Goal: Task Accomplishment & Management: Manage account settings

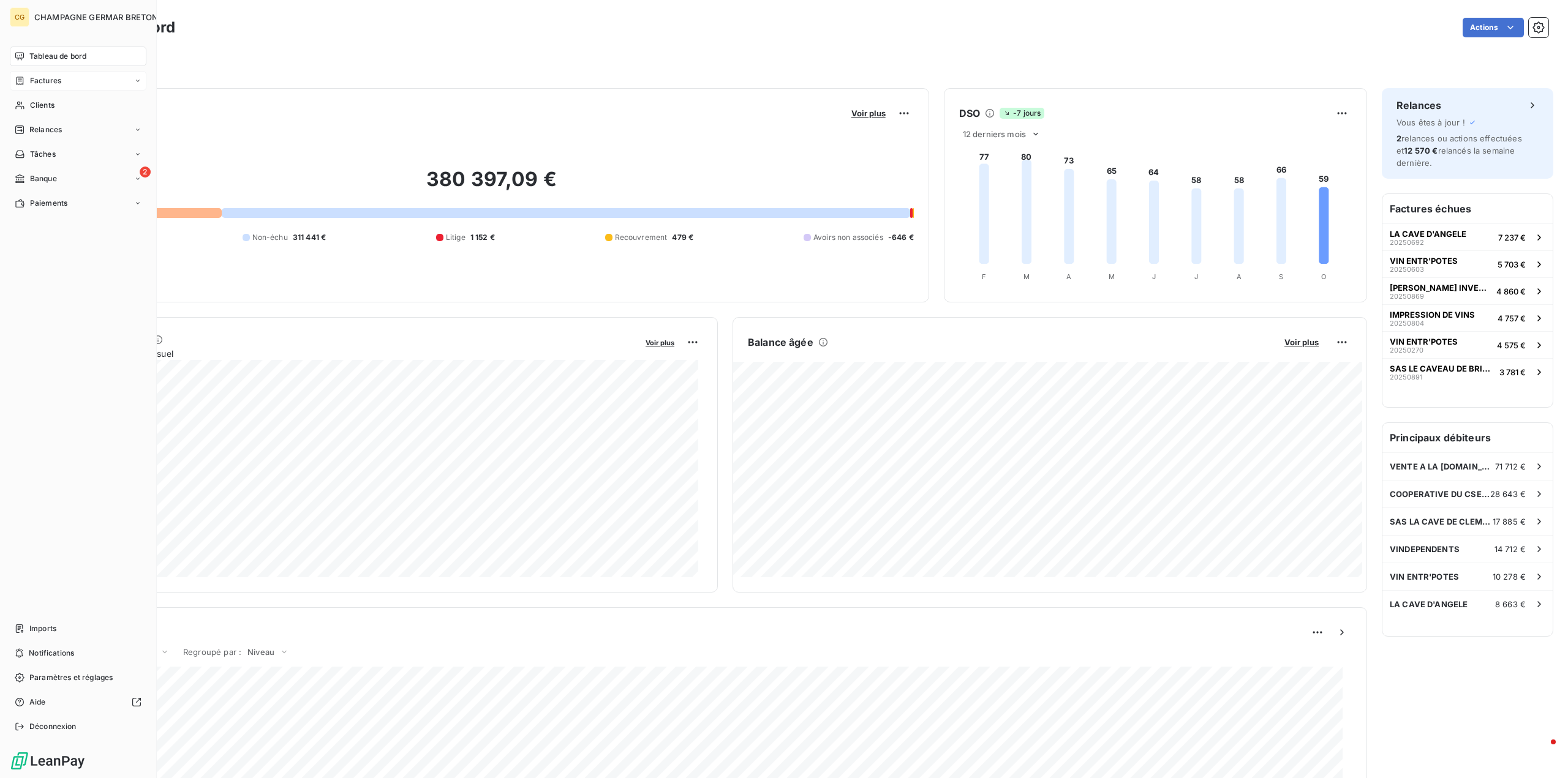
click at [42, 82] on span "Factures" at bounding box center [46, 81] width 31 height 11
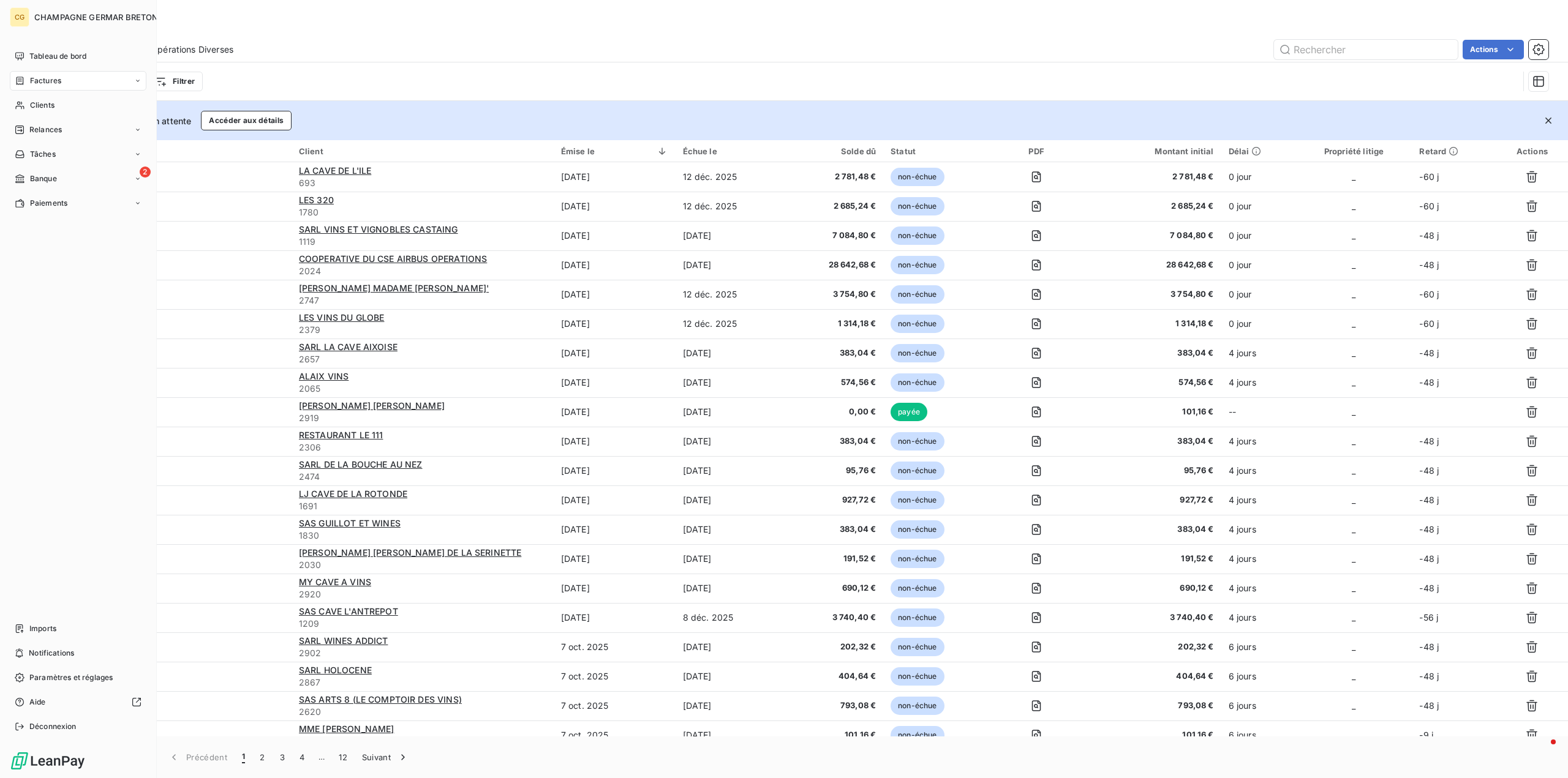
click at [36, 78] on span "Factures" at bounding box center [46, 81] width 31 height 11
click at [46, 55] on span "Tableau de bord" at bounding box center [58, 56] width 57 height 11
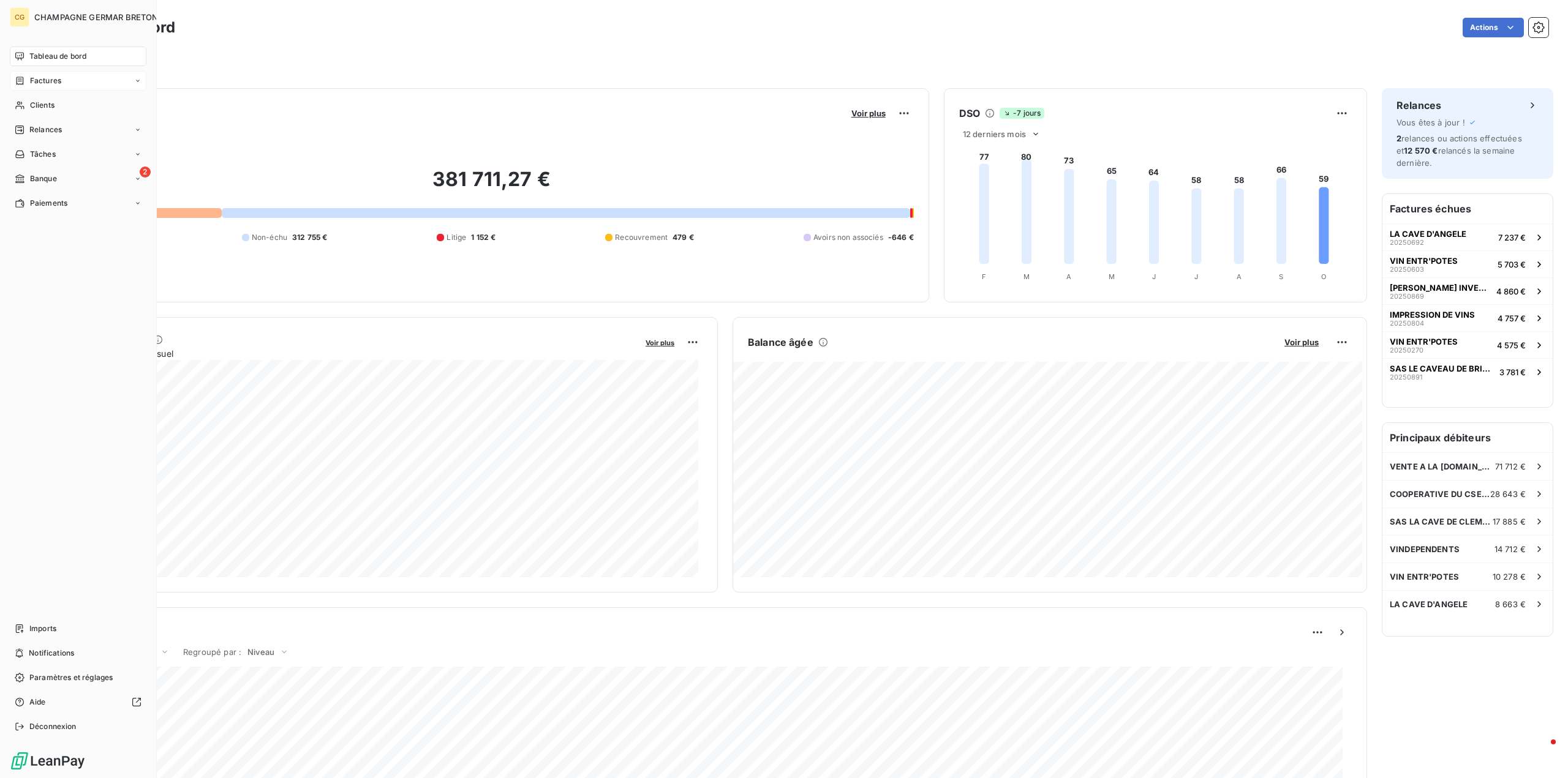
click at [37, 80] on span "Factures" at bounding box center [46, 81] width 31 height 11
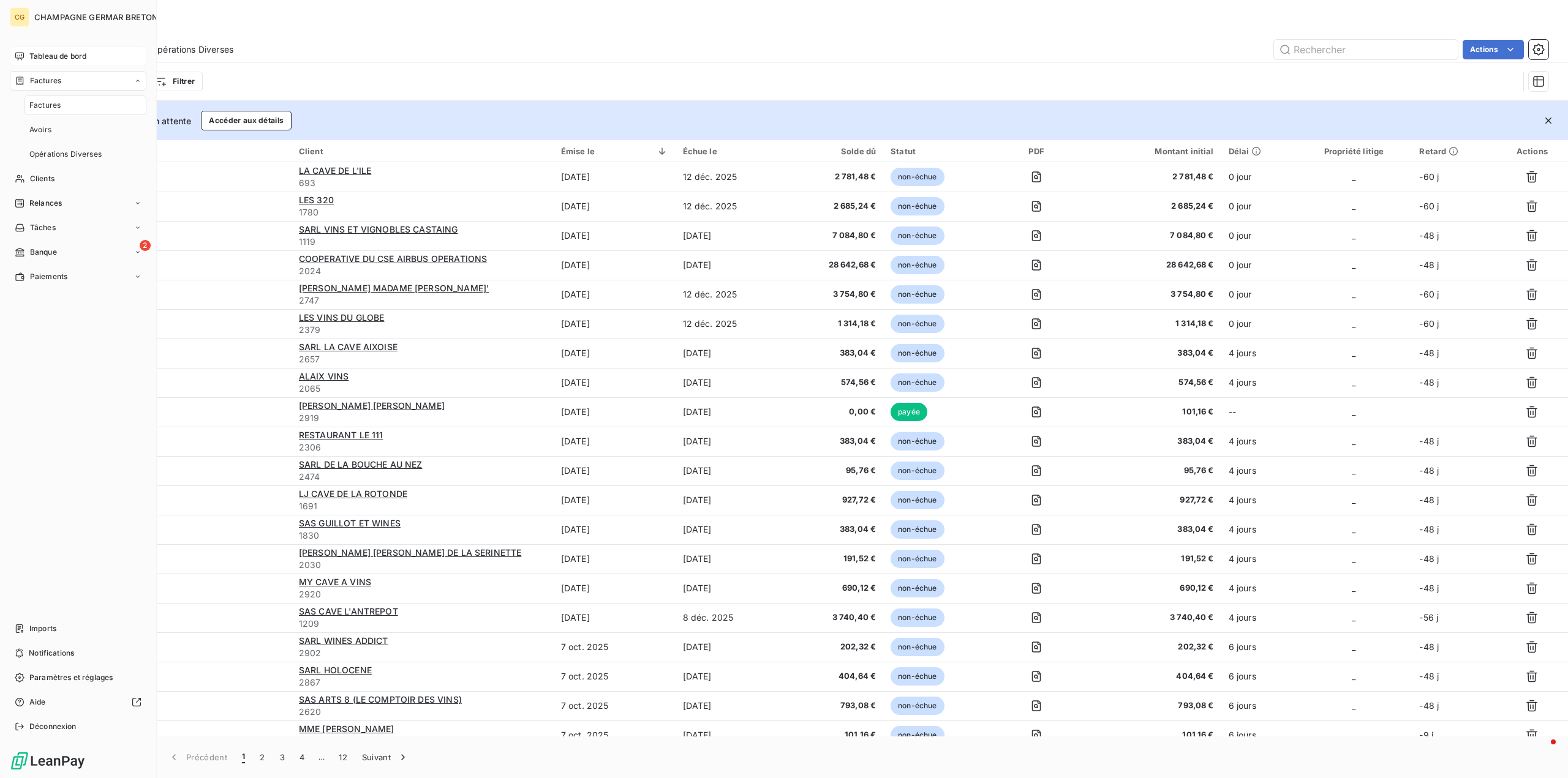
click at [46, 103] on span "Factures" at bounding box center [45, 105] width 31 height 11
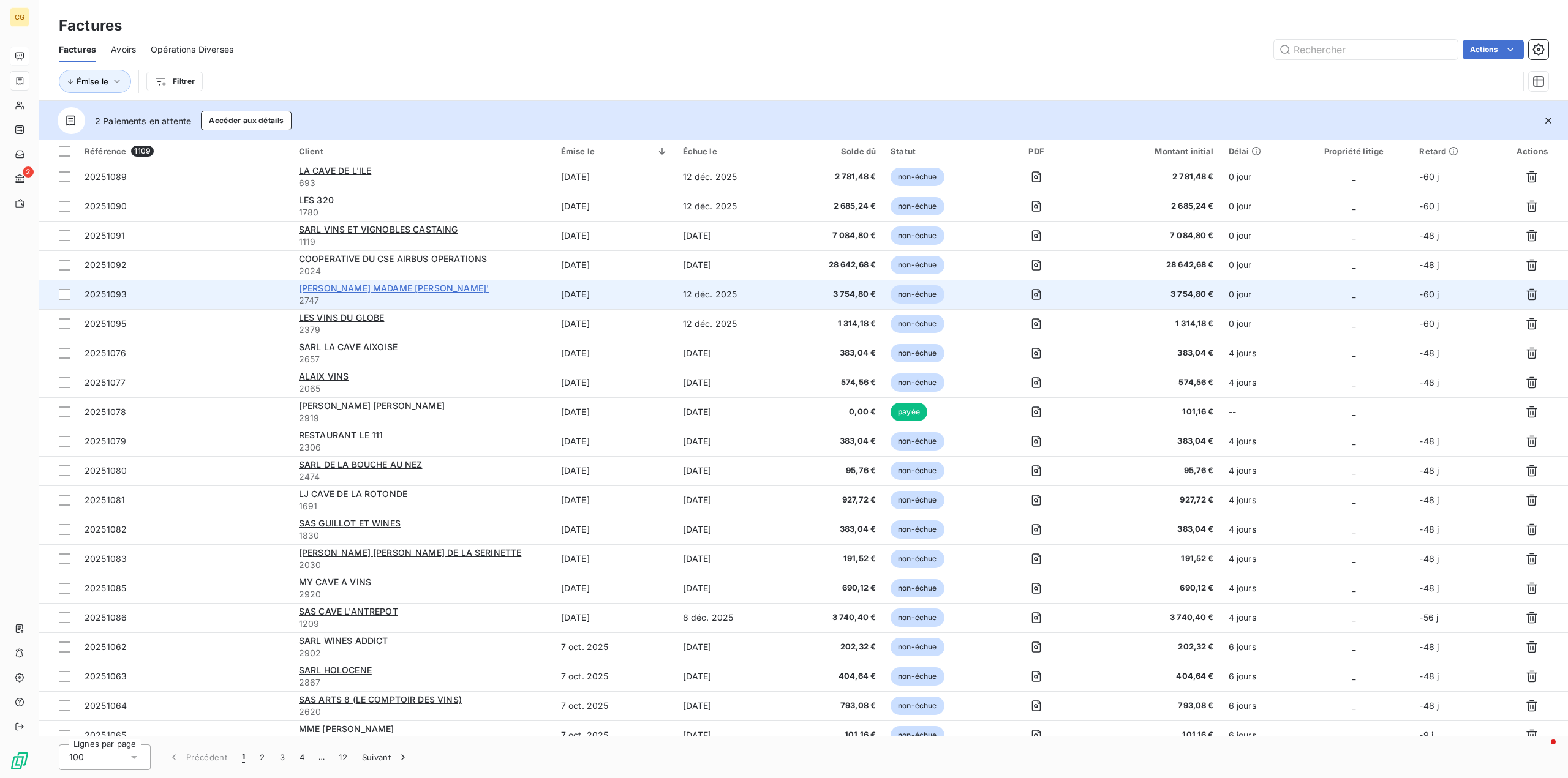
click at [370, 287] on span "[PERSON_NAME] MADAME [PERSON_NAME]'" at bounding box center [394, 288] width 190 height 10
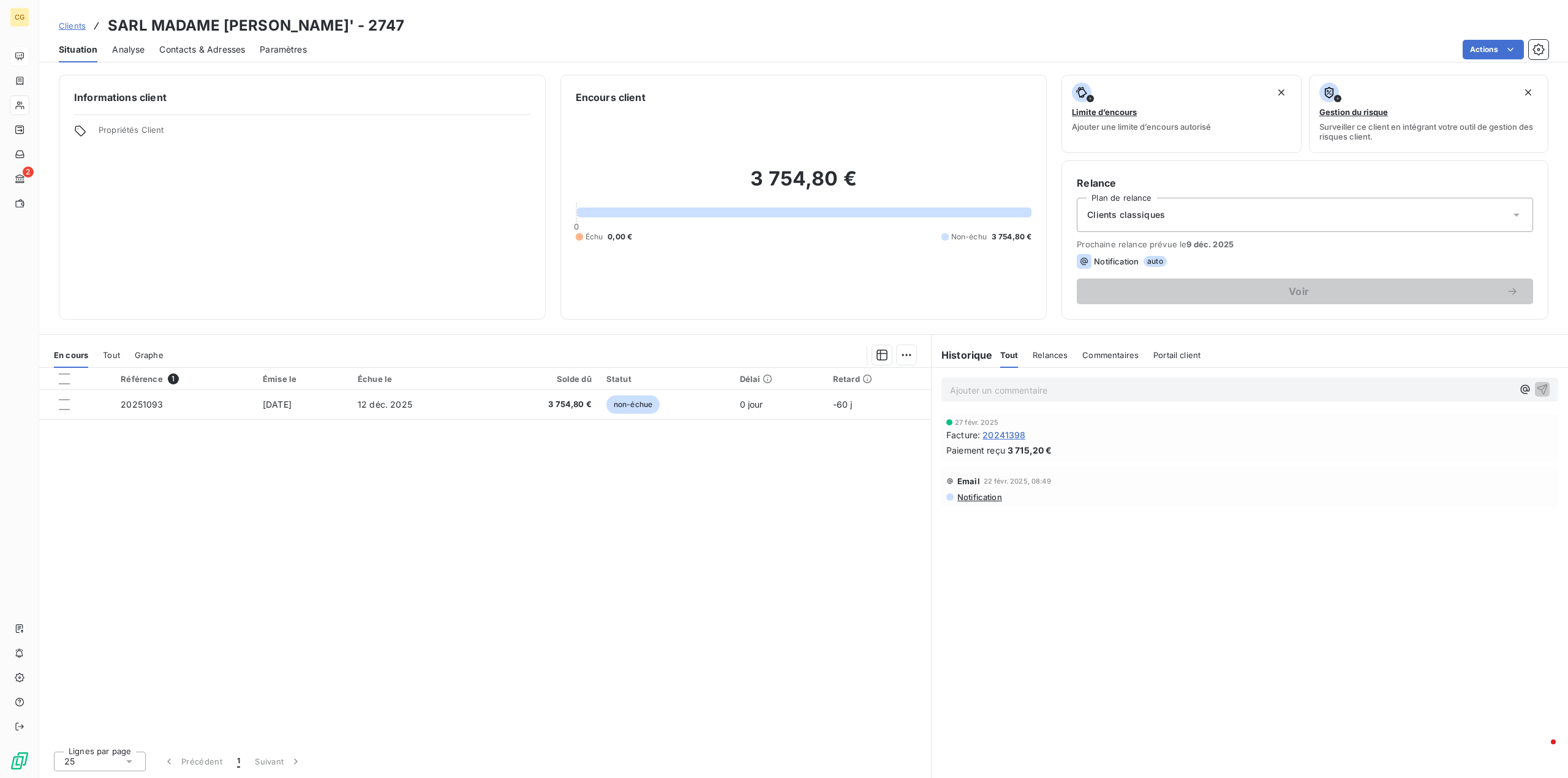
click at [220, 51] on span "Contacts & Adresses" at bounding box center [202, 49] width 86 height 12
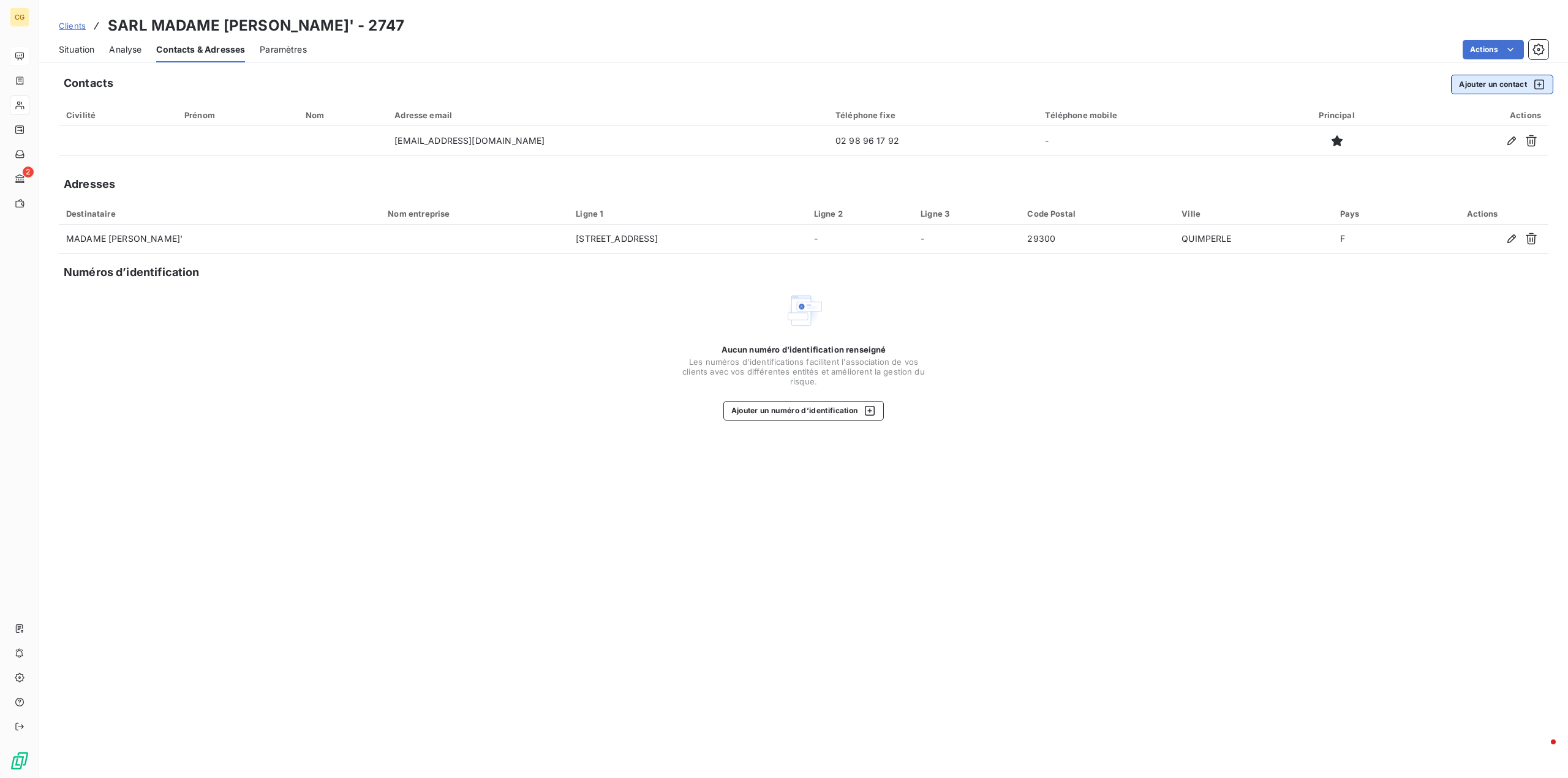
click at [1523, 82] on button "Ajouter un contact" at bounding box center [1502, 85] width 103 height 19
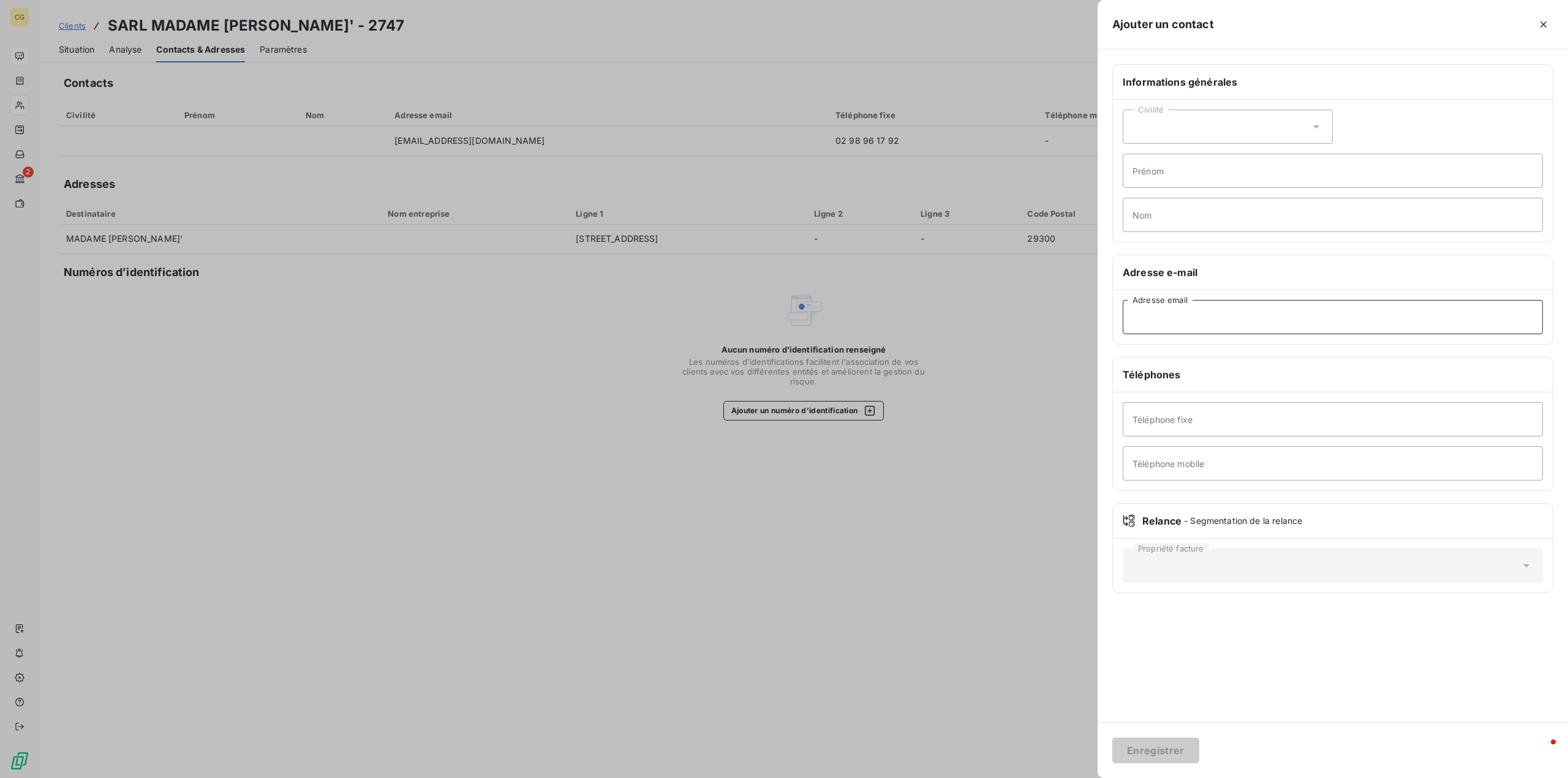
click at [1162, 321] on input "Adresse email" at bounding box center [1333, 317] width 421 height 34
type input "[EMAIL_ADDRESS][DOMAIN_NAME]"
click at [1162, 753] on button "Enregistrer" at bounding box center [1156, 750] width 87 height 25
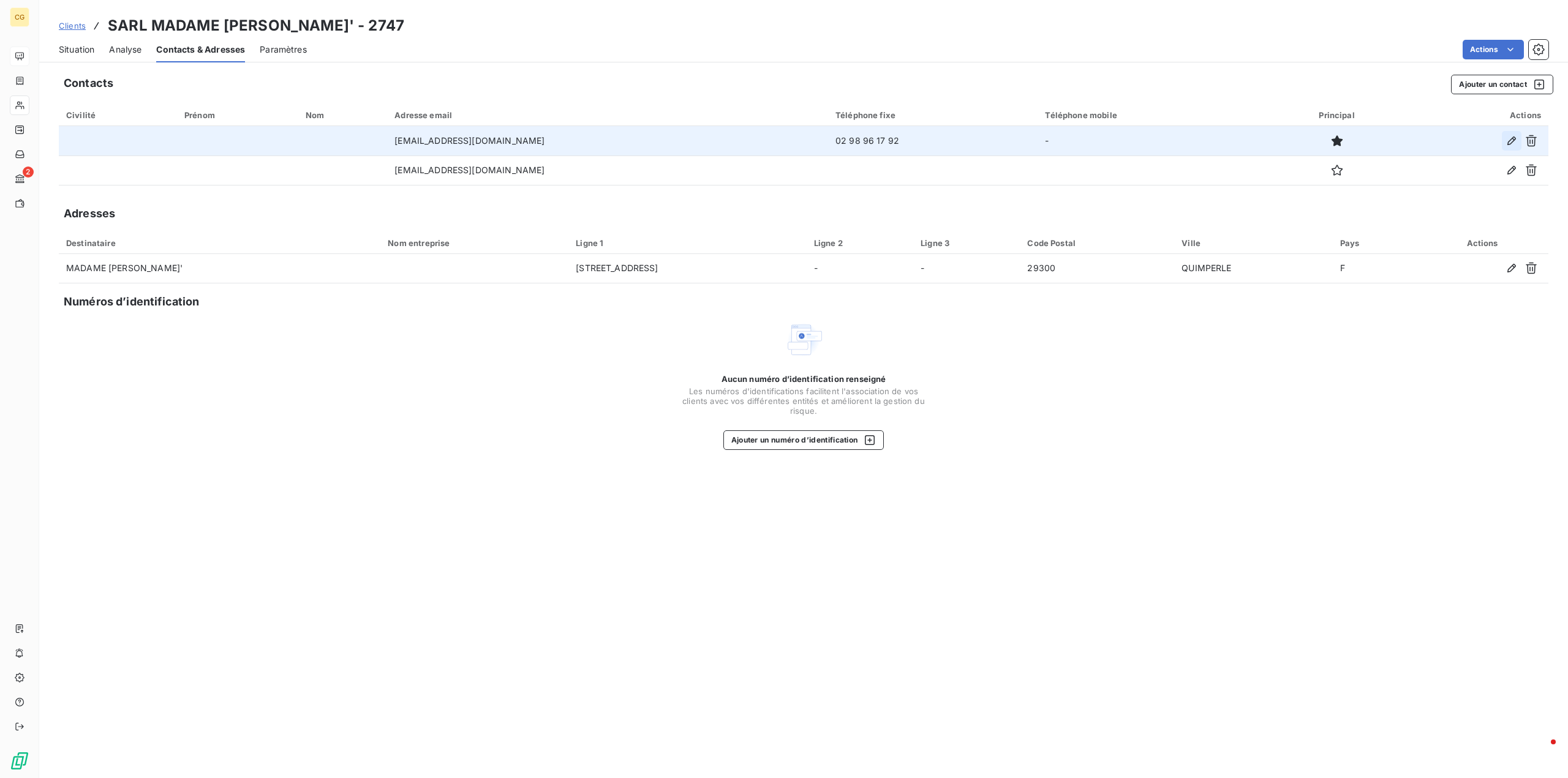
click at [1513, 140] on icon "button" at bounding box center [1512, 141] width 12 height 12
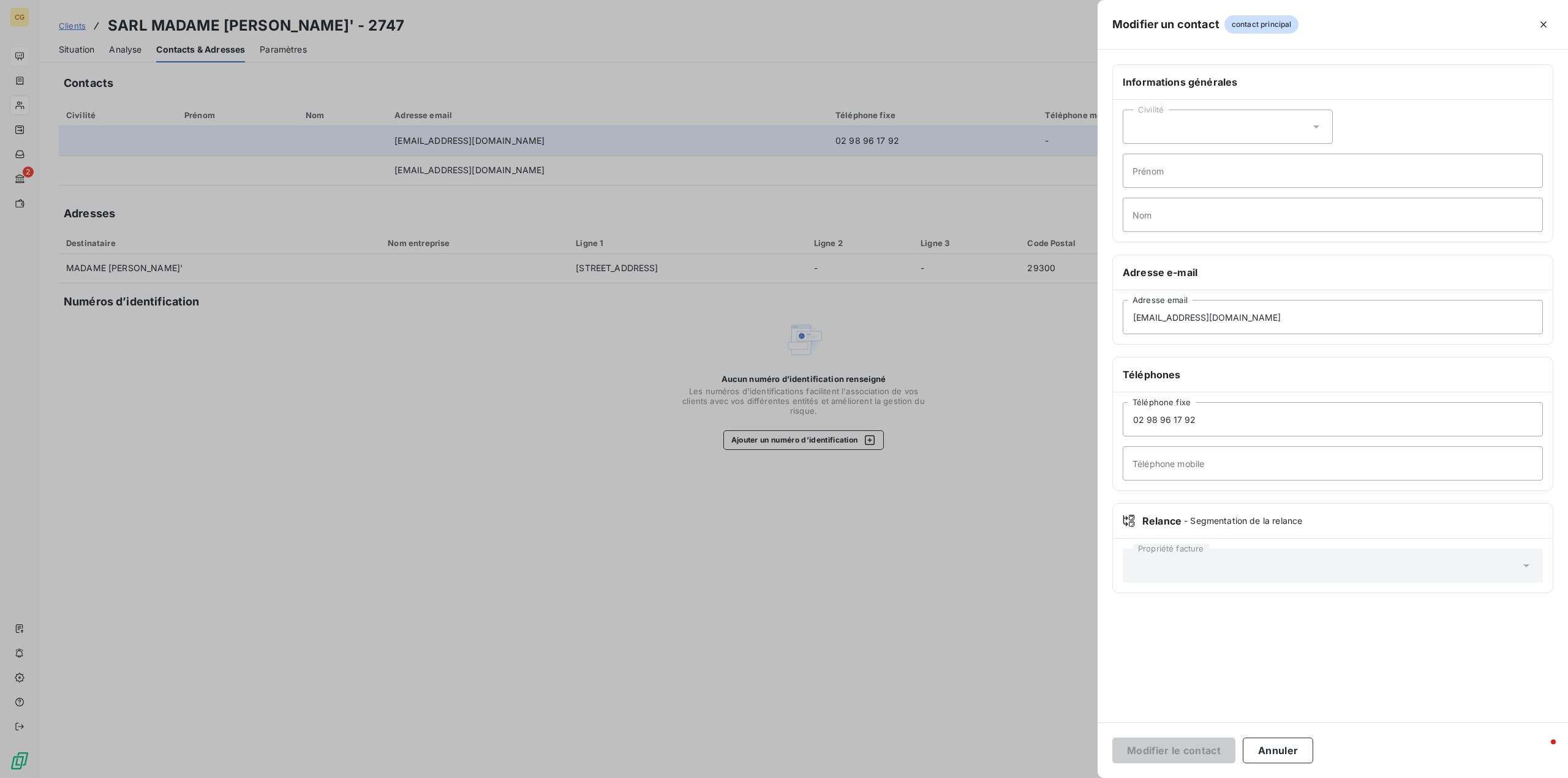
click at [1232, 117] on div "Civilité" at bounding box center [1227, 127] width 210 height 34
click at [1138, 156] on input "radio" at bounding box center [1136, 157] width 12 height 12
click at [1141, 165] on input "Prénom" at bounding box center [1333, 171] width 421 height 34
type input "[PERSON_NAME]"
click at [1148, 208] on input "Nom" at bounding box center [1333, 215] width 421 height 34
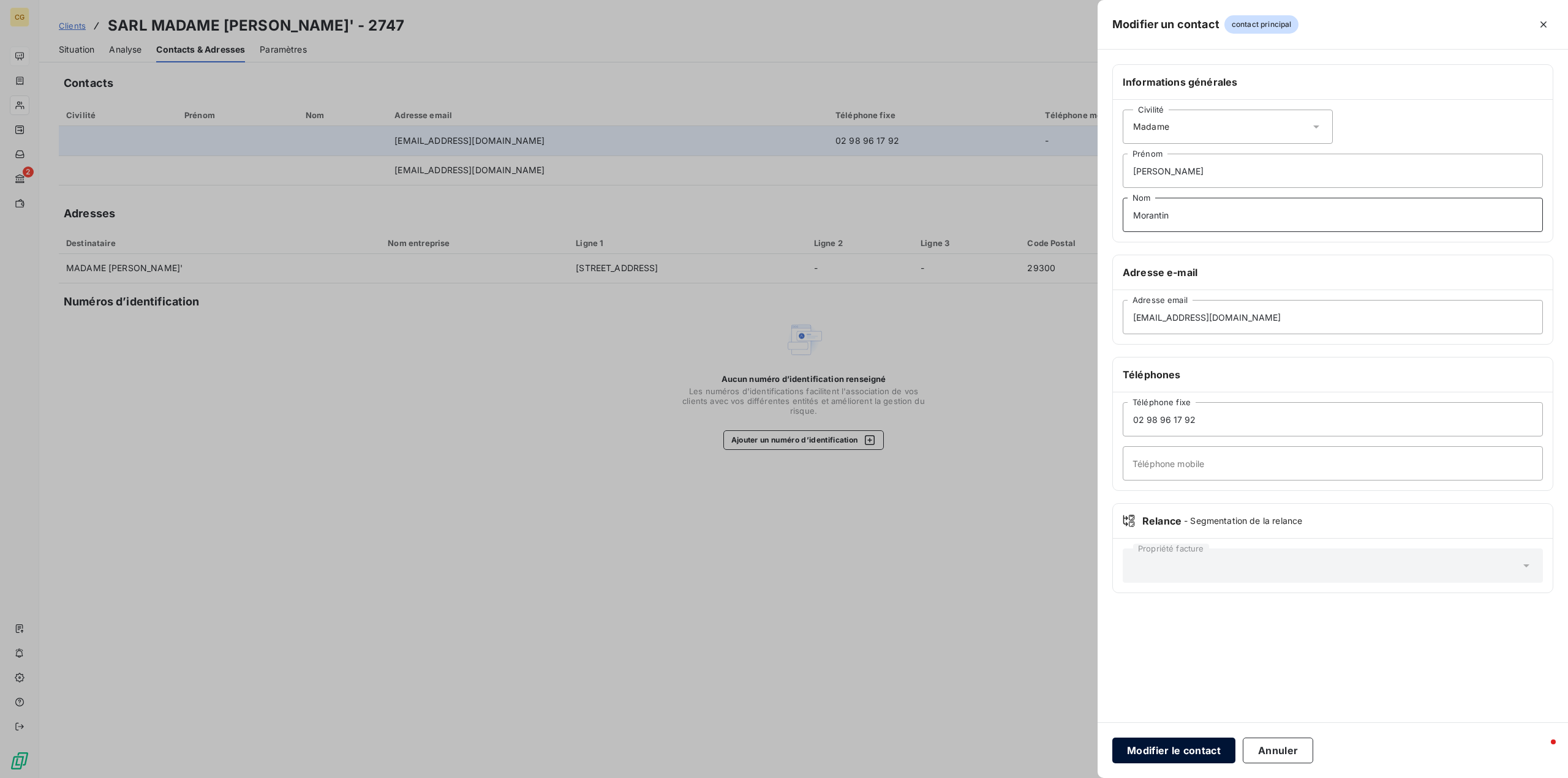
type input "Morantin"
click at [1175, 747] on button "Modifier le contact" at bounding box center [1174, 750] width 123 height 25
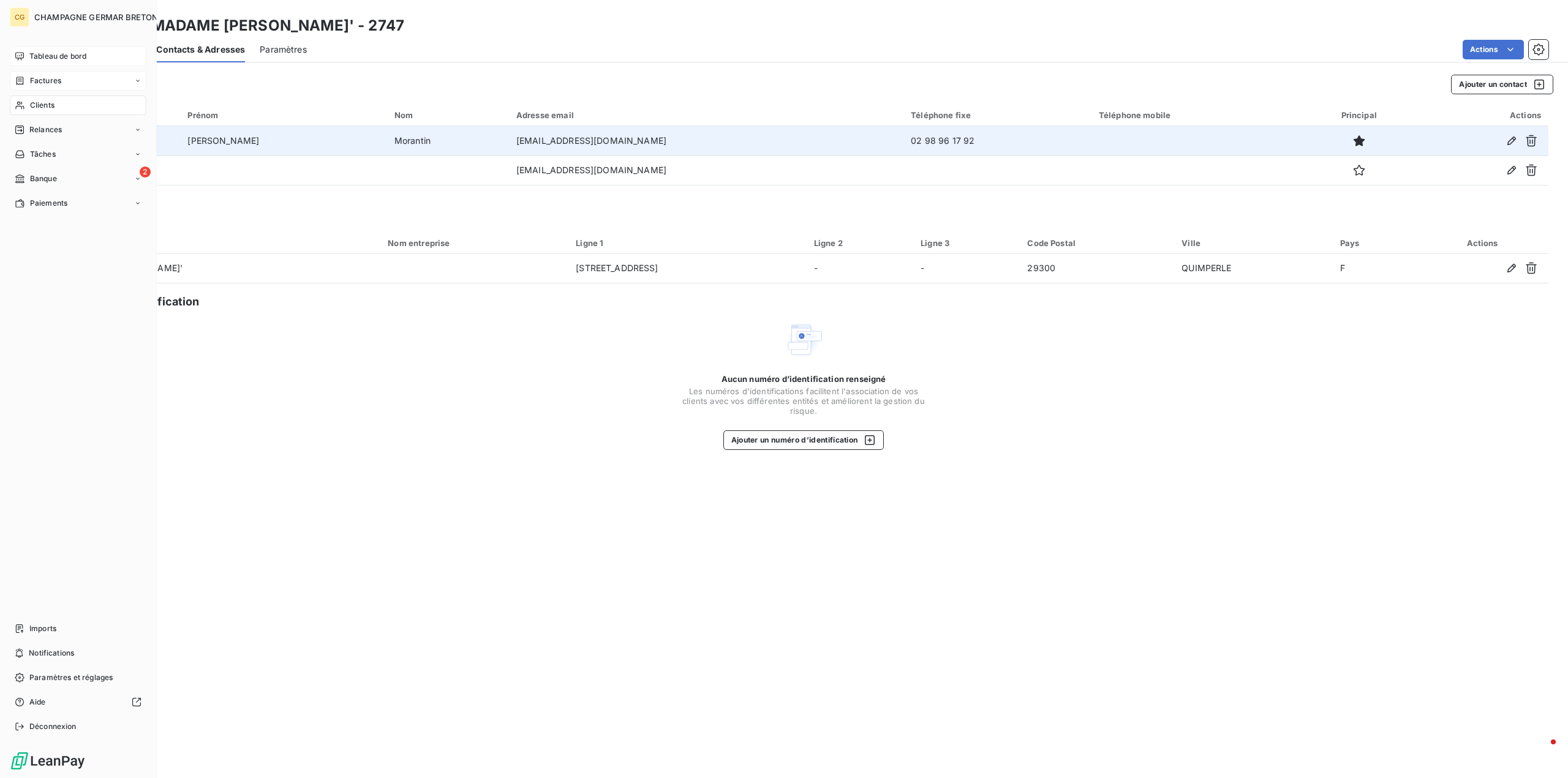
click at [43, 79] on span "Factures" at bounding box center [46, 81] width 31 height 11
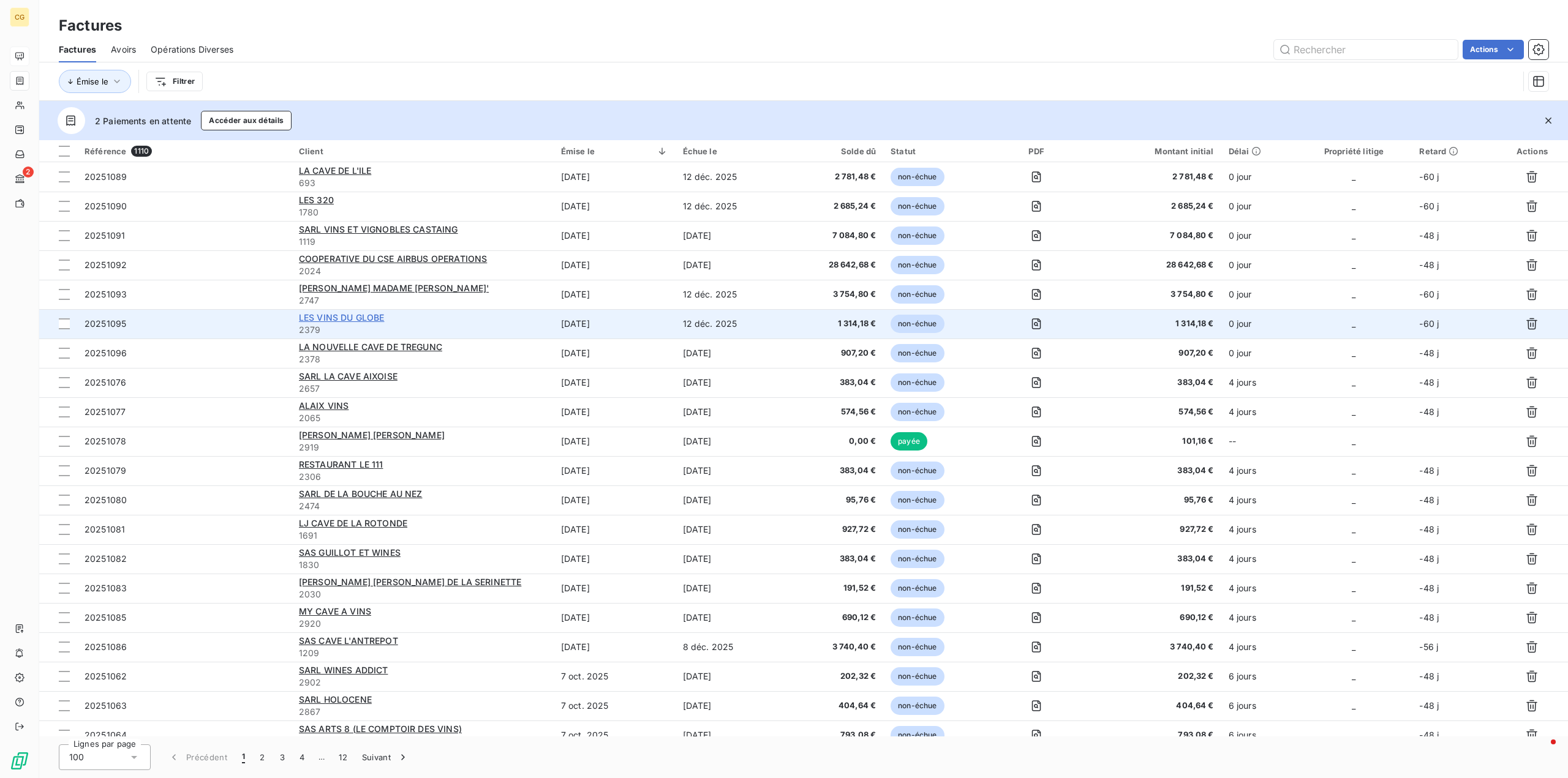
click at [360, 317] on span "LES VINS DU GLOBE" at bounding box center [341, 317] width 86 height 10
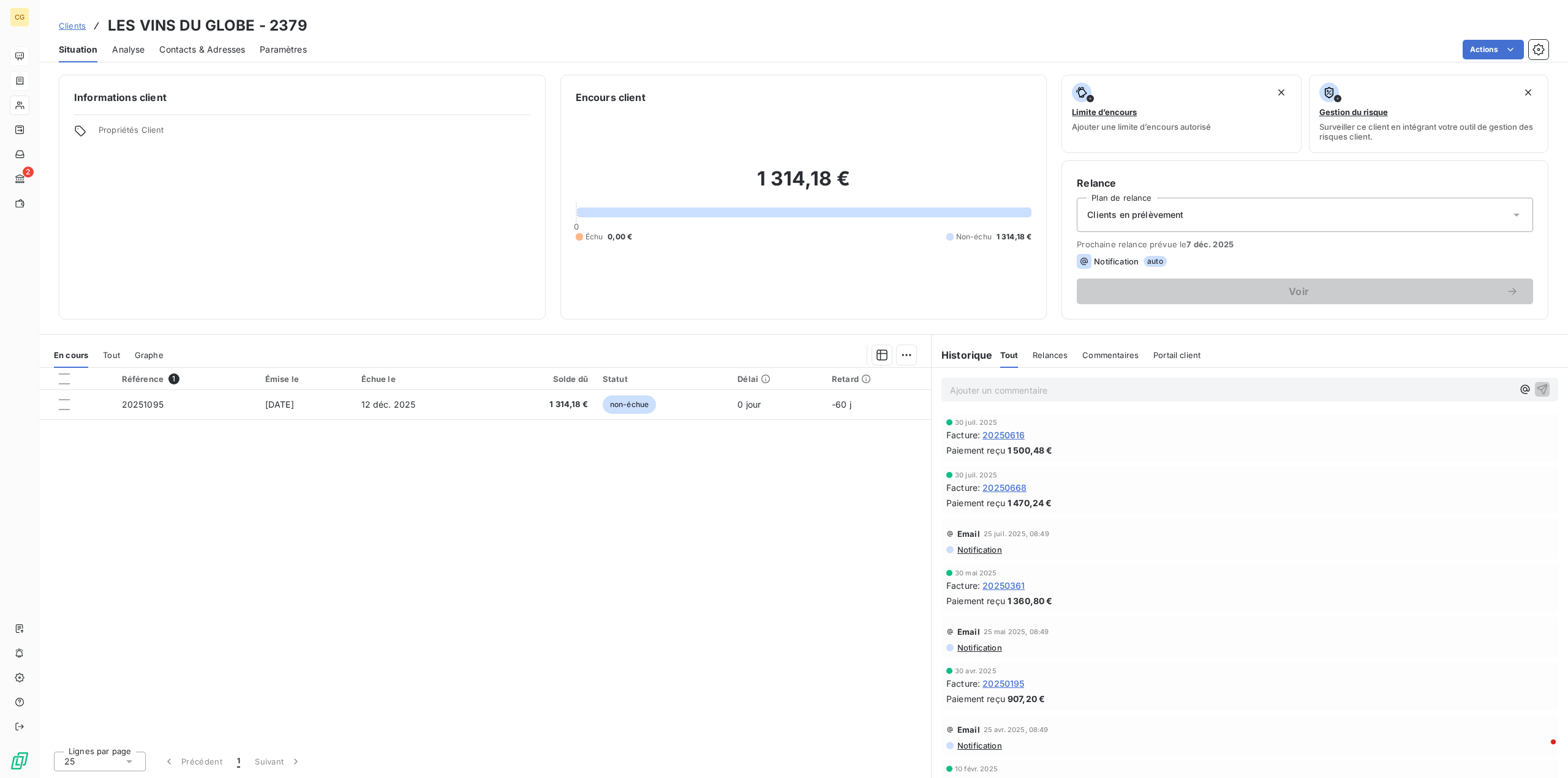
click at [205, 50] on span "Contacts & Adresses" at bounding box center [202, 49] width 86 height 12
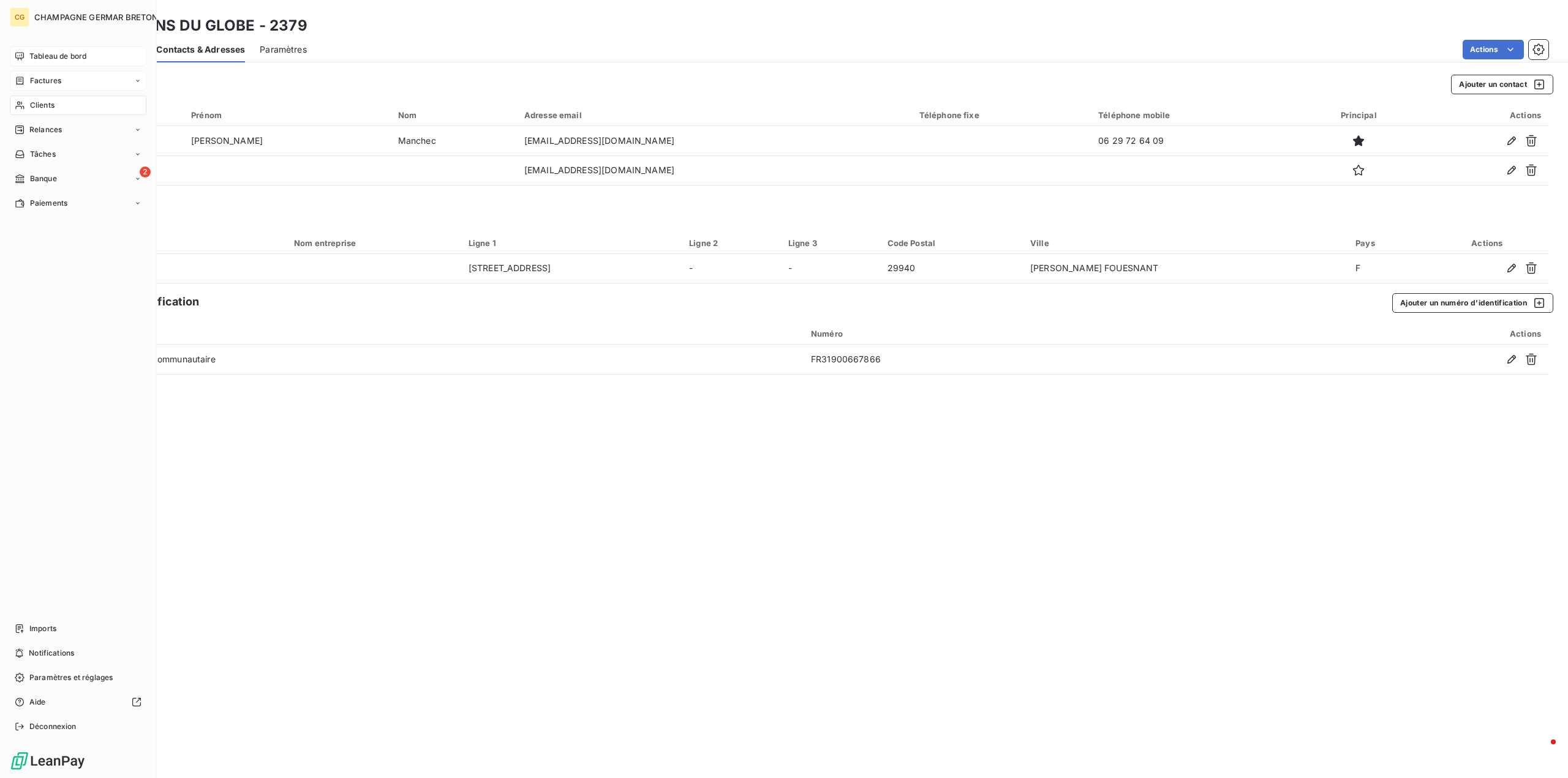
click at [42, 82] on span "Factures" at bounding box center [46, 81] width 31 height 11
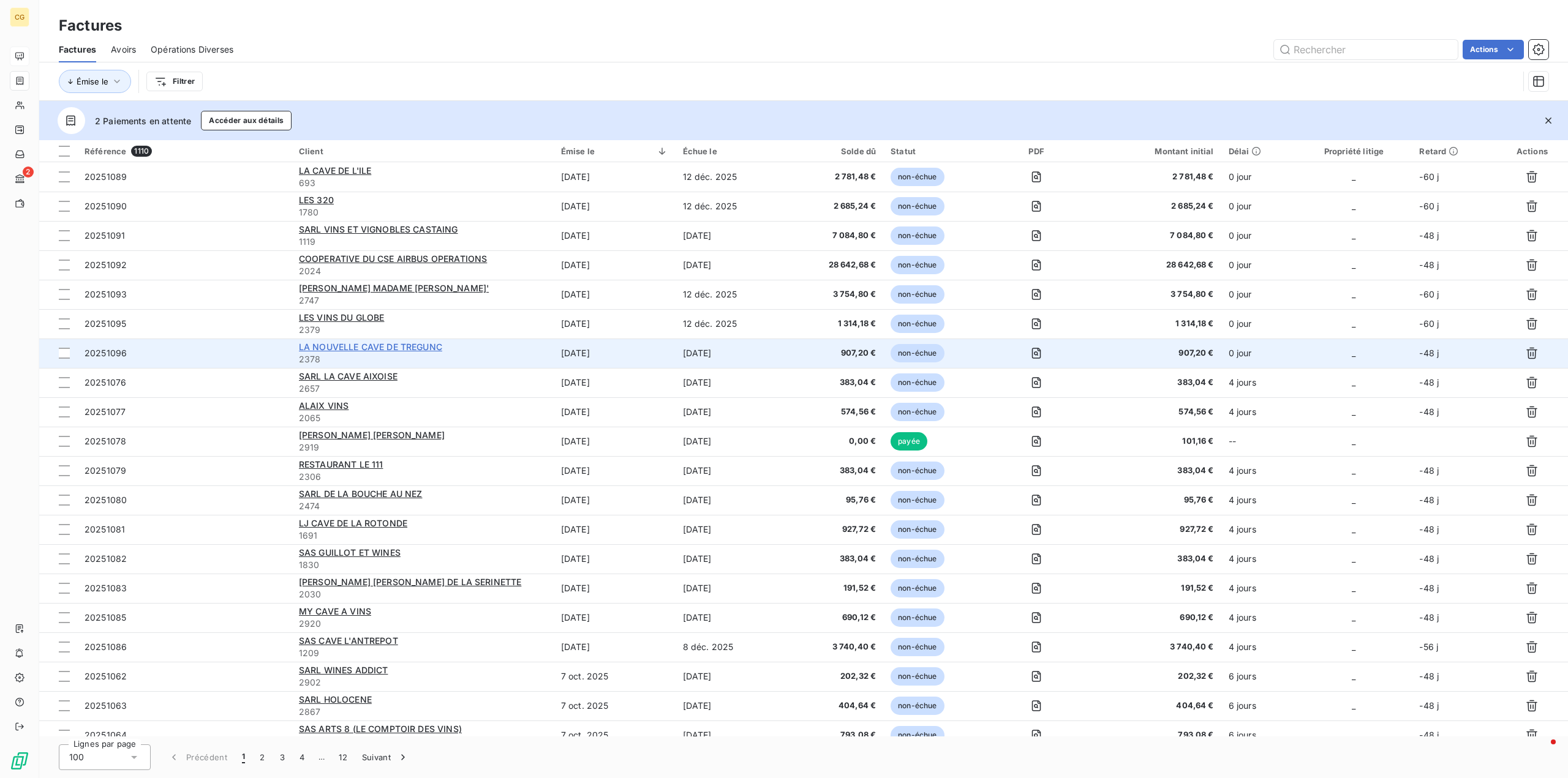
click at [365, 347] on span "LA NOUVELLE CAVE DE TREGUNC" at bounding box center [370, 347] width 144 height 10
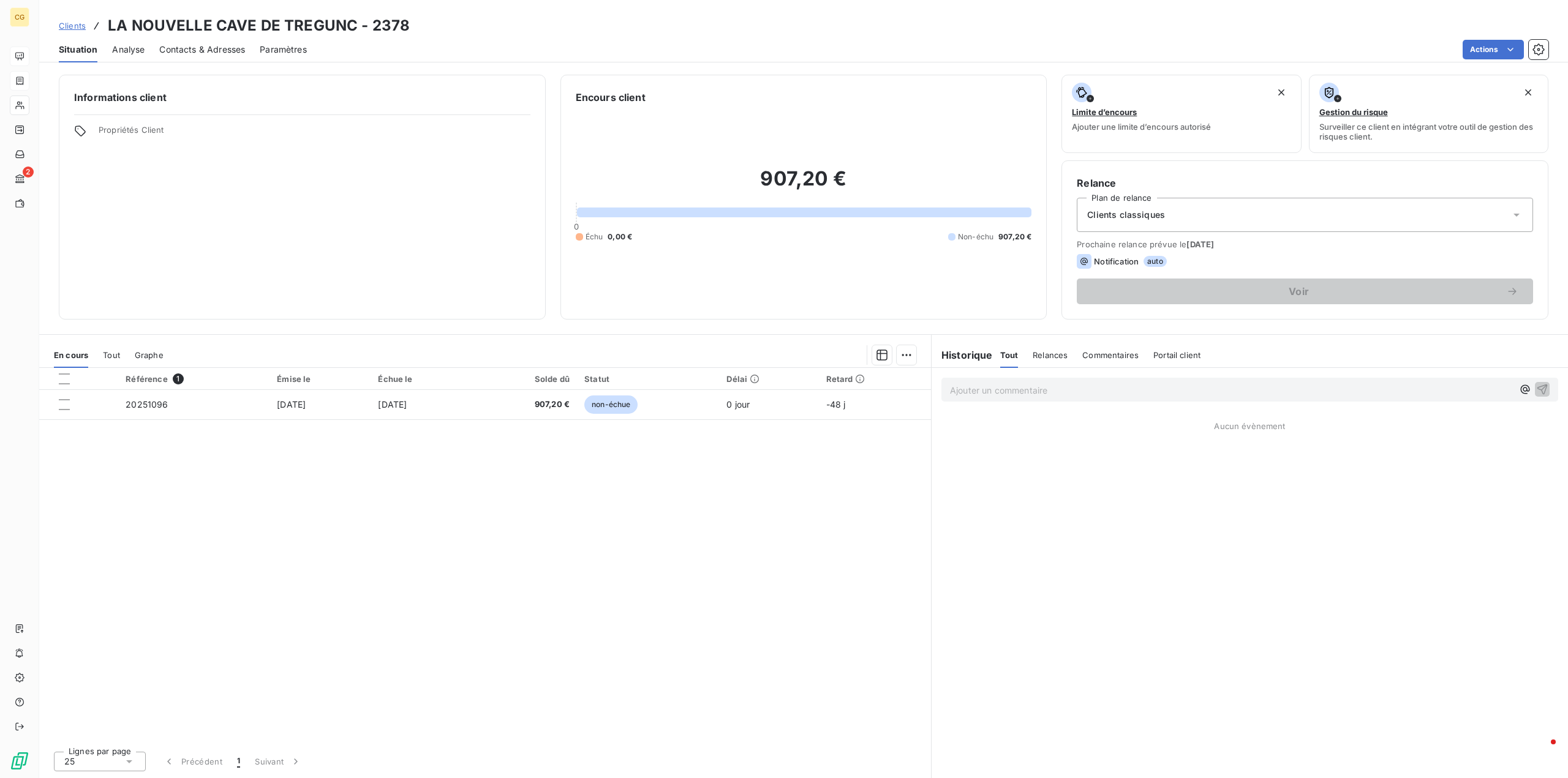
click at [197, 52] on span "Contacts & Adresses" at bounding box center [202, 49] width 86 height 12
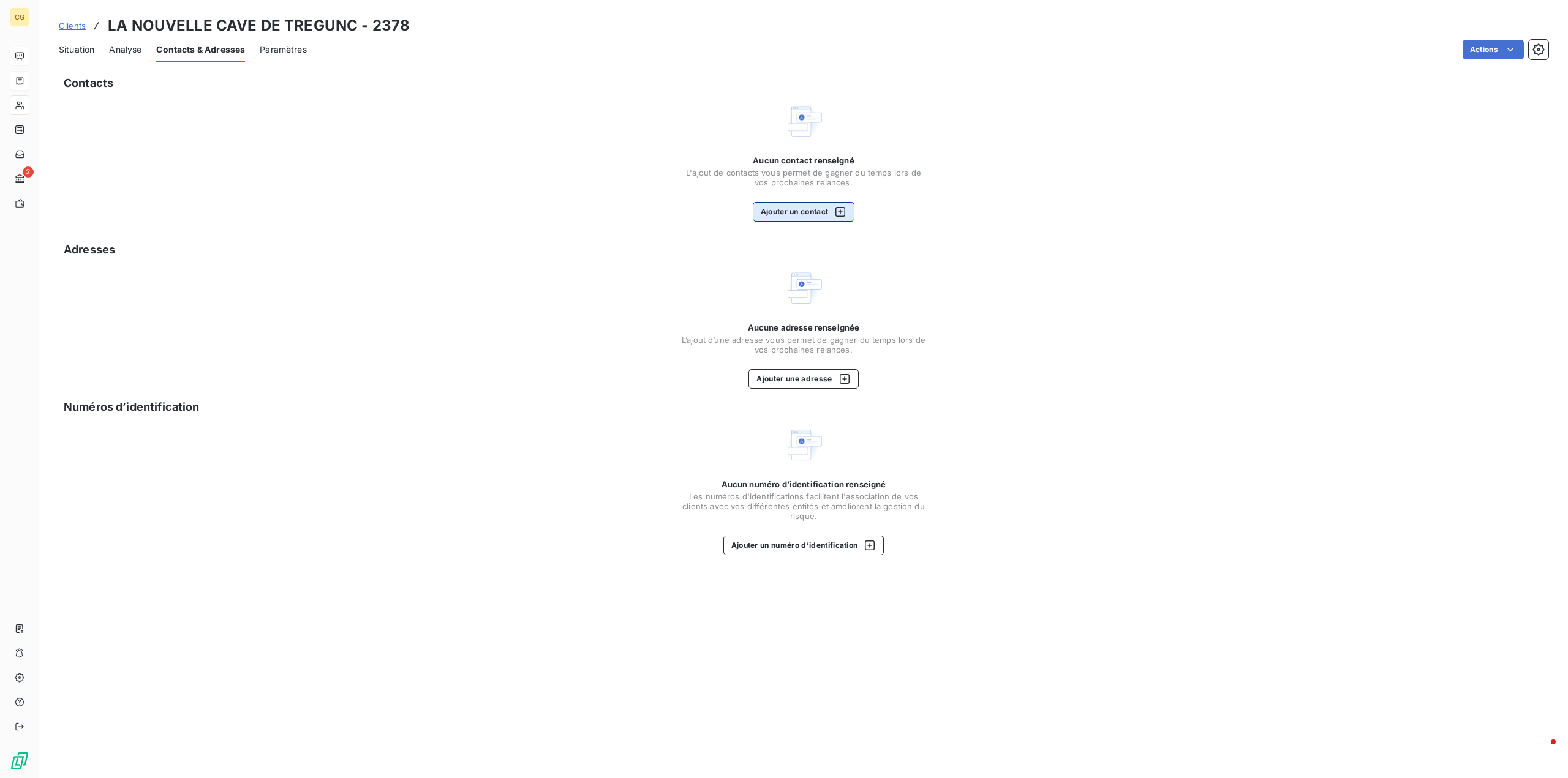
click at [793, 210] on button "Ajouter un contact" at bounding box center [804, 212] width 103 height 19
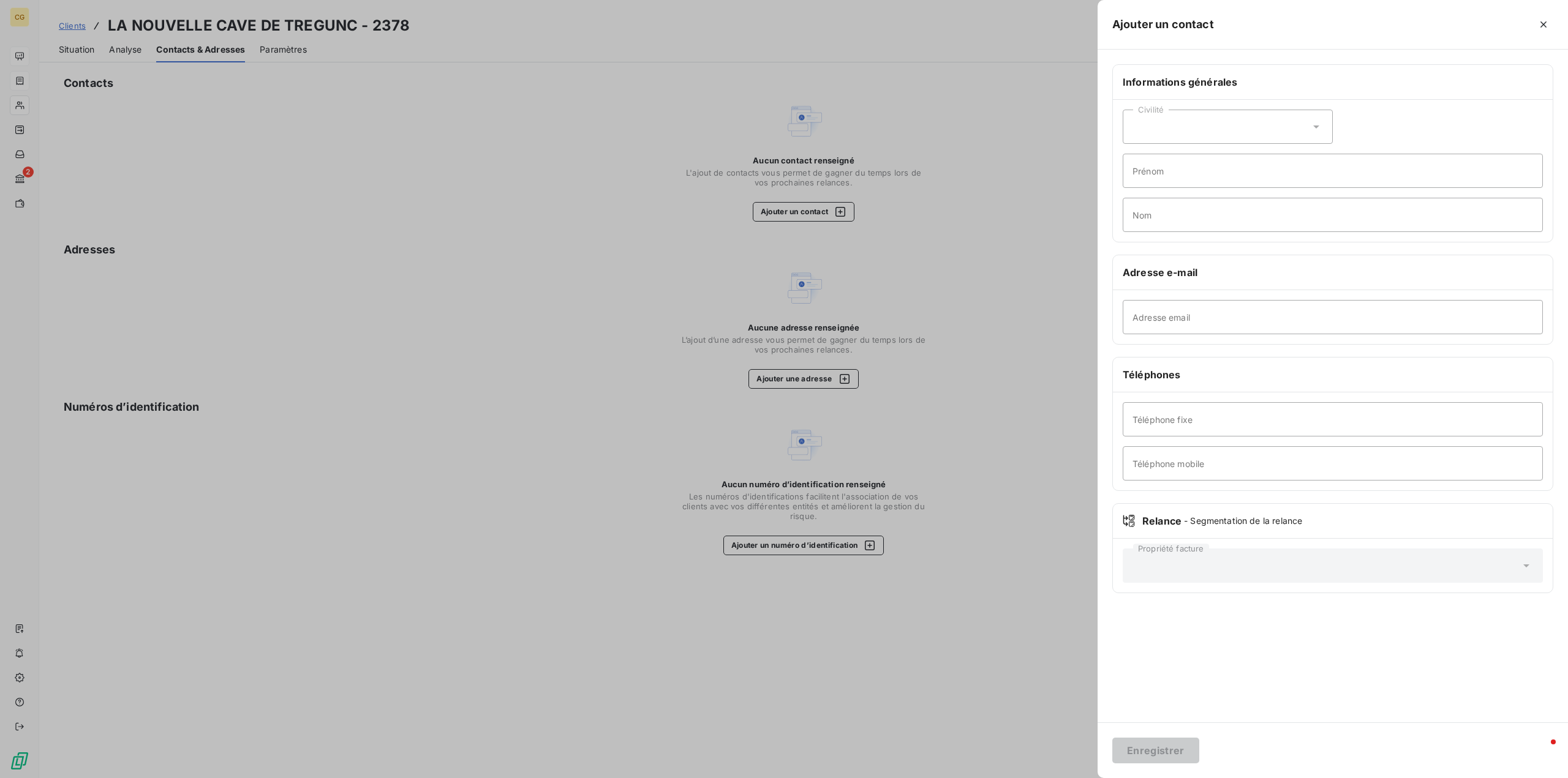
click at [1142, 127] on div "Civilité" at bounding box center [1227, 127] width 210 height 34
click at [1130, 180] on input "radio" at bounding box center [1136, 180] width 12 height 12
click at [1143, 175] on input "Prénom" at bounding box center [1333, 171] width 421 height 34
type input "[PERSON_NAME]"
click at [1158, 216] on input "Nom" at bounding box center [1333, 215] width 421 height 34
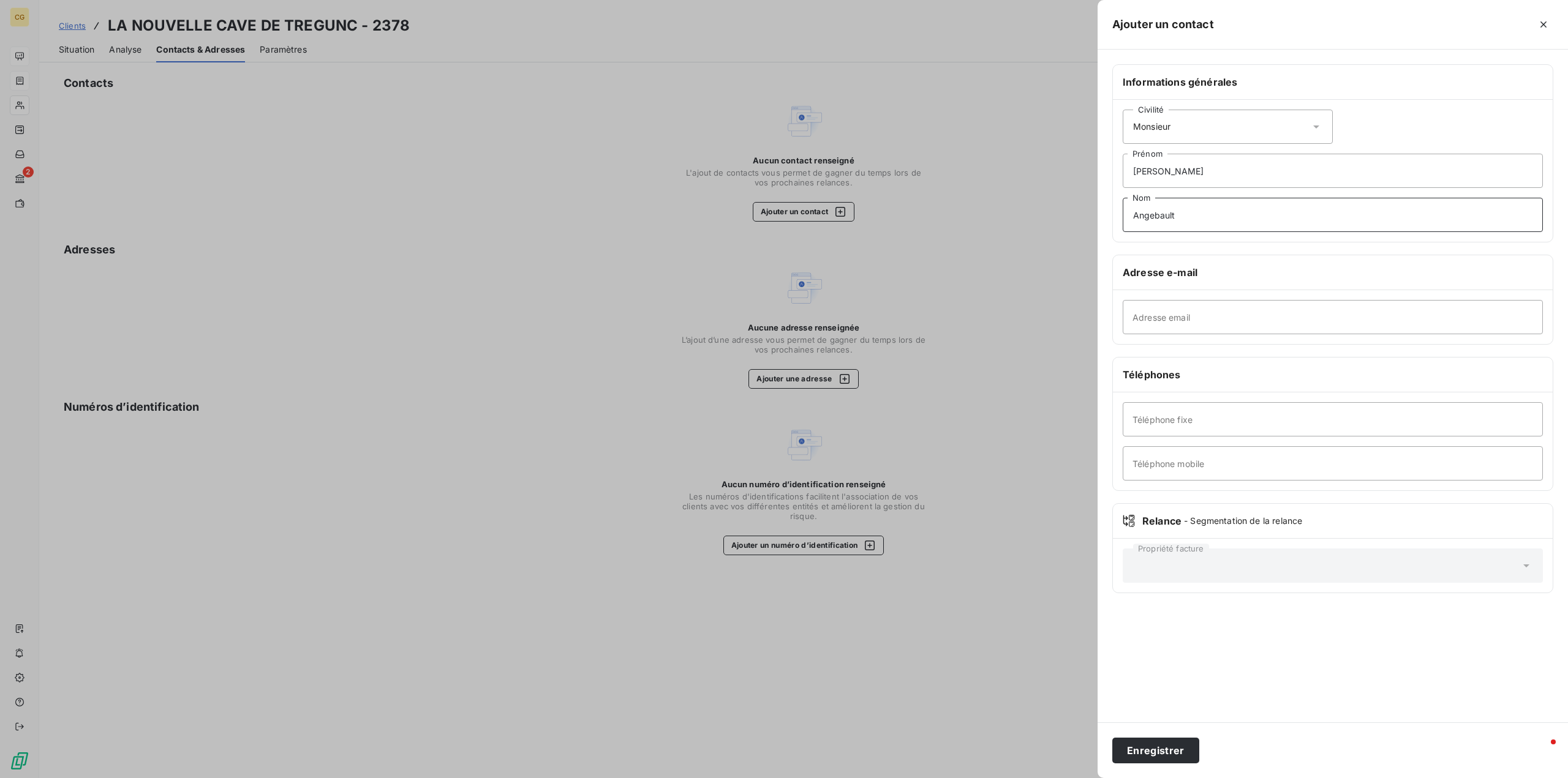
type input "Angebault"
paste input "[EMAIL_ADDRESS][DOMAIN_NAME]"
type input "[EMAIL_ADDRESS][DOMAIN_NAME]"
click at [1156, 748] on button "Enregistrer" at bounding box center [1156, 750] width 87 height 25
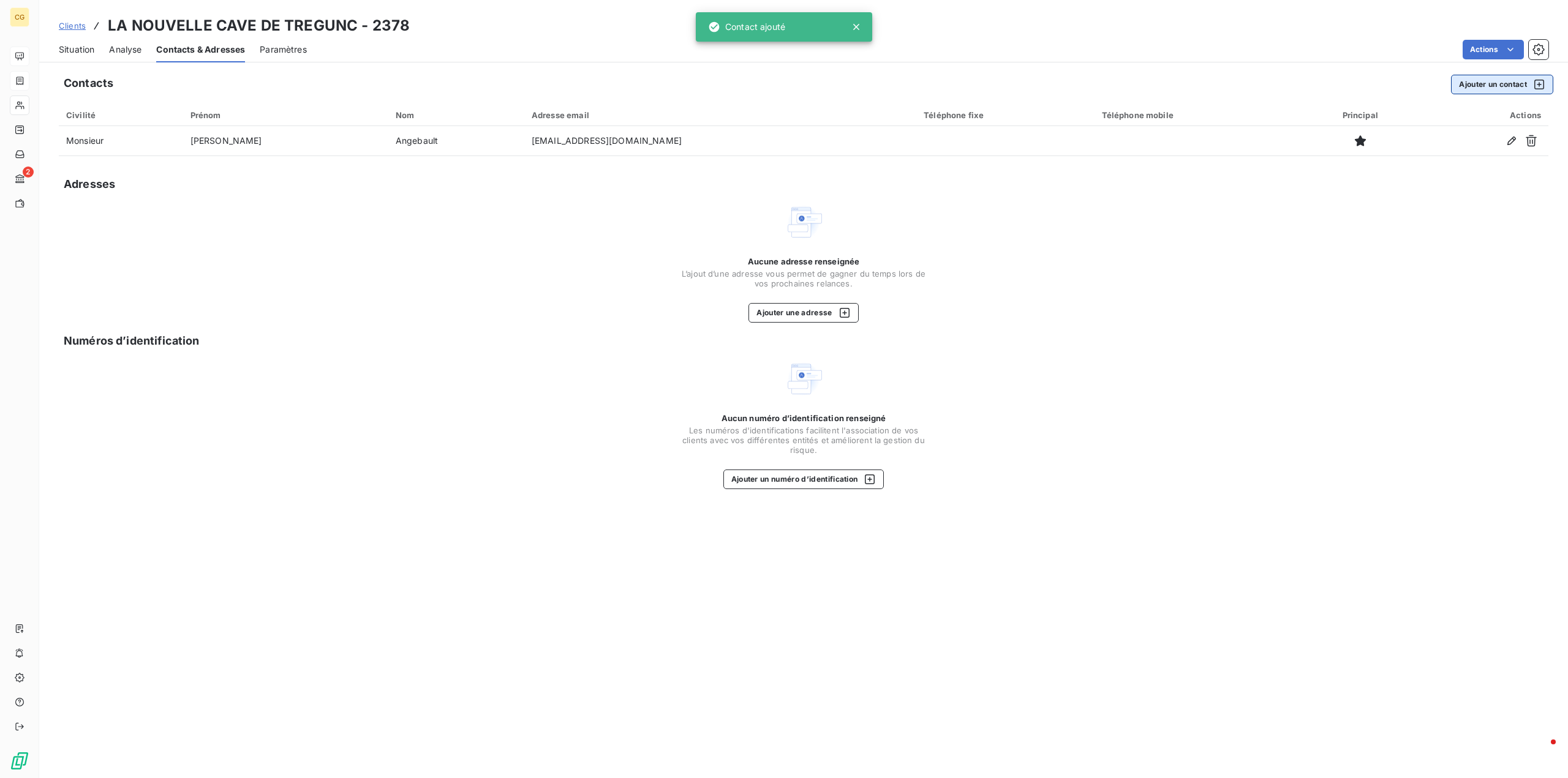
click at [1489, 79] on button "Ajouter un contact" at bounding box center [1502, 85] width 103 height 19
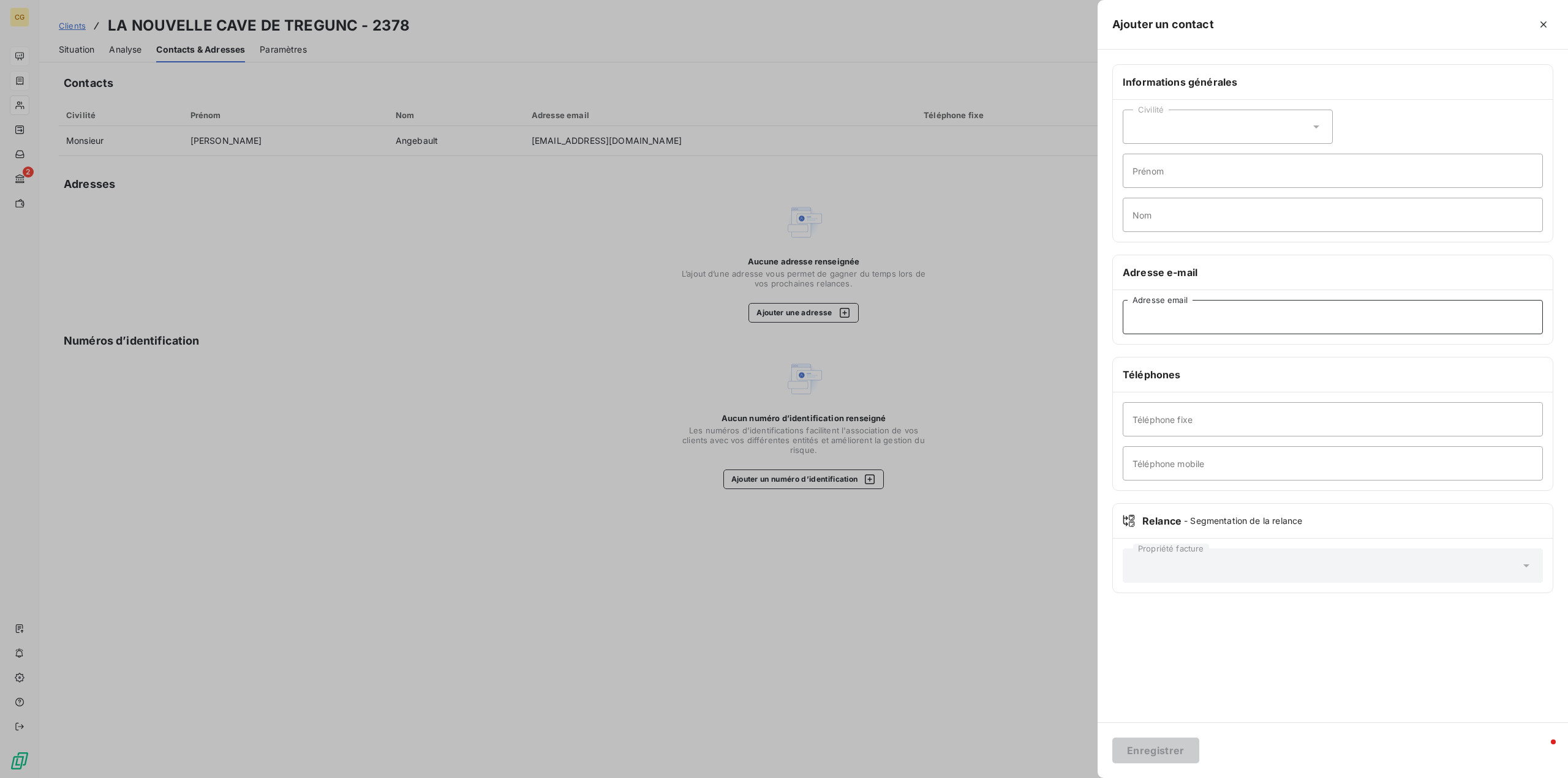
click at [1171, 322] on input "Adresse email" at bounding box center [1333, 317] width 421 height 34
type input "[EMAIL_ADDRESS][DOMAIN_NAME]"
click at [1144, 753] on button "Enregistrer" at bounding box center [1156, 750] width 87 height 25
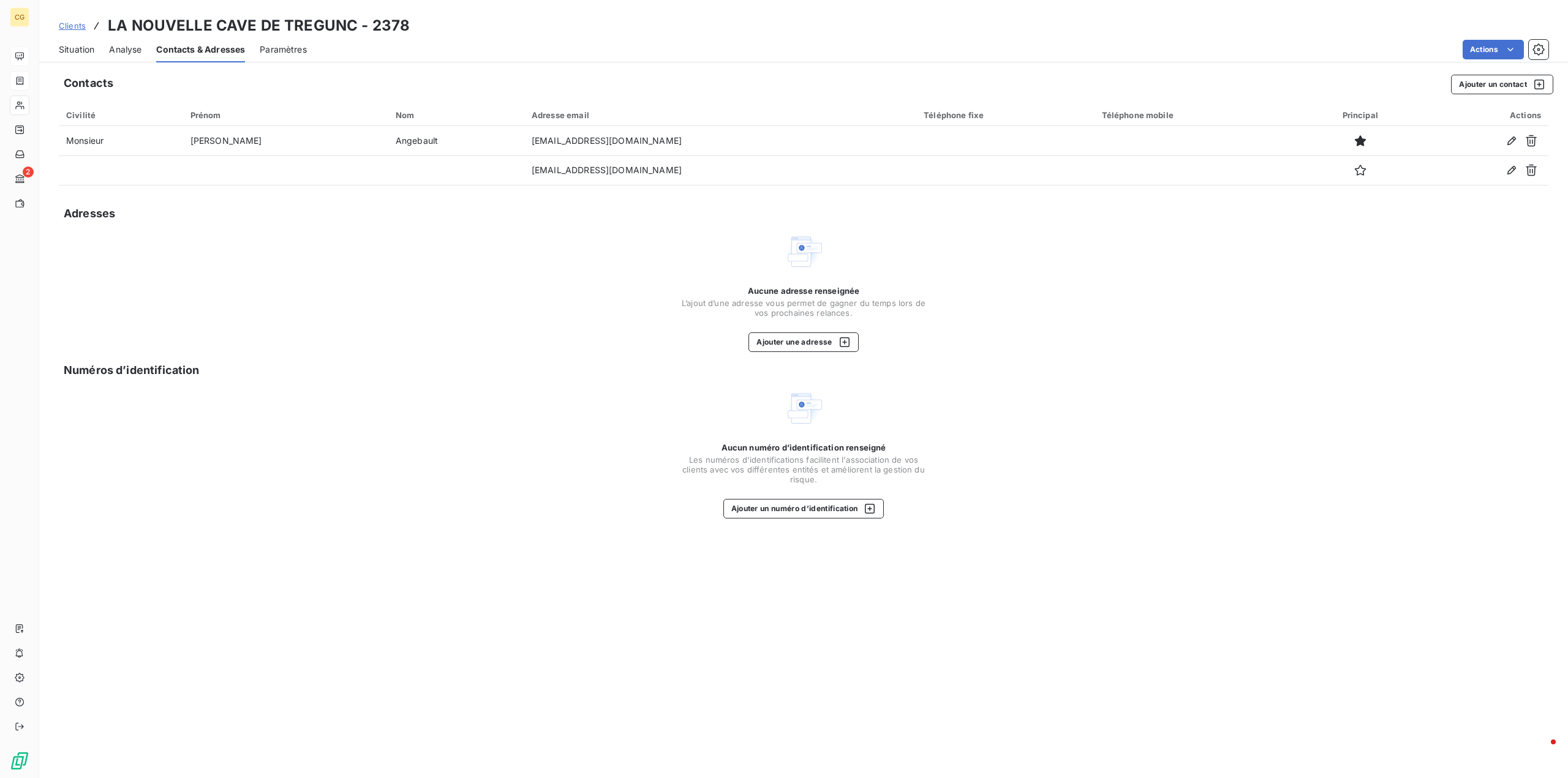
click at [79, 28] on span "Clients" at bounding box center [73, 25] width 27 height 10
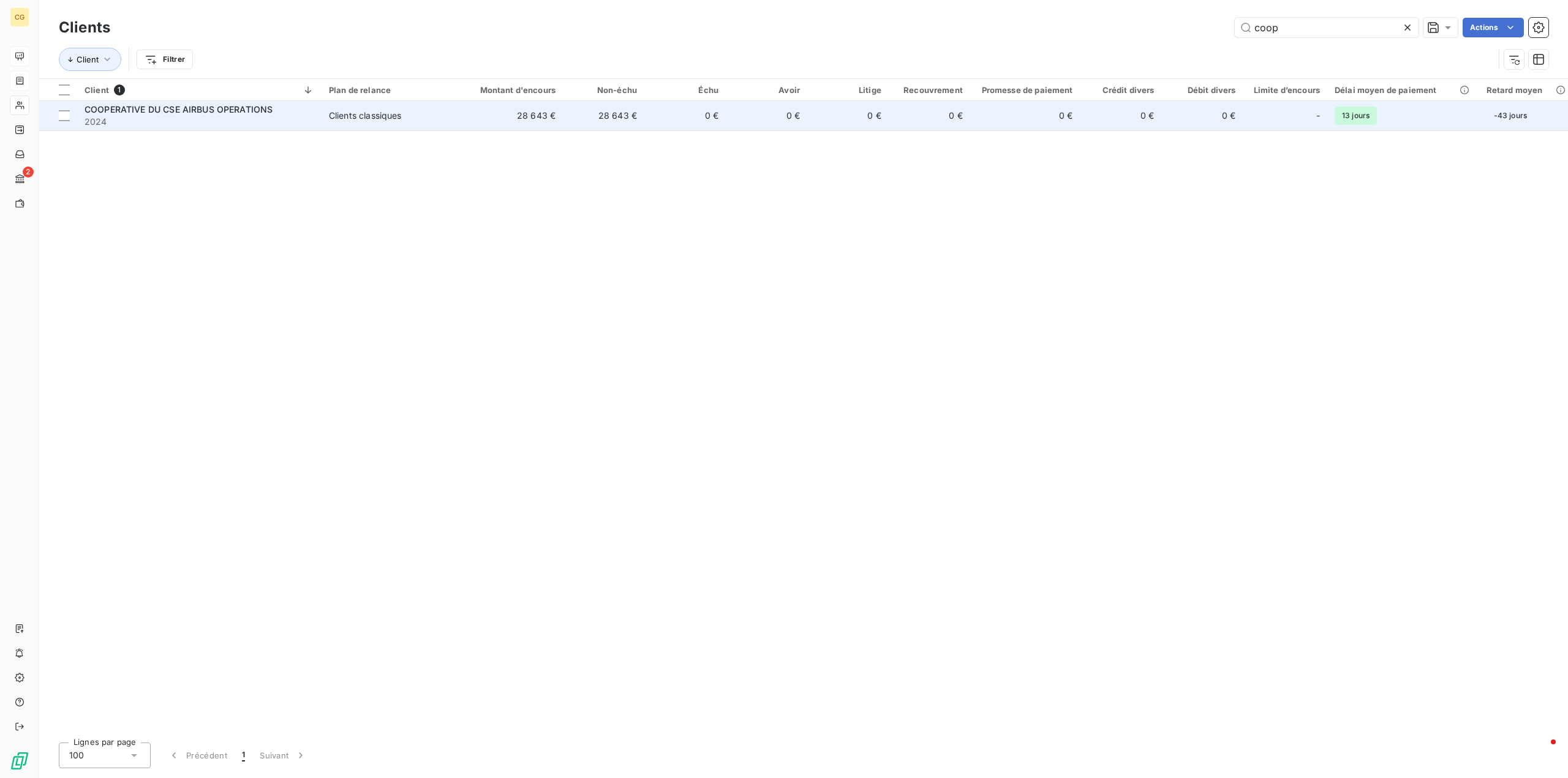
click at [373, 115] on div "Clients classiques" at bounding box center [365, 116] width 73 height 12
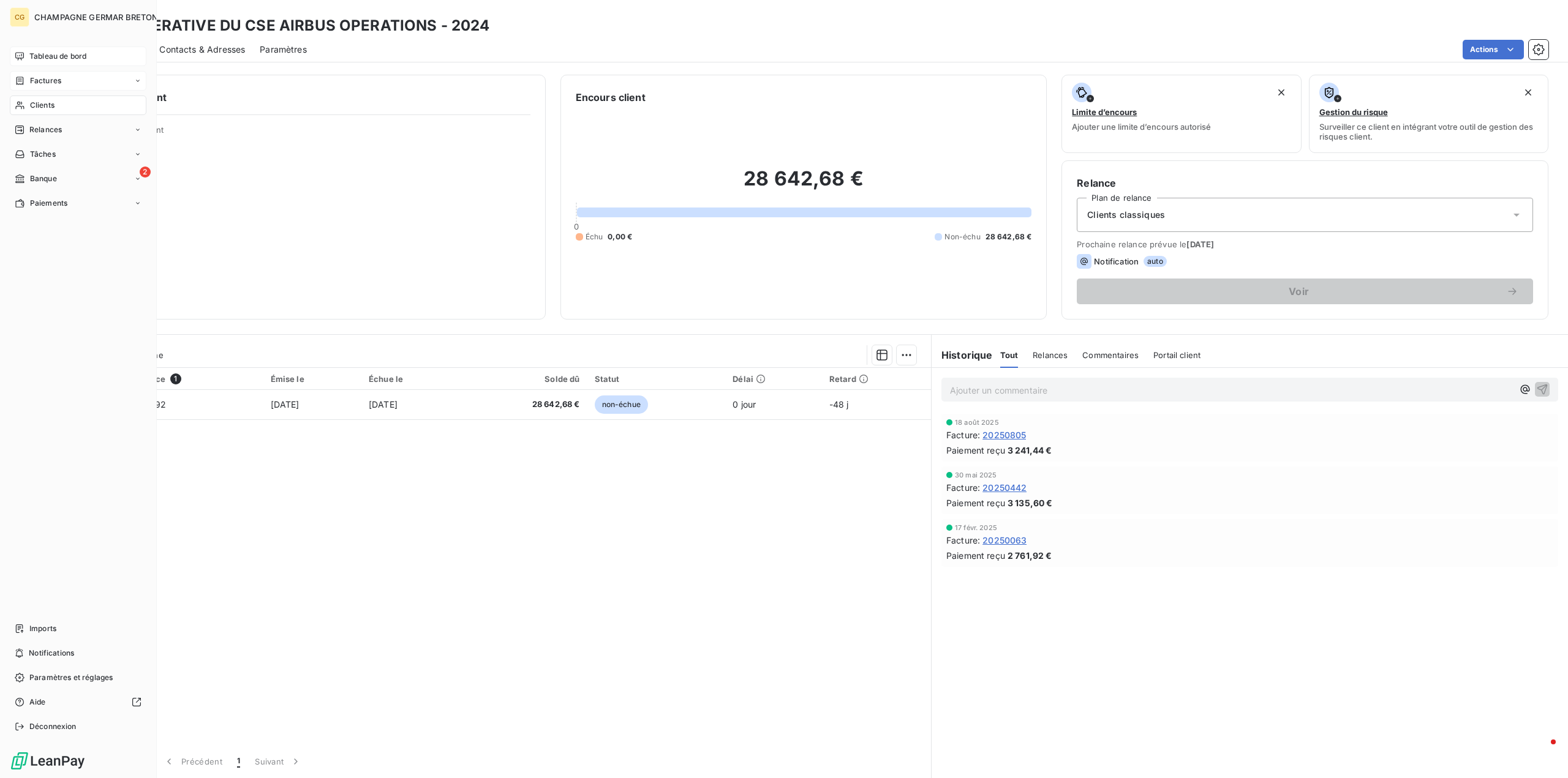
click at [55, 74] on div "Factures" at bounding box center [78, 81] width 137 height 19
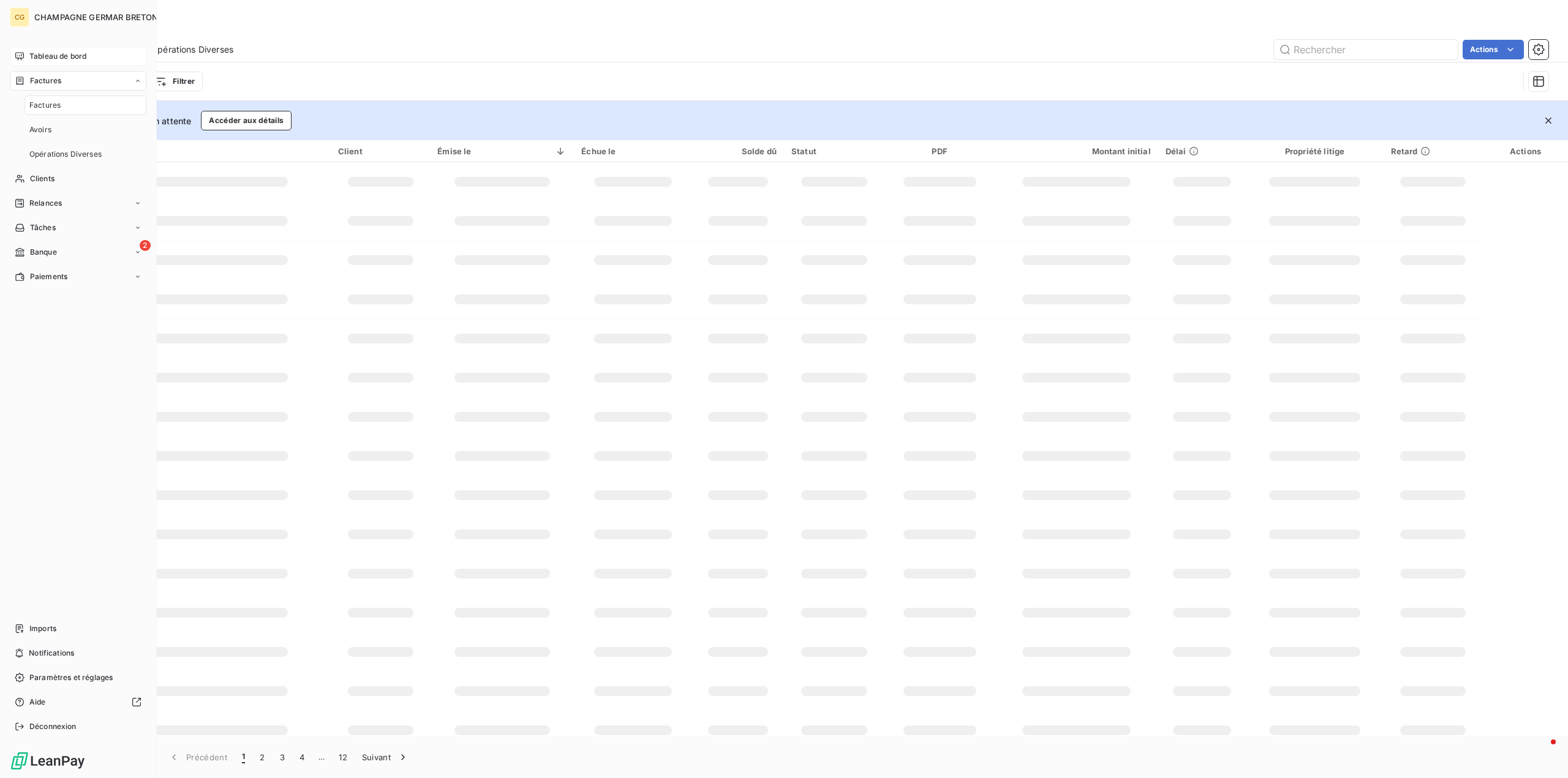
click at [39, 105] on span "Factures" at bounding box center [45, 105] width 31 height 11
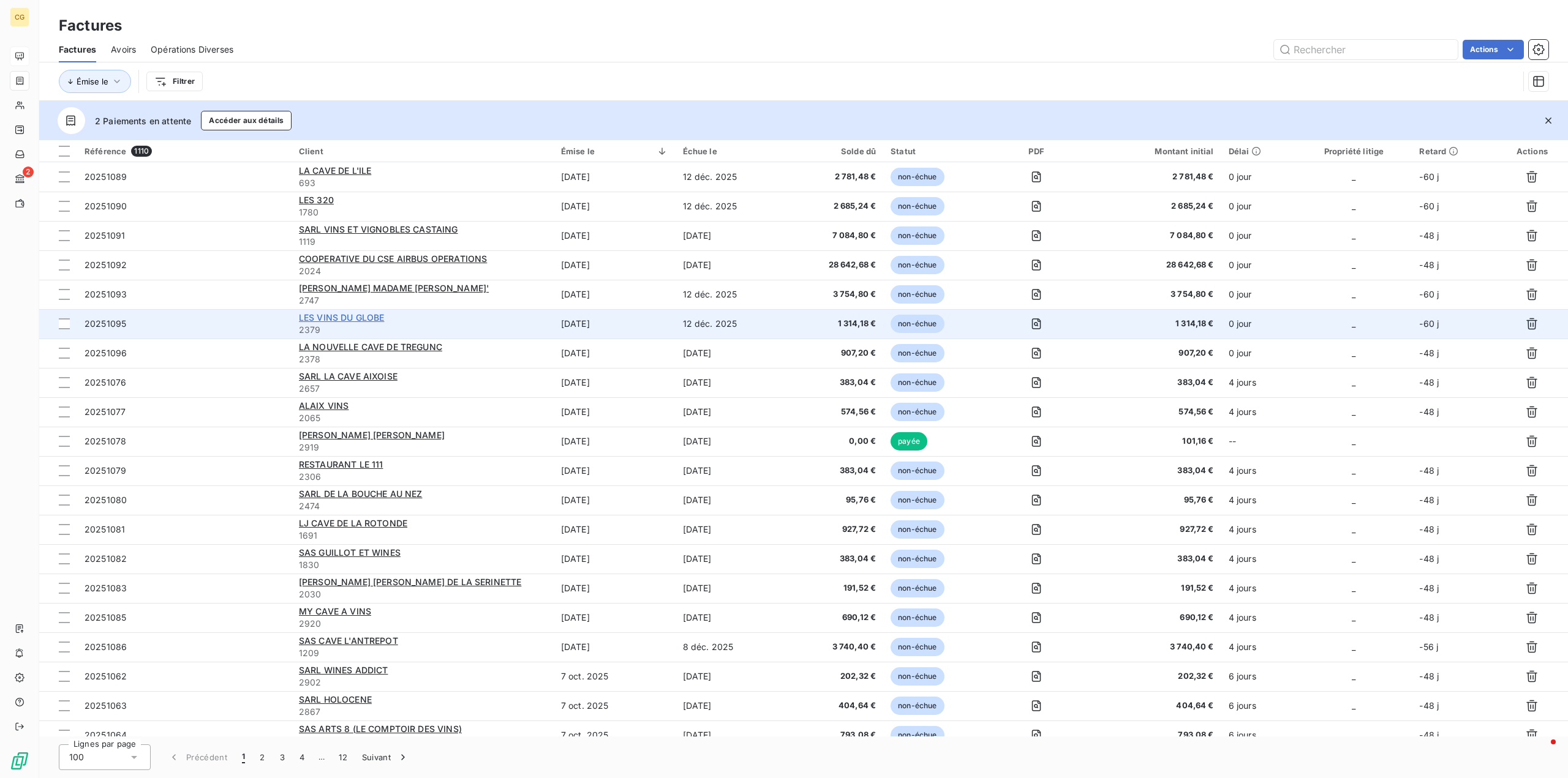
click at [356, 313] on span "LES VINS DU GLOBE" at bounding box center [341, 317] width 86 height 10
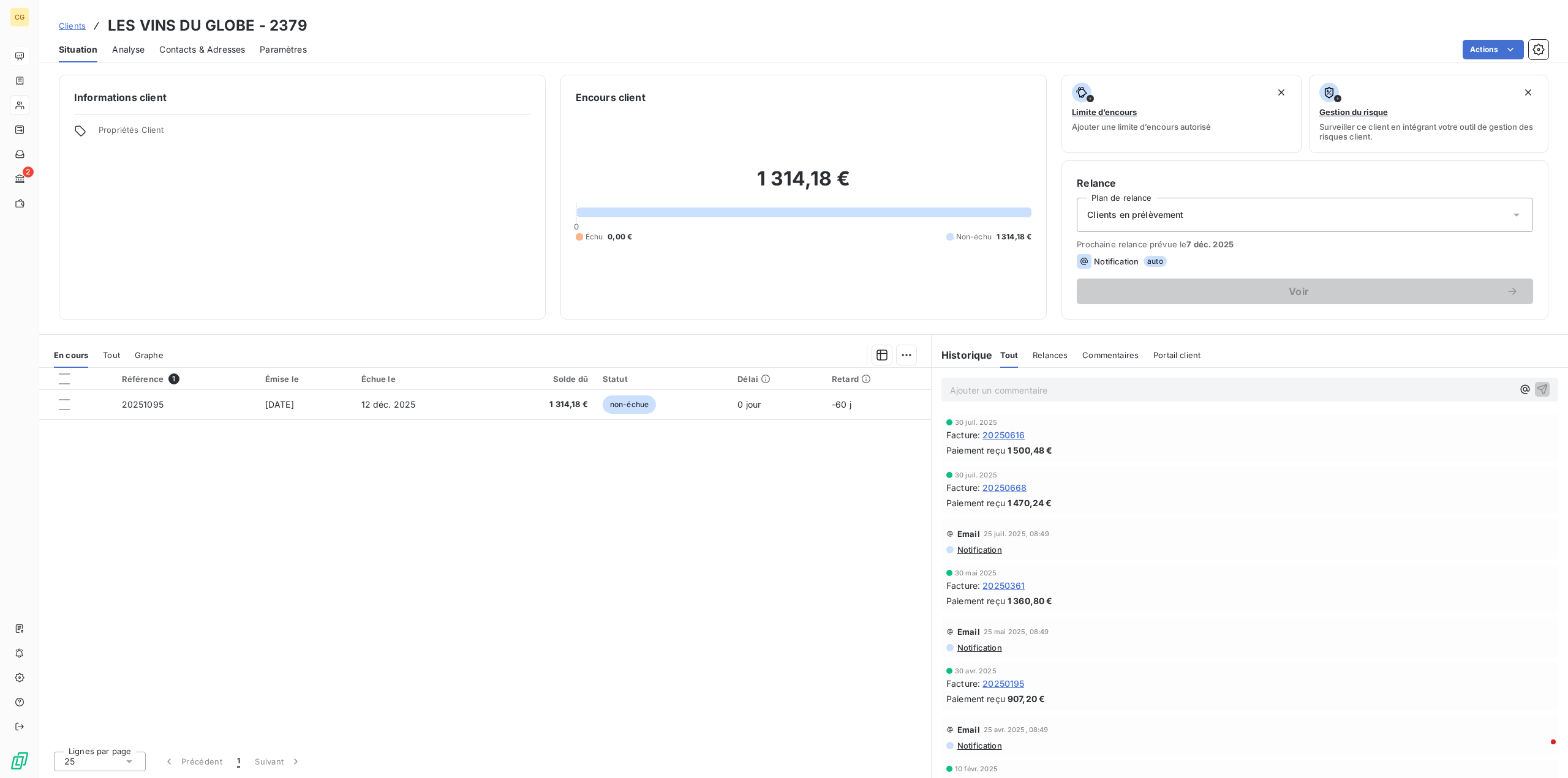
click at [191, 49] on span "Contacts & Adresses" at bounding box center [202, 49] width 86 height 12
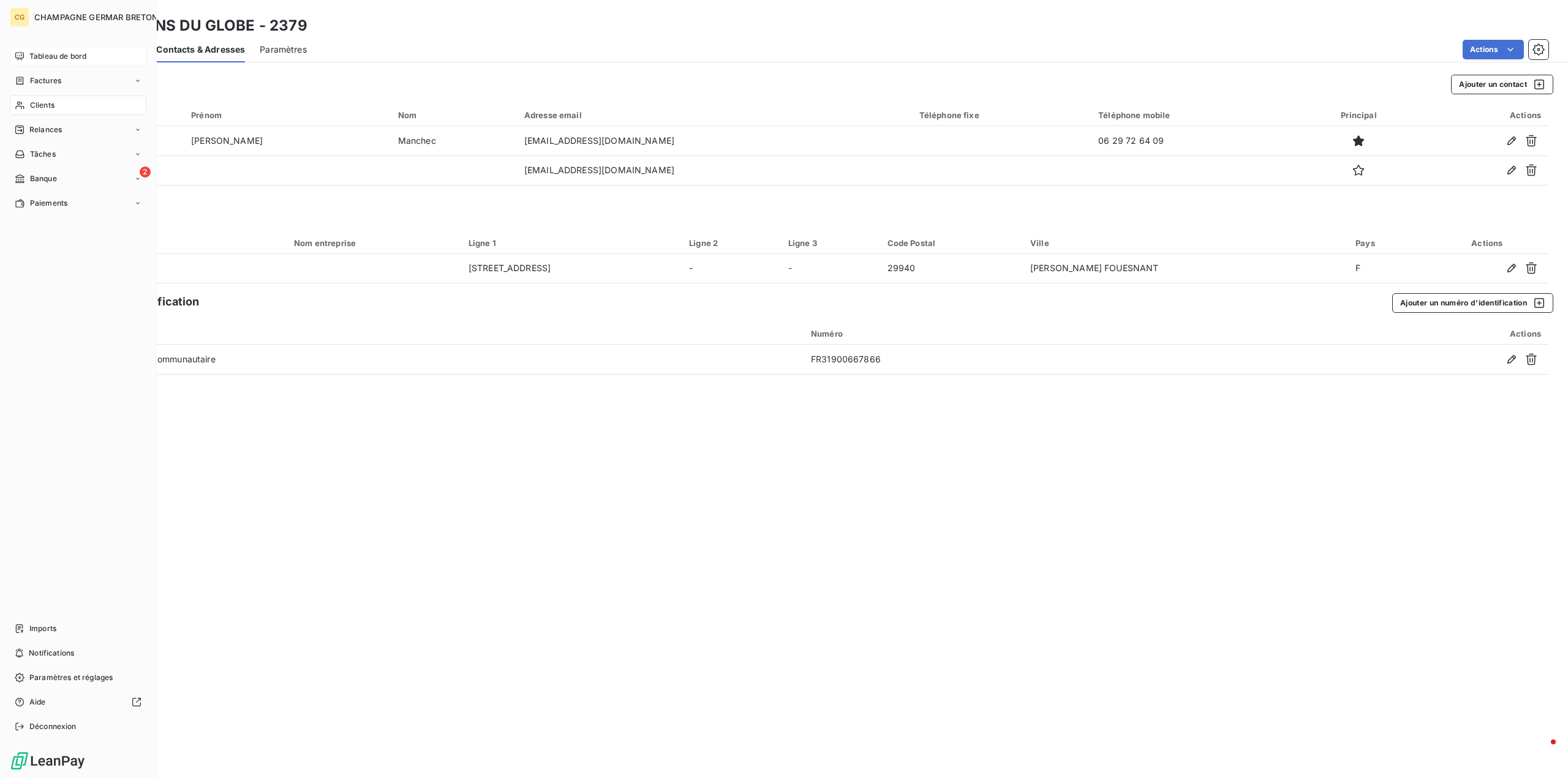
click at [37, 83] on span "Factures" at bounding box center [46, 81] width 31 height 11
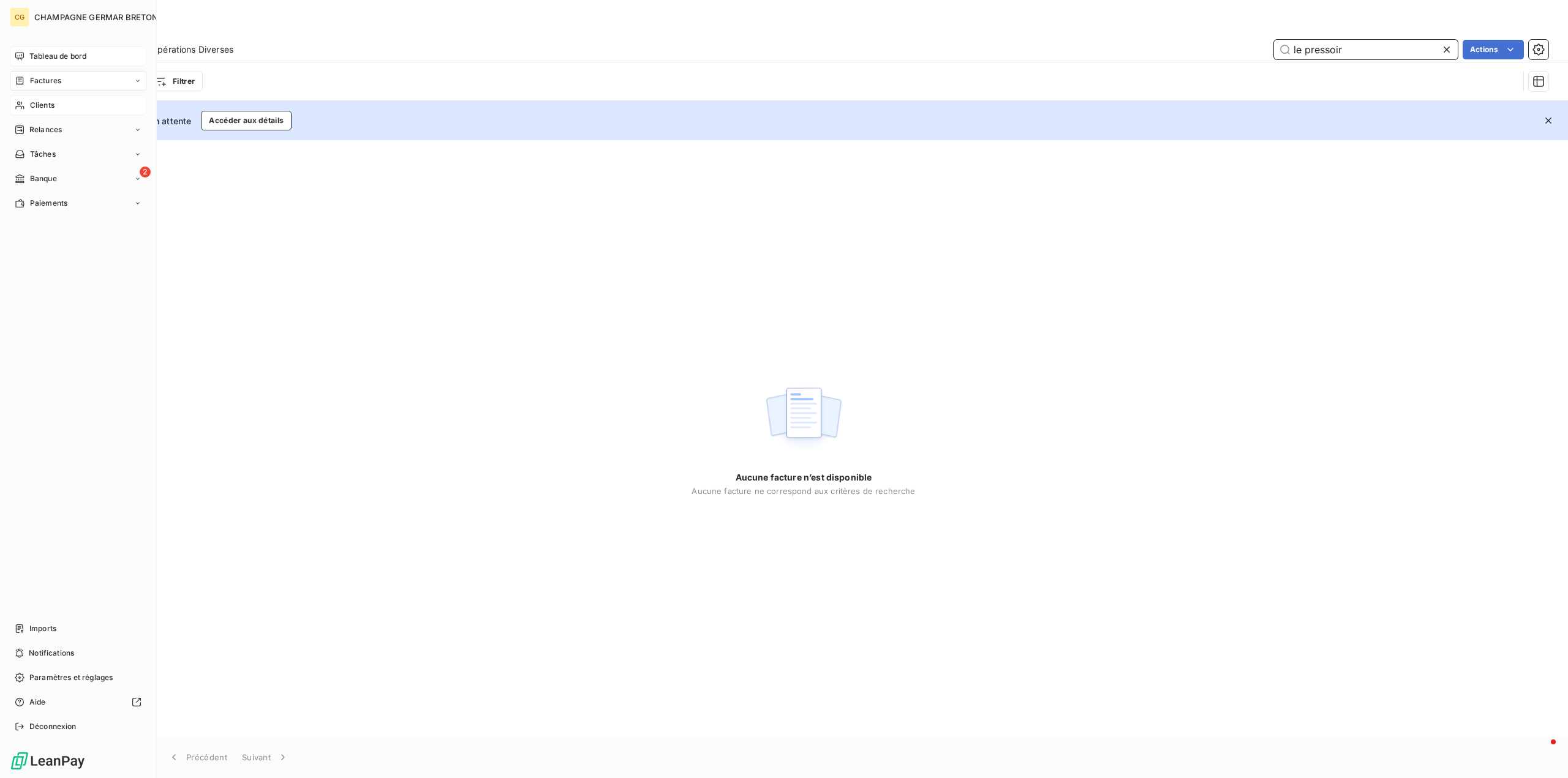
type input "le pressoir"
click at [42, 105] on span "Clients" at bounding box center [42, 105] width 25 height 11
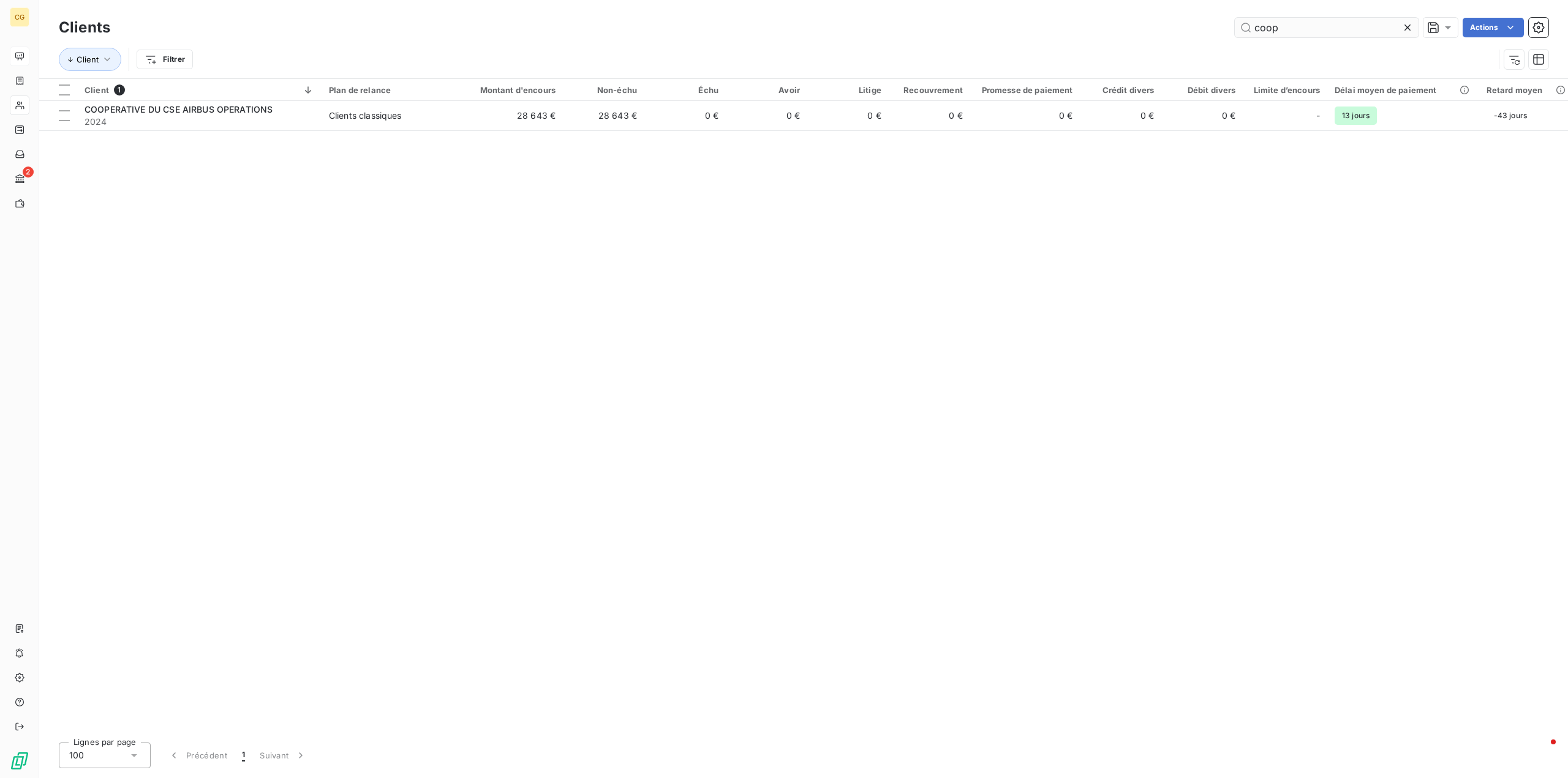
drag, startPoint x: 1406, startPoint y: 25, endPoint x: 1307, endPoint y: 35, distance: 99.5
click at [1406, 25] on icon at bounding box center [1408, 28] width 12 height 12
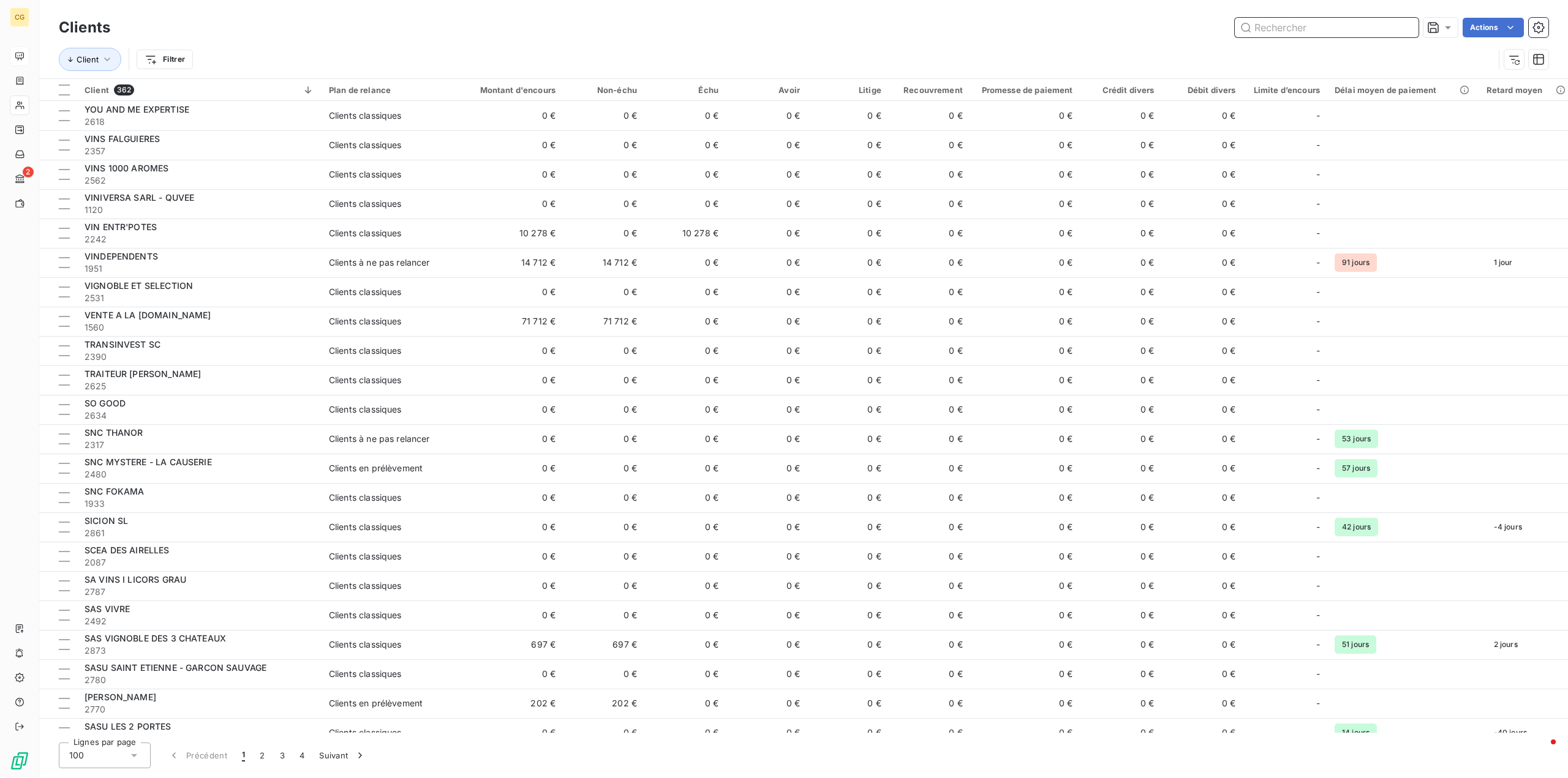
click at [1261, 25] on input "text" at bounding box center [1327, 28] width 184 height 19
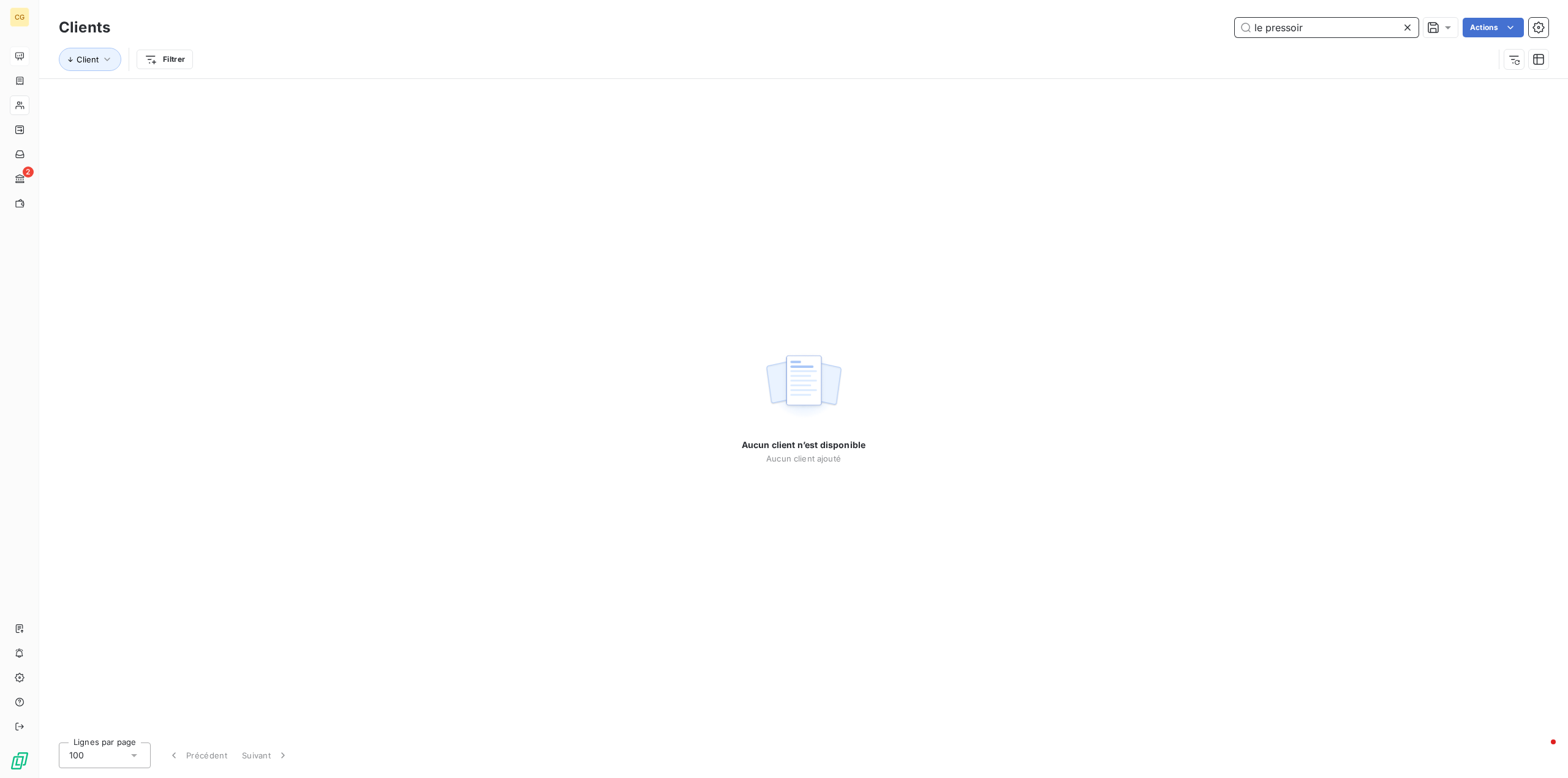
type input "le pressoir"
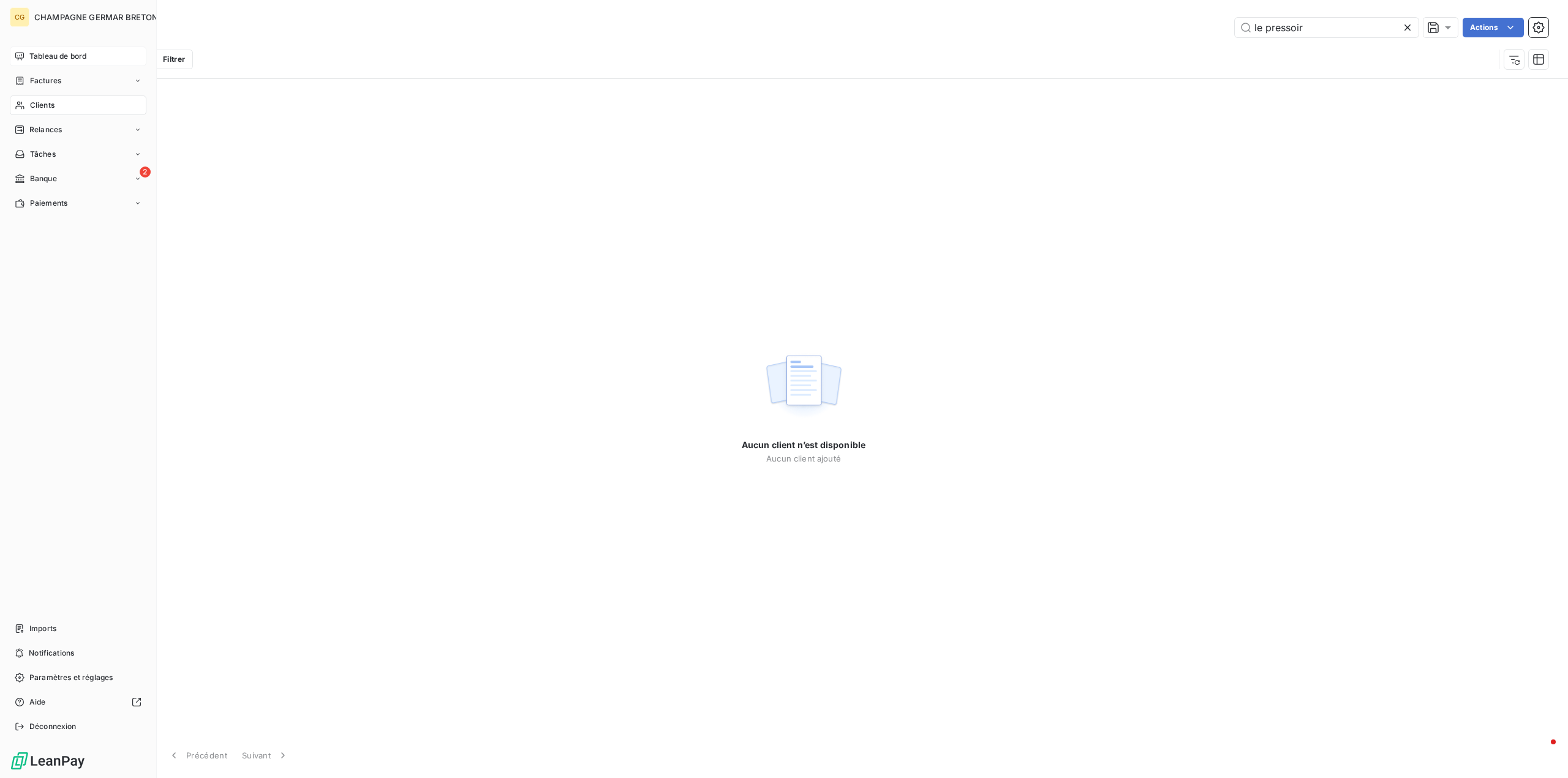
click at [38, 78] on span "Factures" at bounding box center [46, 81] width 31 height 11
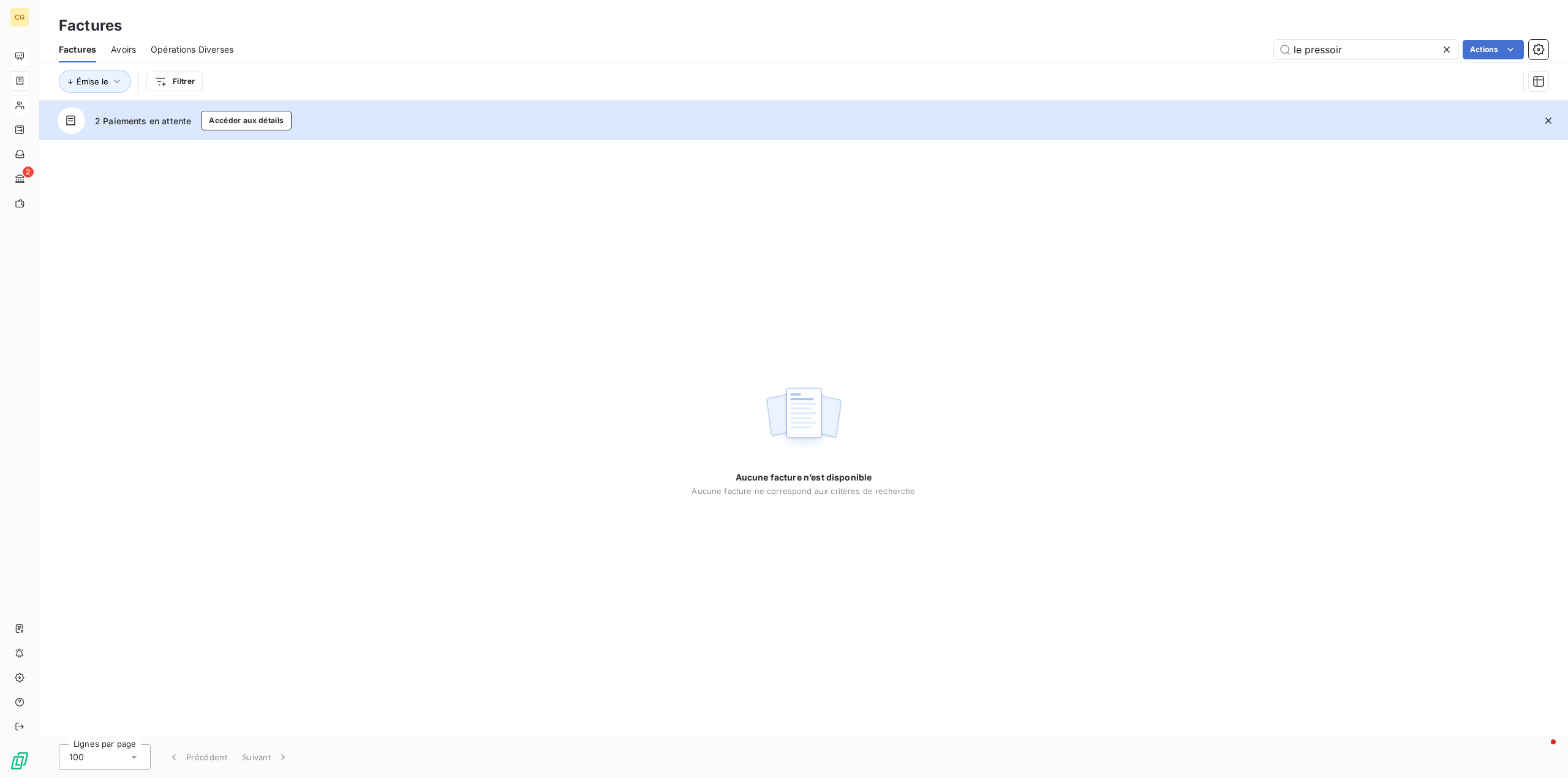
click at [1442, 52] on icon at bounding box center [1447, 49] width 12 height 12
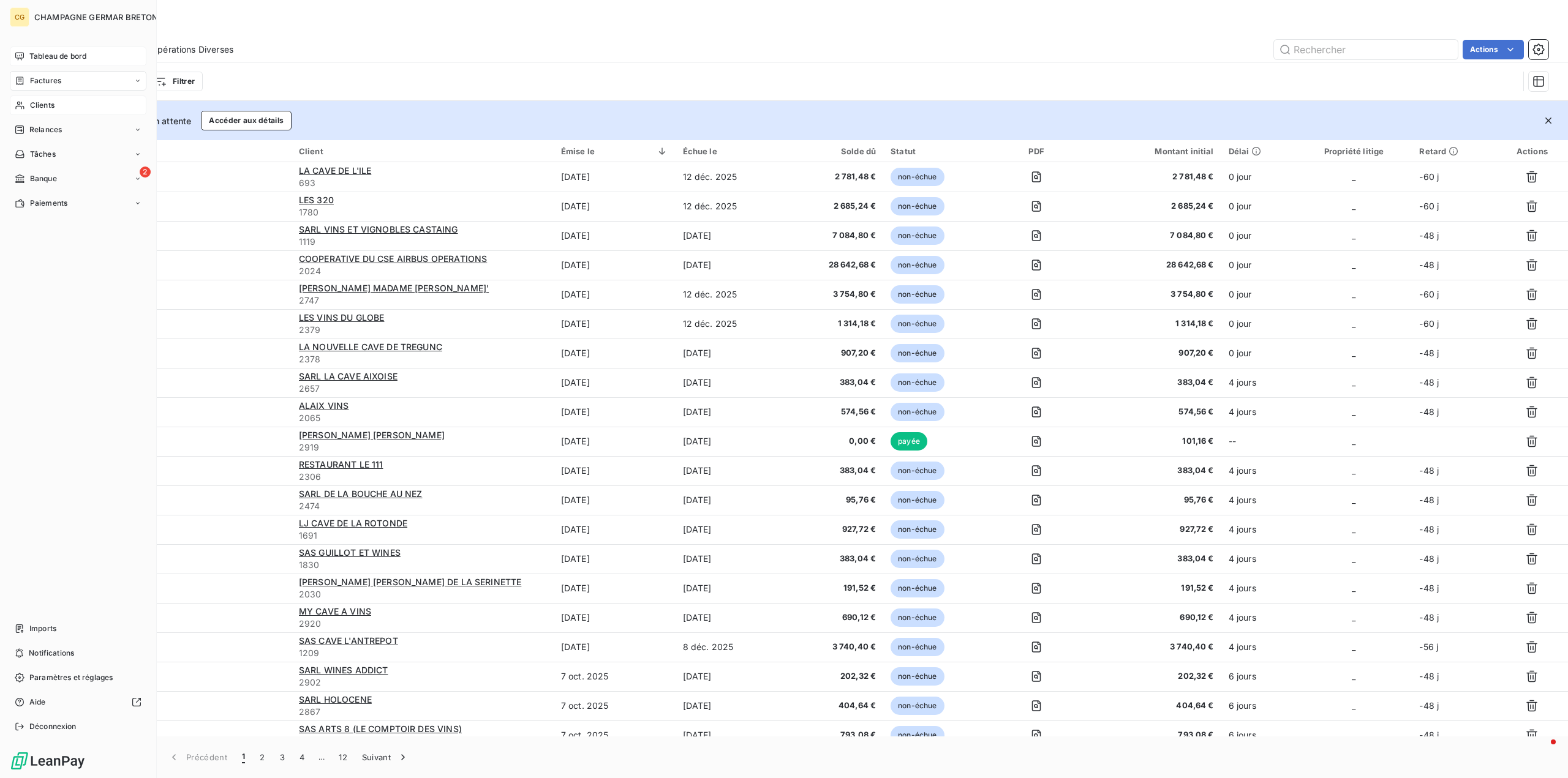
click at [40, 103] on span "Clients" at bounding box center [42, 105] width 25 height 11
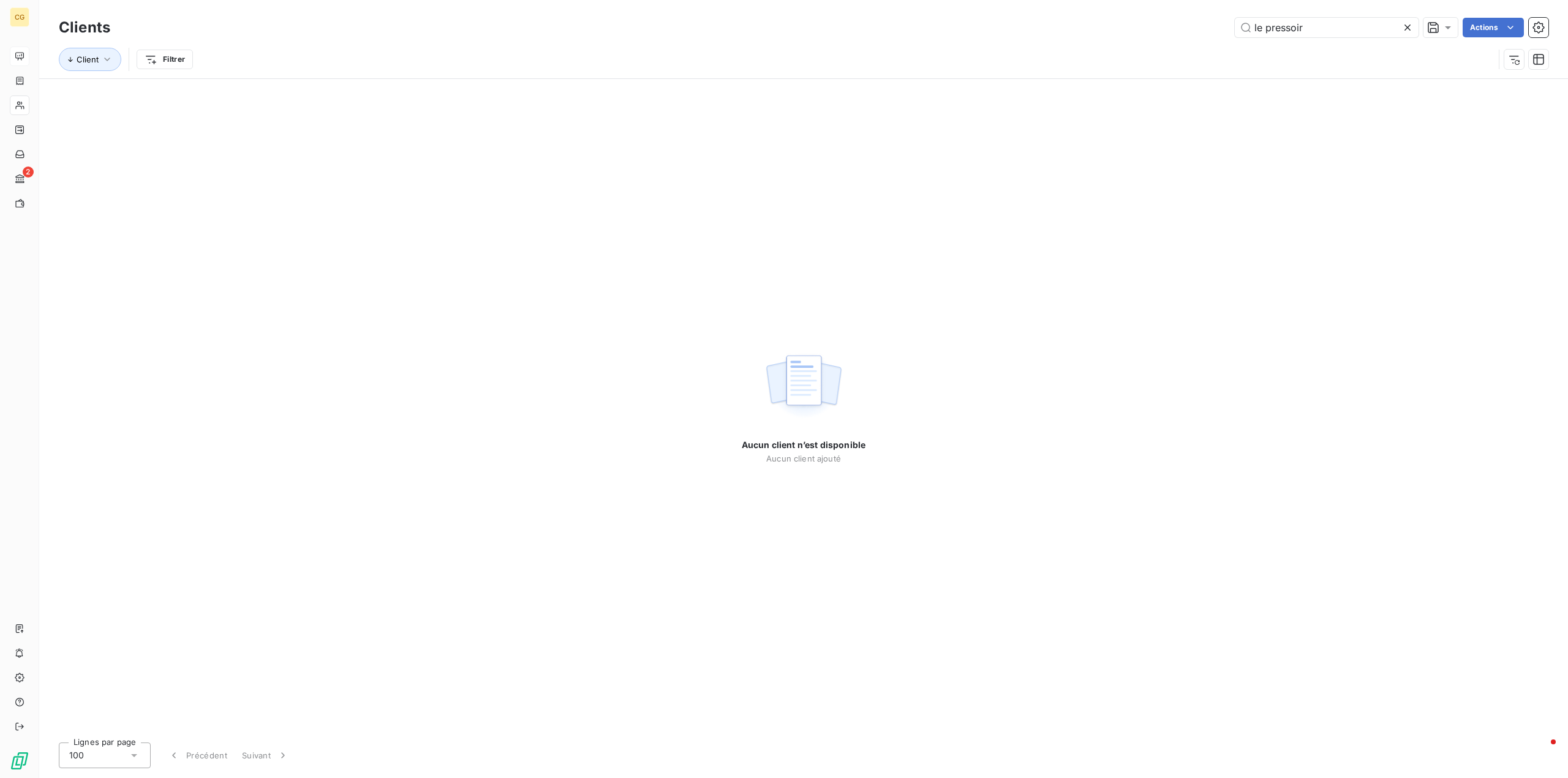
click at [1406, 27] on icon at bounding box center [1408, 28] width 6 height 6
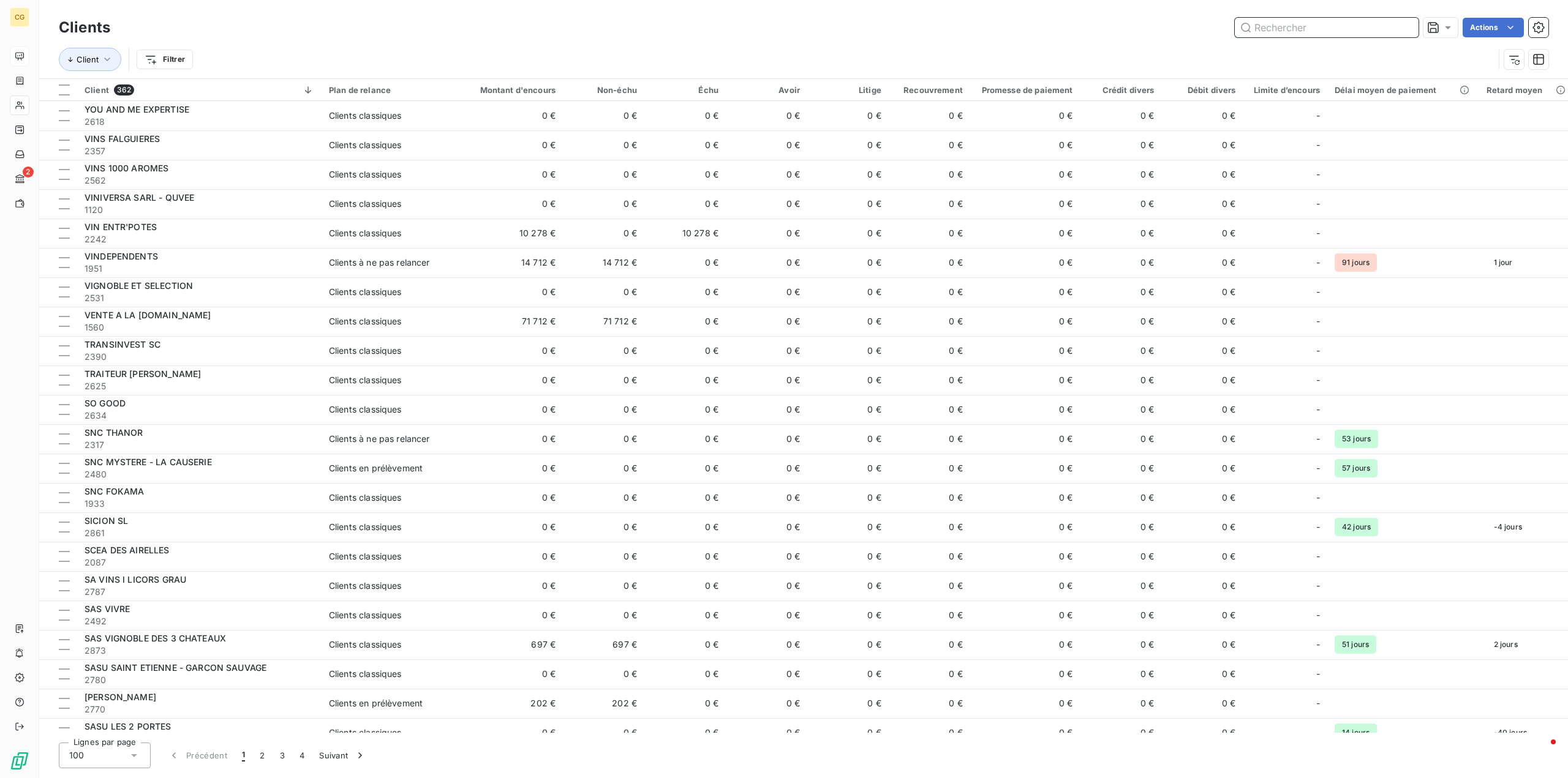
click at [1299, 22] on input "text" at bounding box center [1327, 28] width 184 height 19
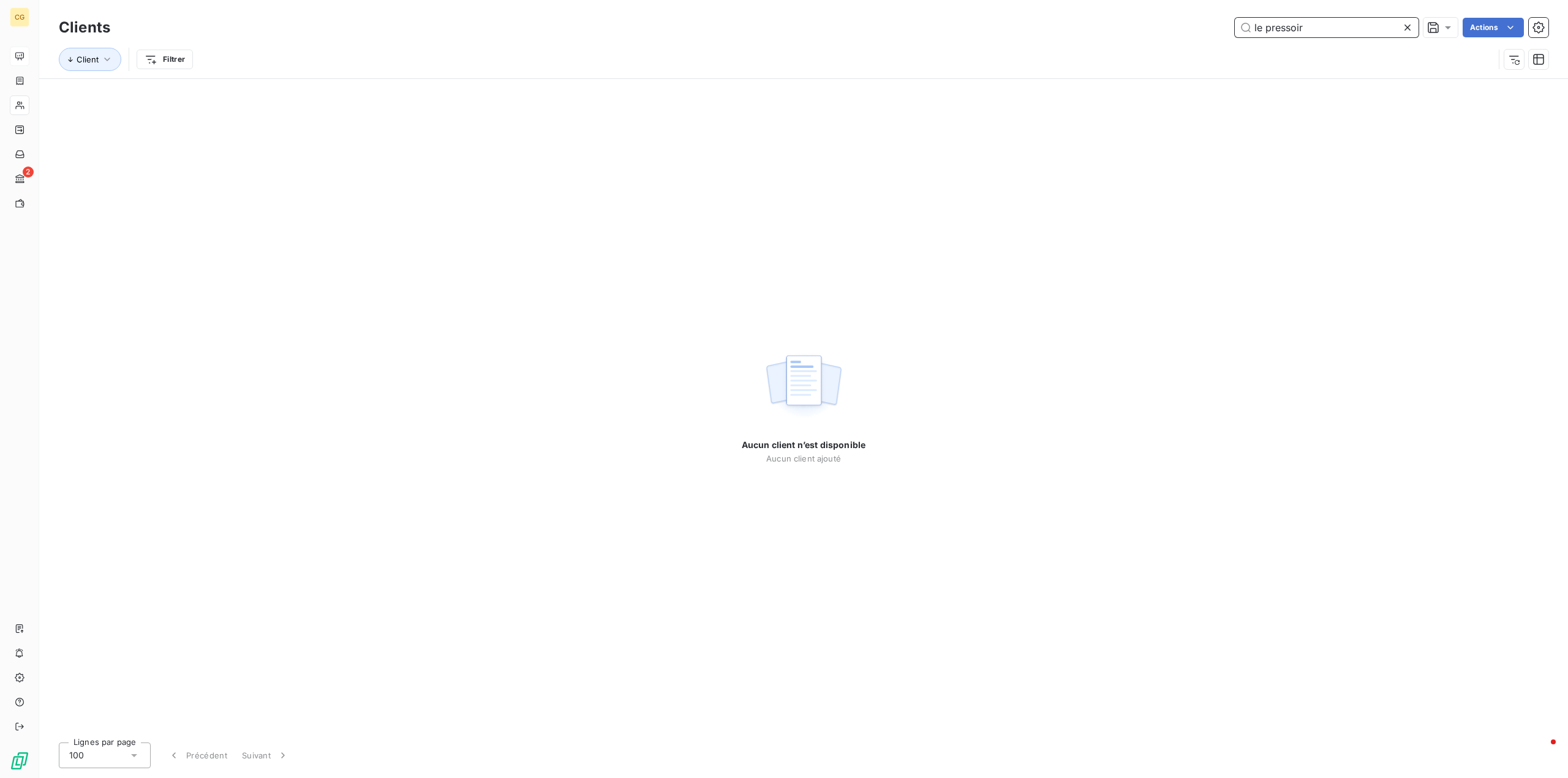
type input "le pressoir"
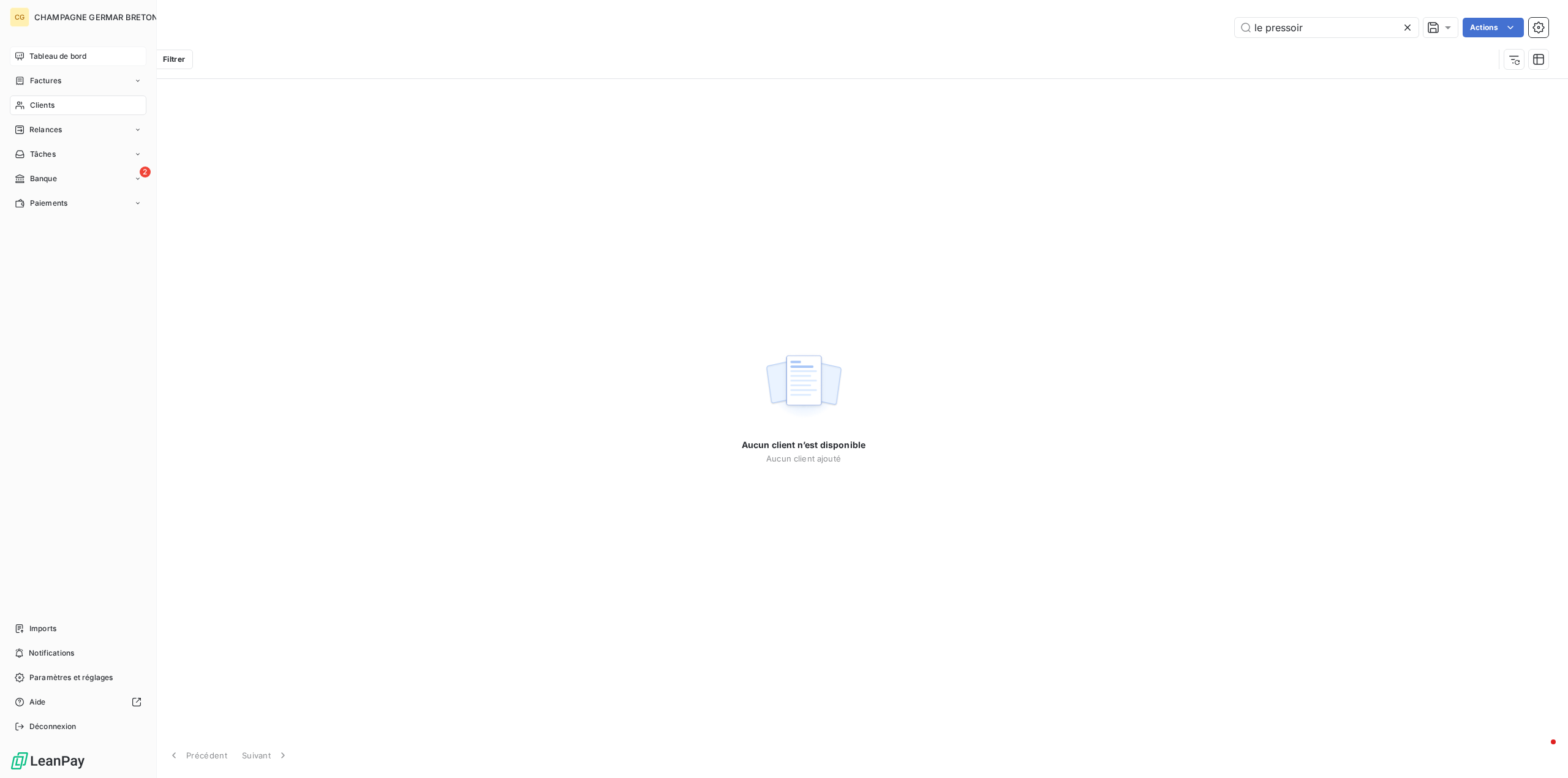
click at [41, 102] on span "Clients" at bounding box center [42, 105] width 25 height 11
click at [40, 73] on div "Factures" at bounding box center [78, 81] width 137 height 19
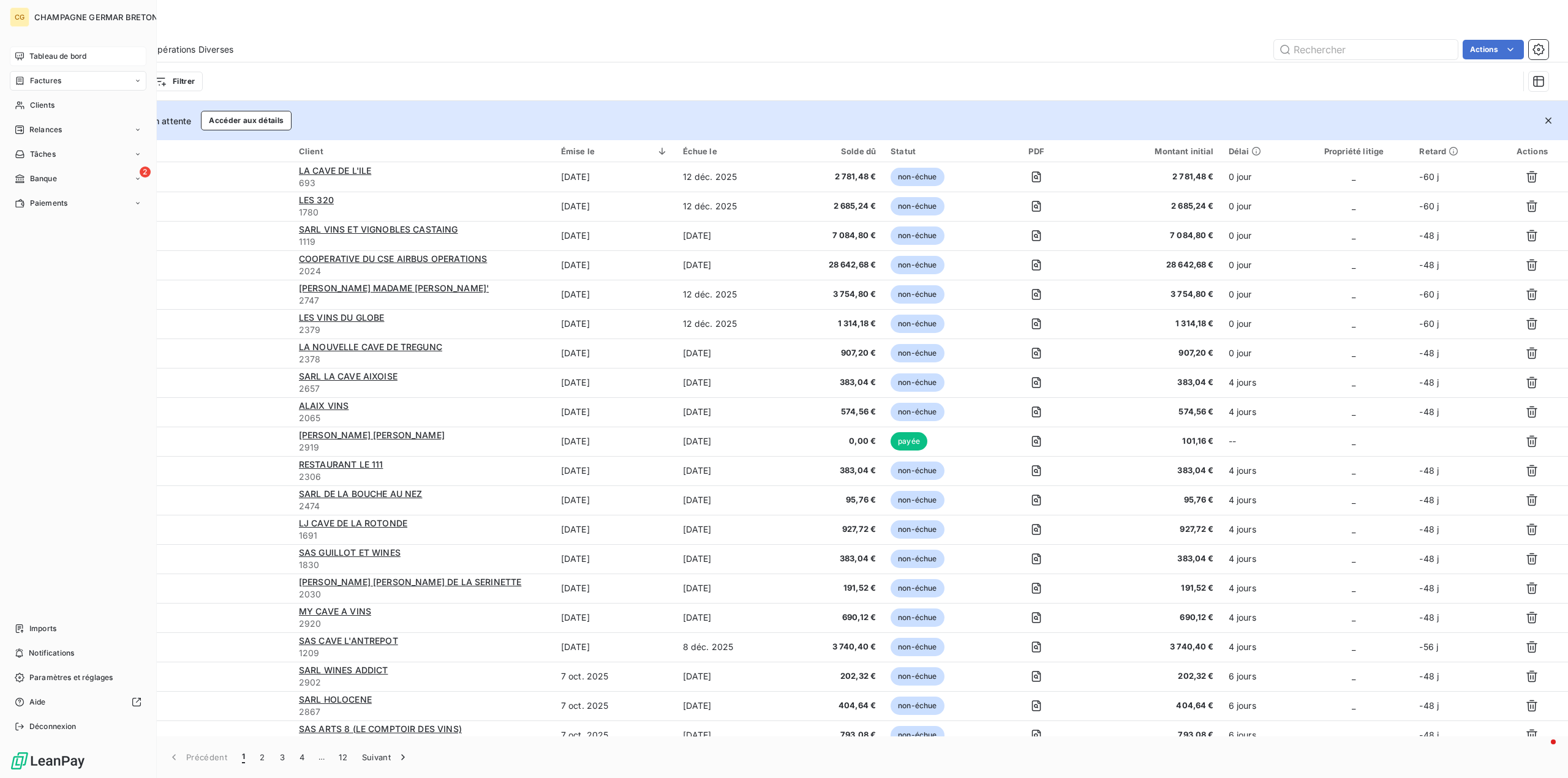
click at [35, 78] on span "Factures" at bounding box center [46, 81] width 31 height 11
click at [41, 179] on span "Clients" at bounding box center [42, 179] width 25 height 11
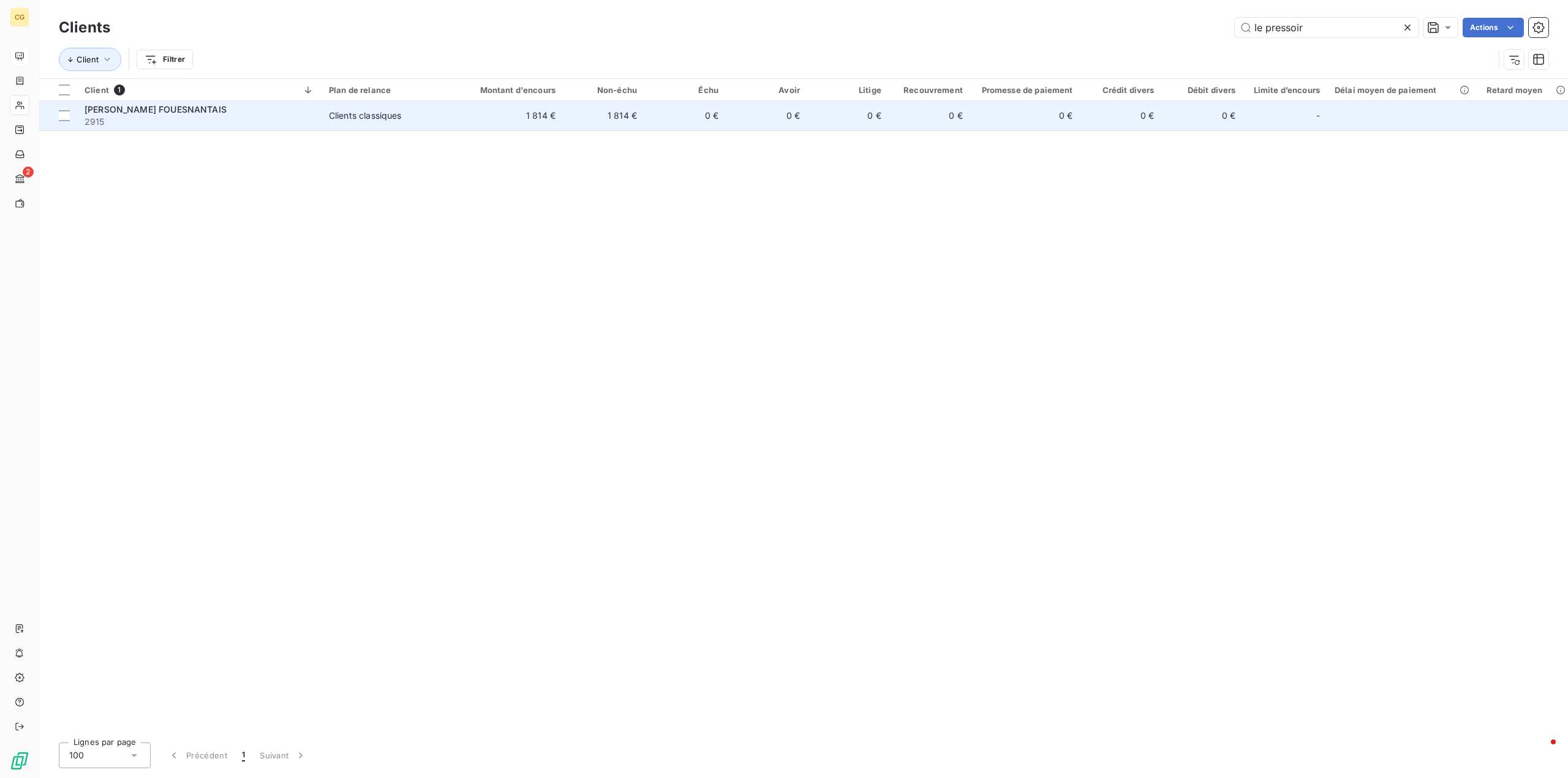
click at [373, 120] on div "Clients classiques" at bounding box center [365, 116] width 73 height 12
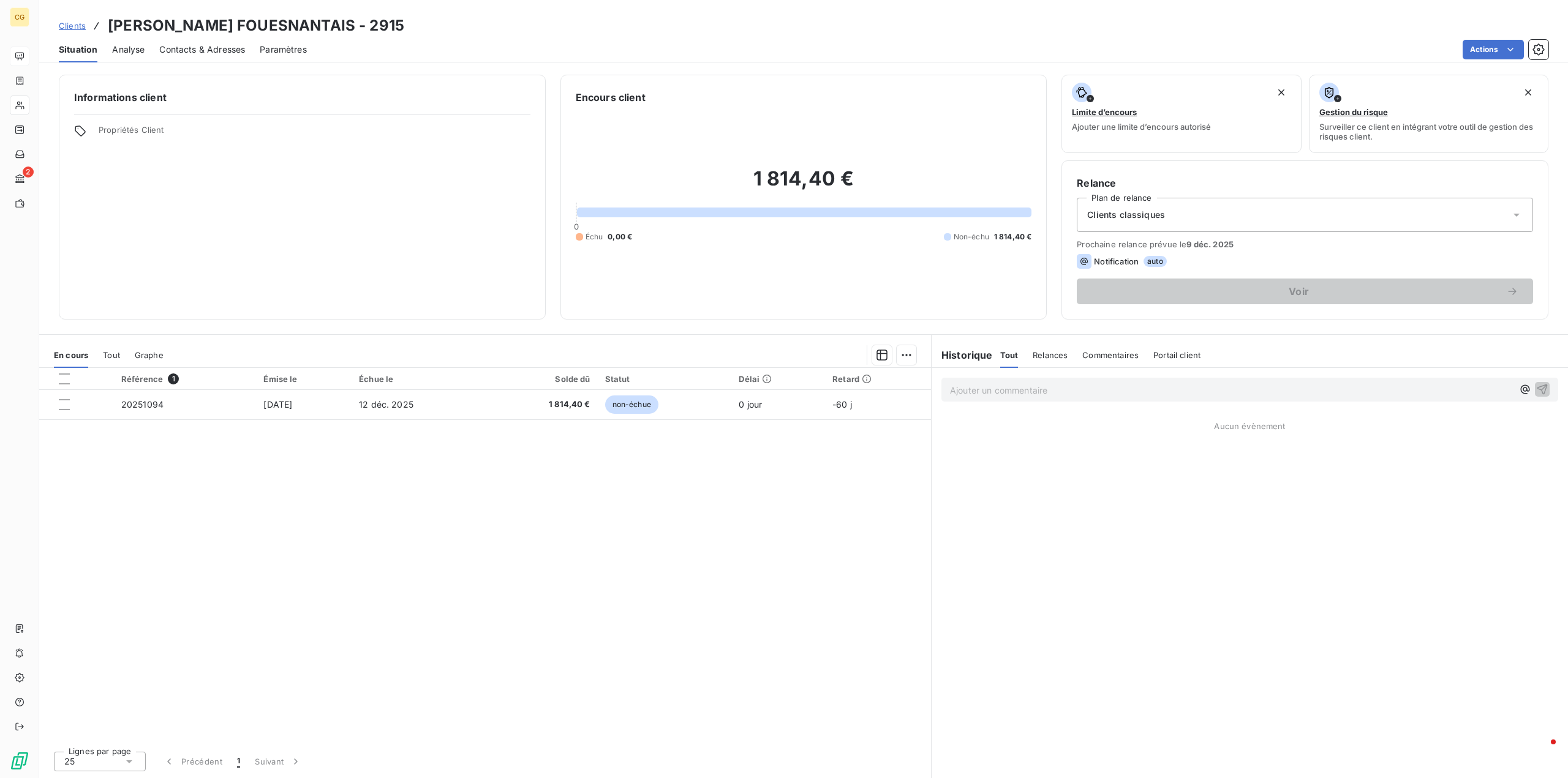
click at [231, 45] on span "Contacts & Adresses" at bounding box center [202, 49] width 86 height 12
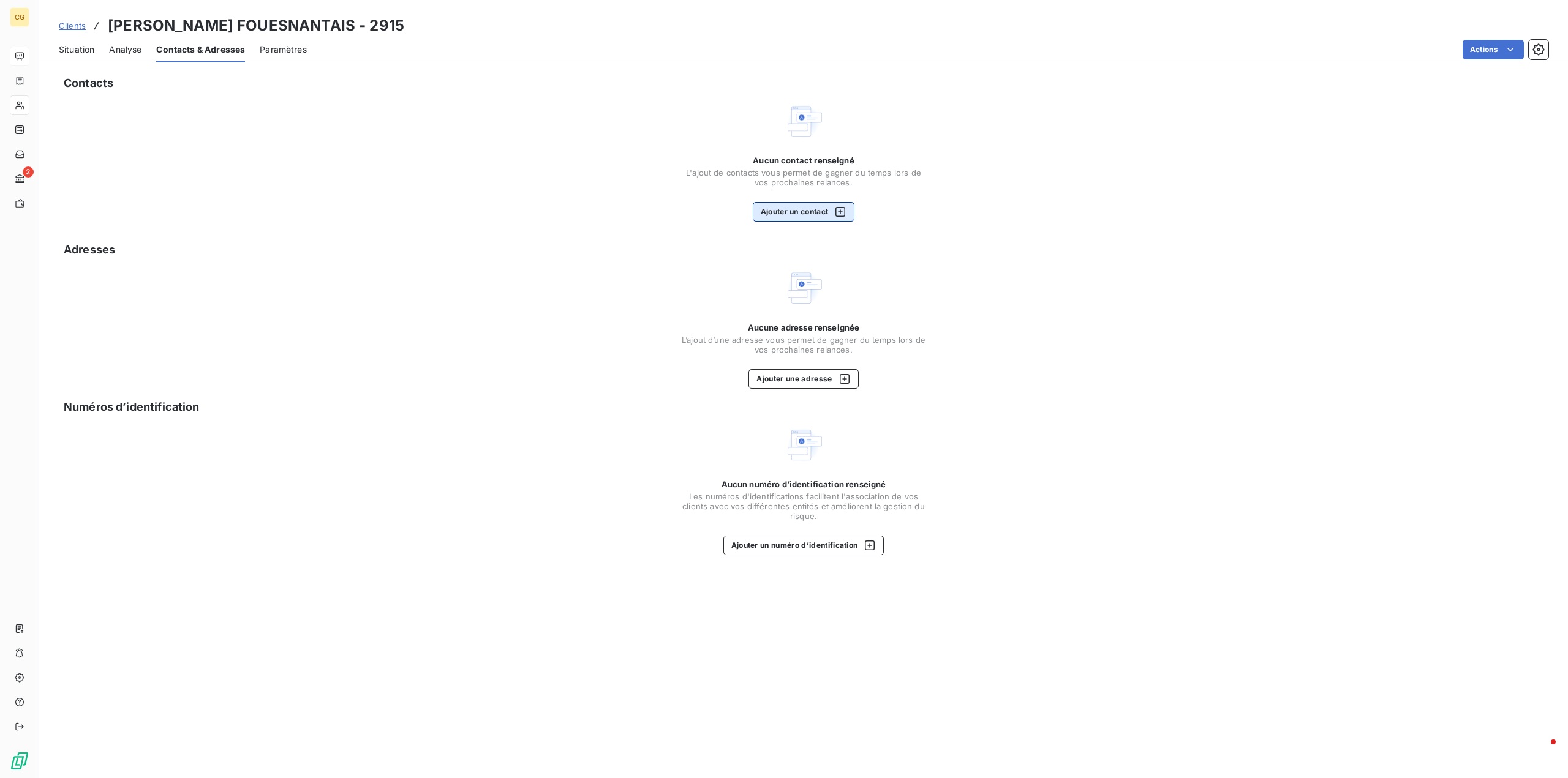
click at [778, 209] on button "Ajouter un contact" at bounding box center [804, 212] width 103 height 19
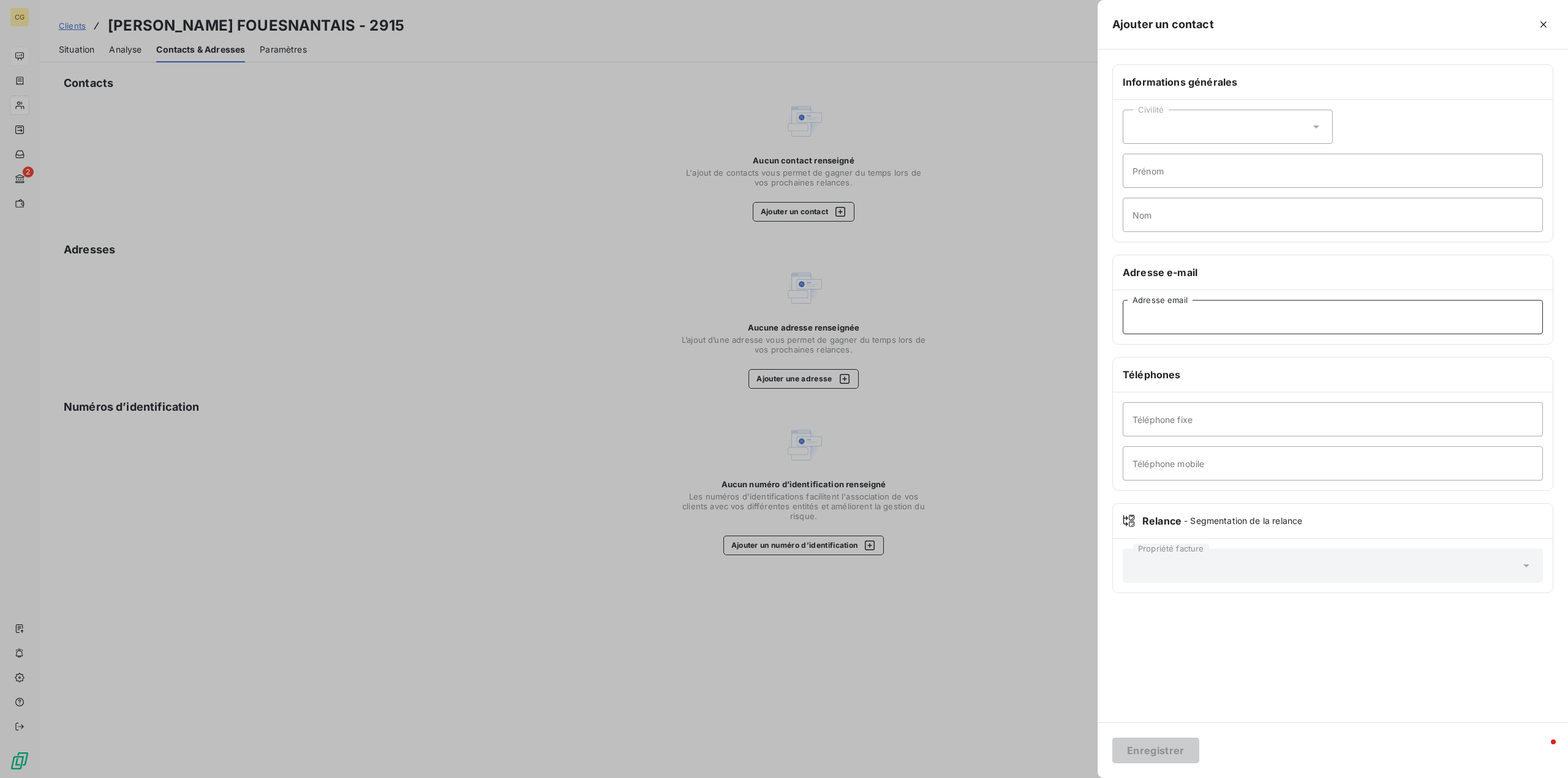
click at [1141, 328] on input "Adresse email" at bounding box center [1333, 317] width 421 height 34
paste input "[EMAIL_ADDRESS][DOMAIN_NAME]"
type input "[EMAIL_ADDRESS][DOMAIN_NAME]"
click at [1221, 117] on div "Civilité" at bounding box center [1227, 127] width 210 height 34
click at [1141, 176] on input "radio" at bounding box center [1136, 180] width 12 height 12
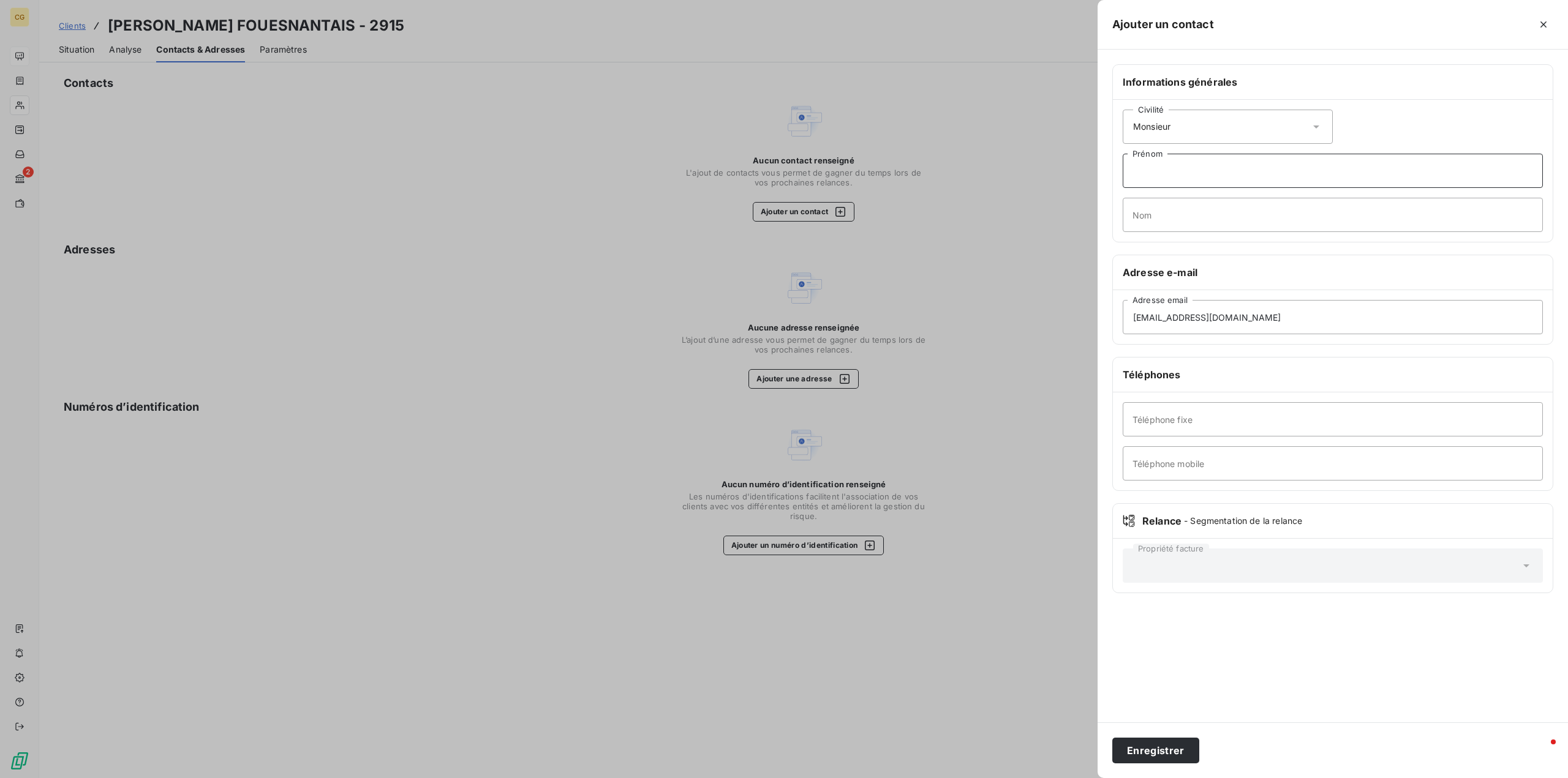
click at [1150, 167] on input "Prénom" at bounding box center [1333, 171] width 421 height 34
type input "[PERSON_NAME]"
click at [1180, 215] on input "Nom" at bounding box center [1333, 215] width 421 height 34
type input "Vezzetto"
click at [1146, 749] on button "Enregistrer" at bounding box center [1156, 750] width 87 height 25
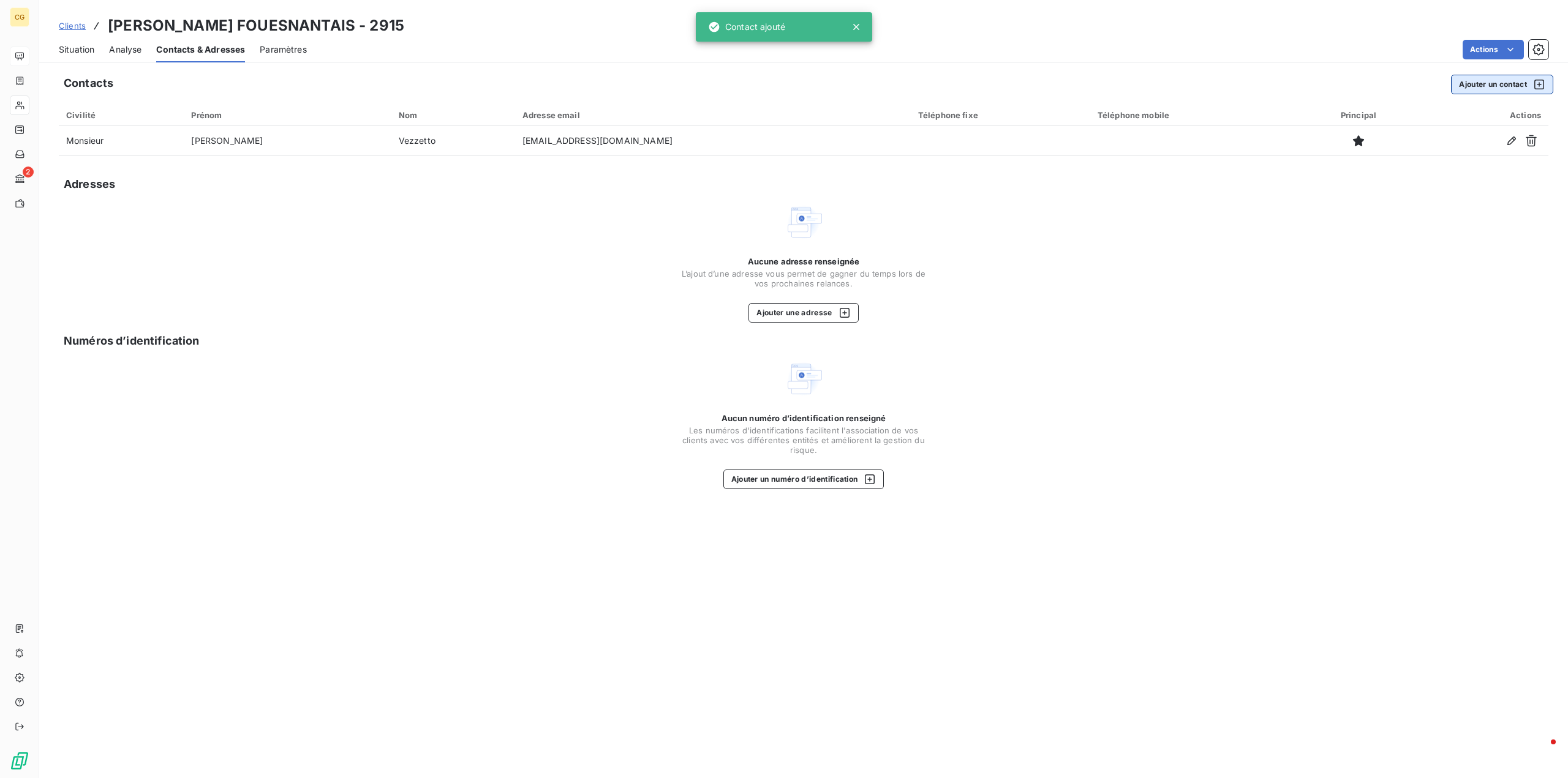
click at [1507, 83] on button "Ajouter un contact" at bounding box center [1502, 85] width 103 height 19
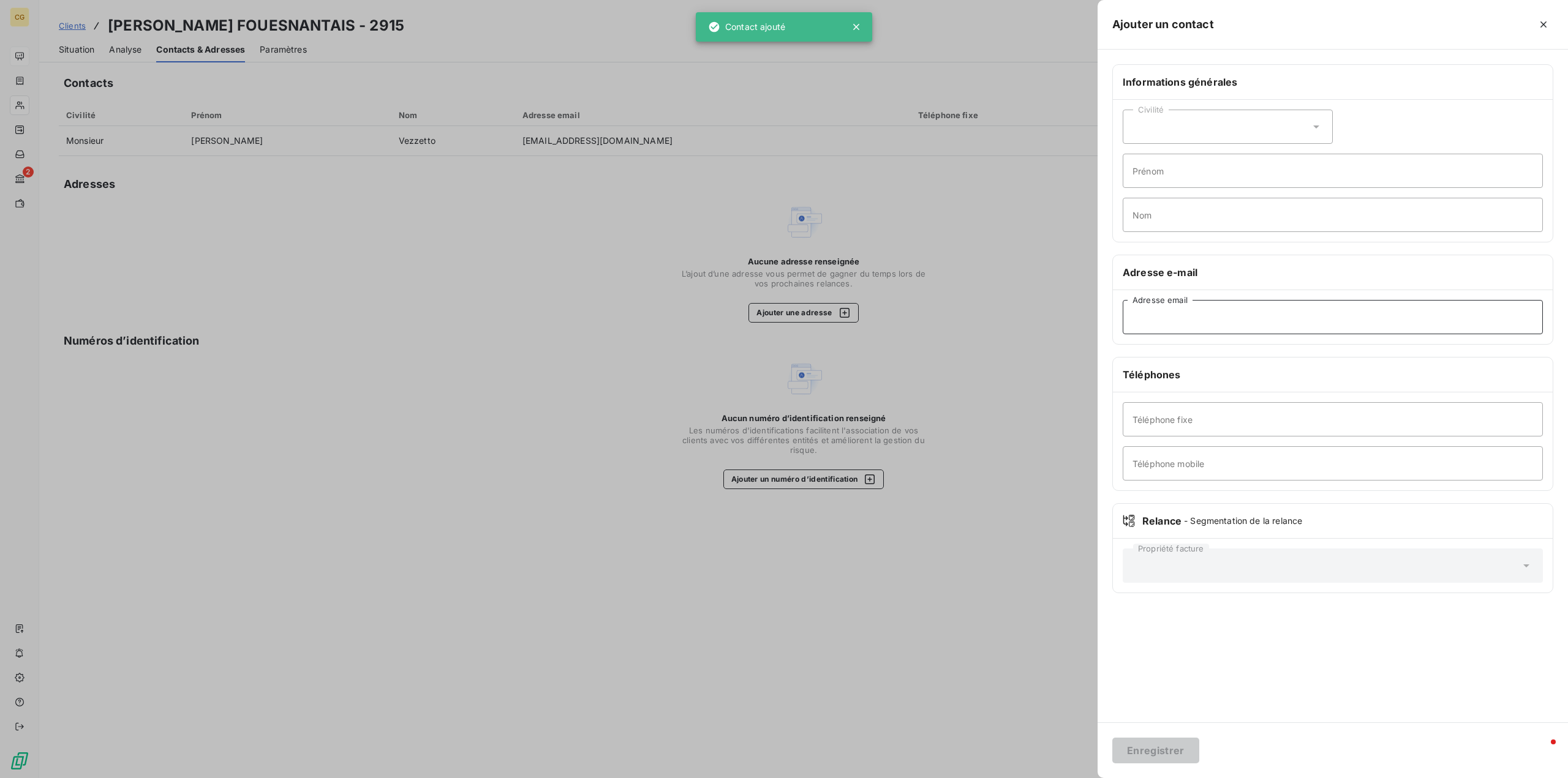
click at [1190, 320] on input "Adresse email" at bounding box center [1333, 317] width 421 height 34
type input "[EMAIL_ADDRESS][DOMAIN_NAME]"
click at [1174, 750] on button "Enregistrer" at bounding box center [1156, 750] width 87 height 25
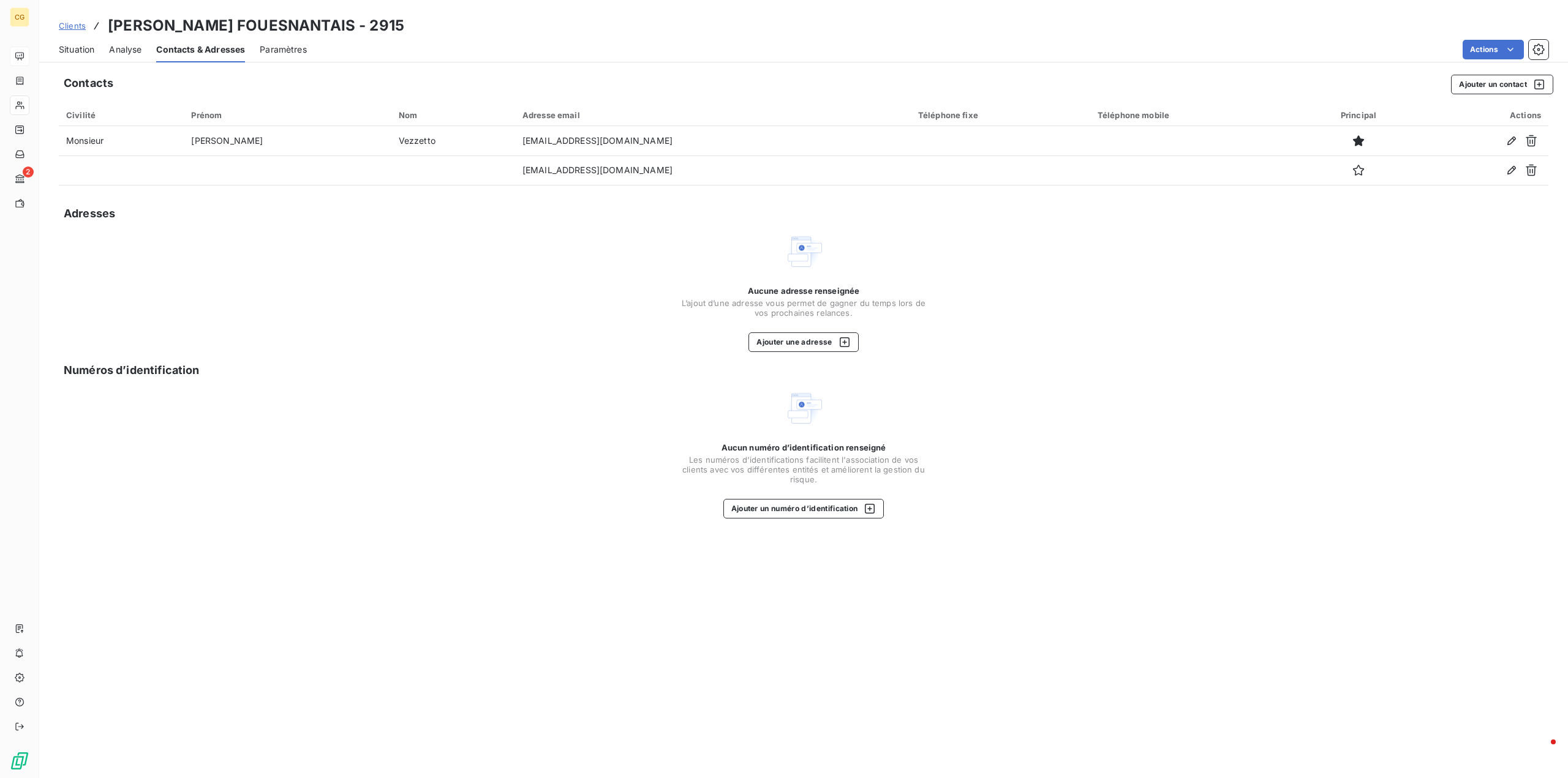
click at [74, 25] on span "Clients" at bounding box center [73, 25] width 27 height 10
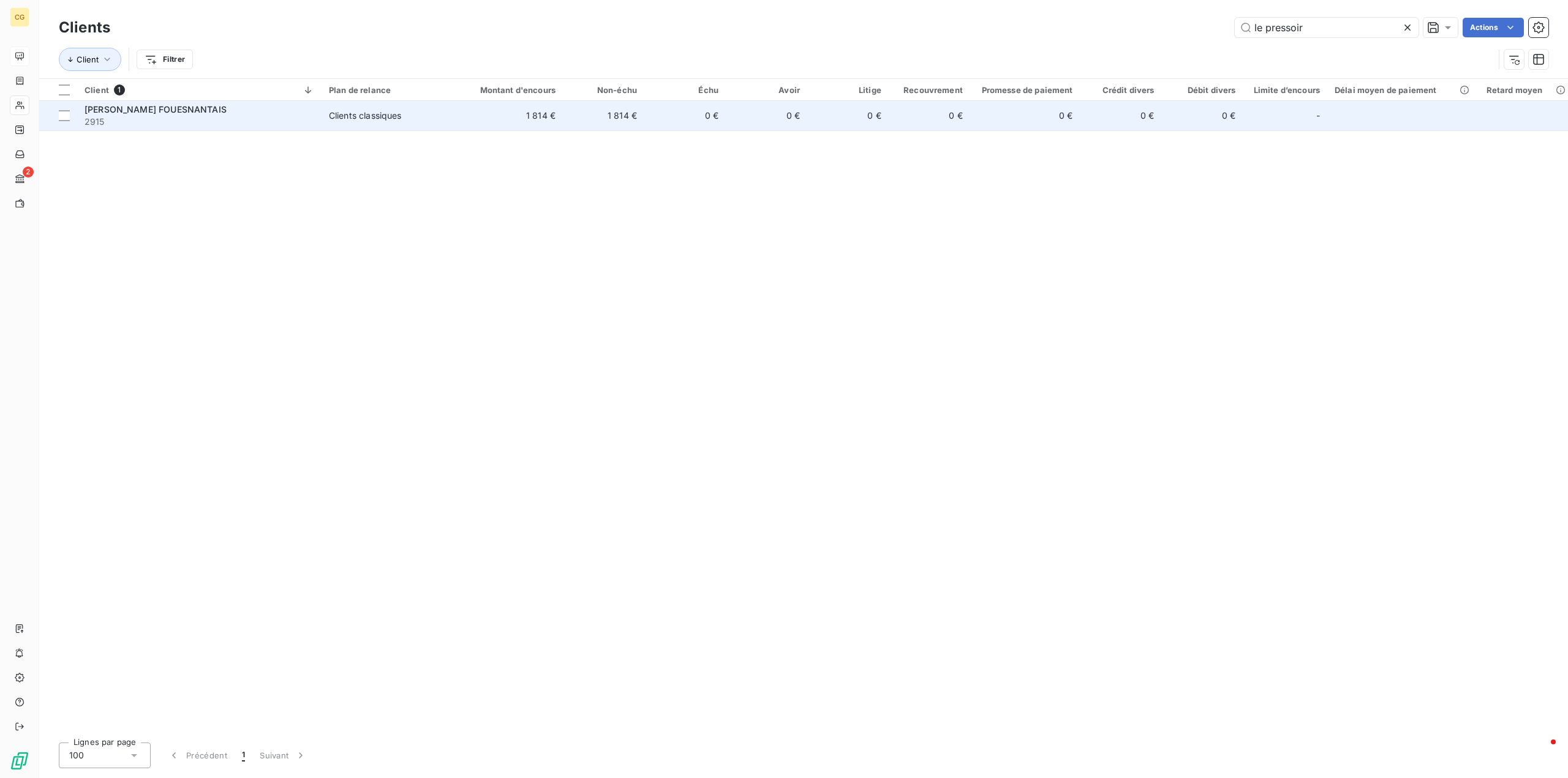
click at [166, 108] on span "[PERSON_NAME] FOUESNANTAIS" at bounding box center [156, 109] width 142 height 10
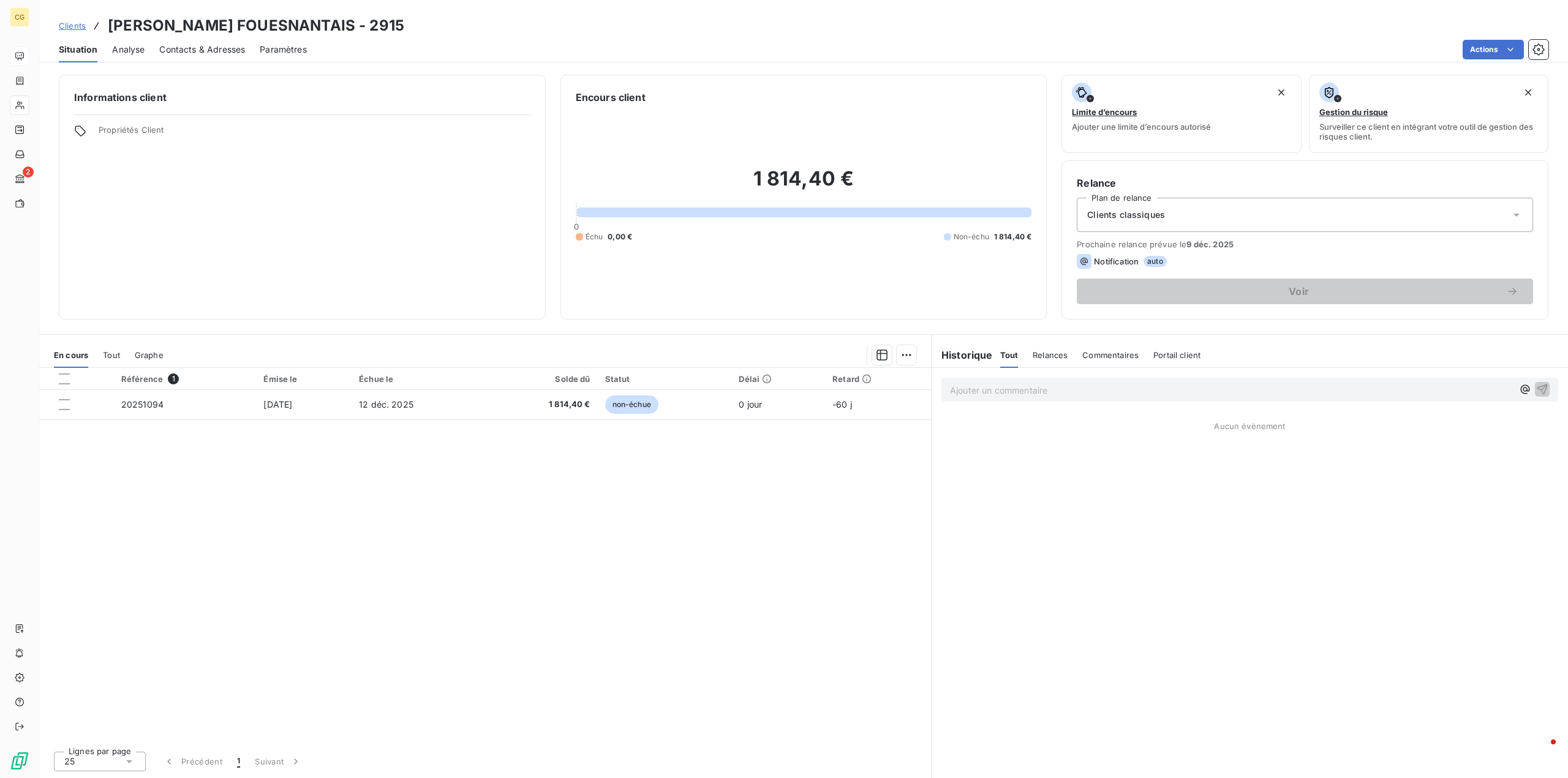
click at [1156, 215] on span "Clients classiques" at bounding box center [1126, 215] width 78 height 12
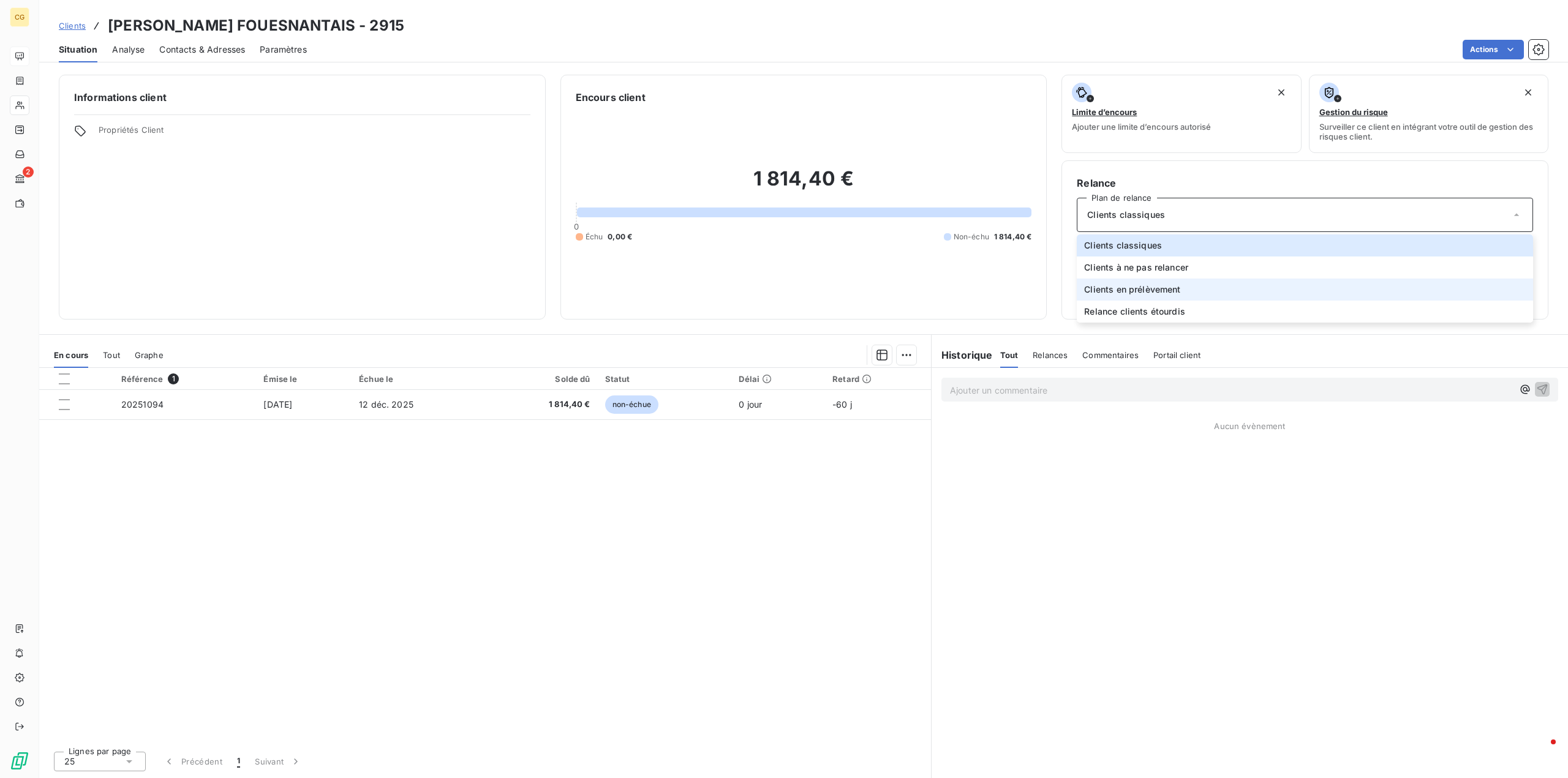
click at [1157, 289] on span "Clients en prélèvement" at bounding box center [1132, 290] width 97 height 12
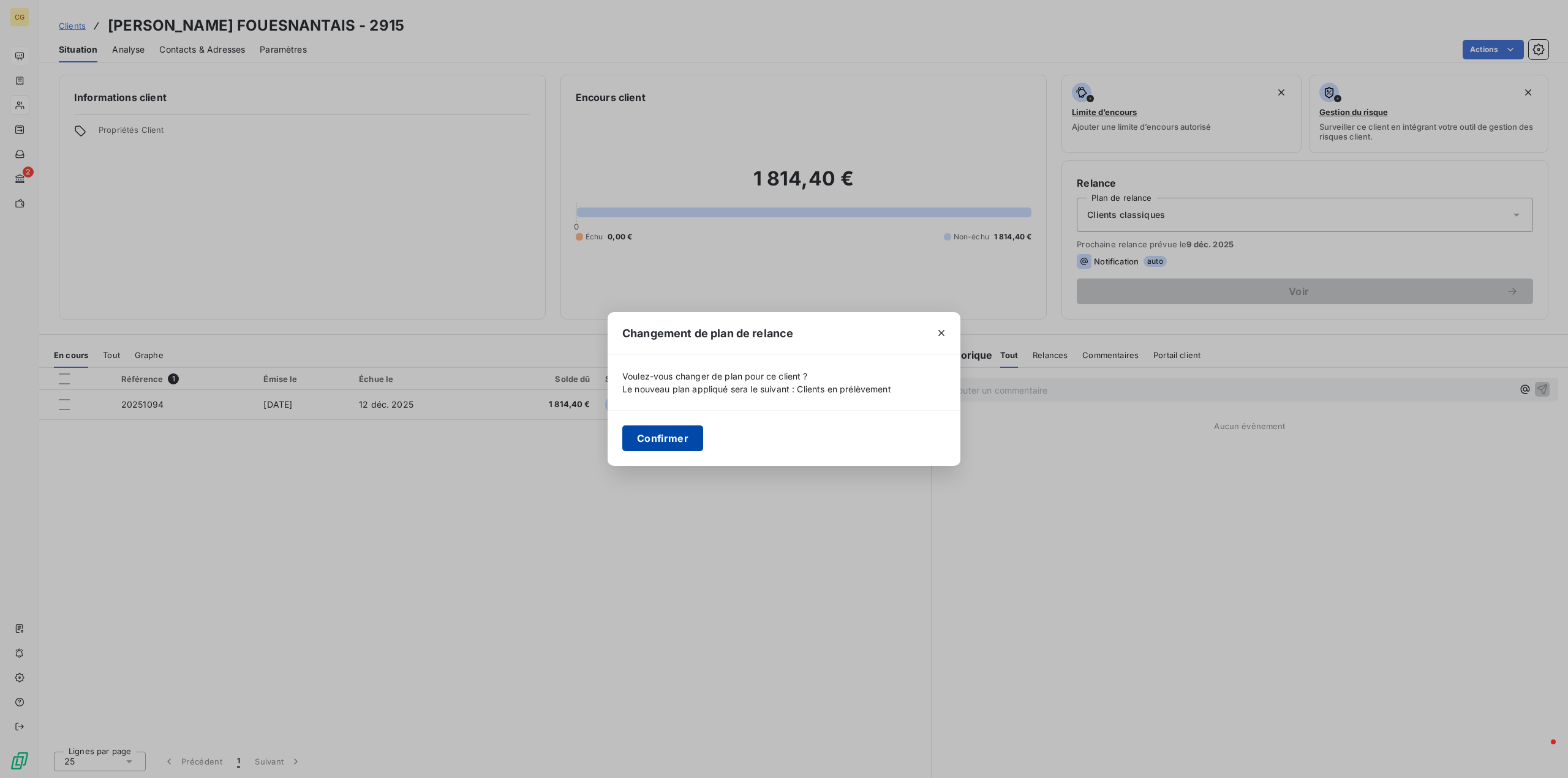
click at [666, 438] on button "Confirmer" at bounding box center [663, 438] width 81 height 25
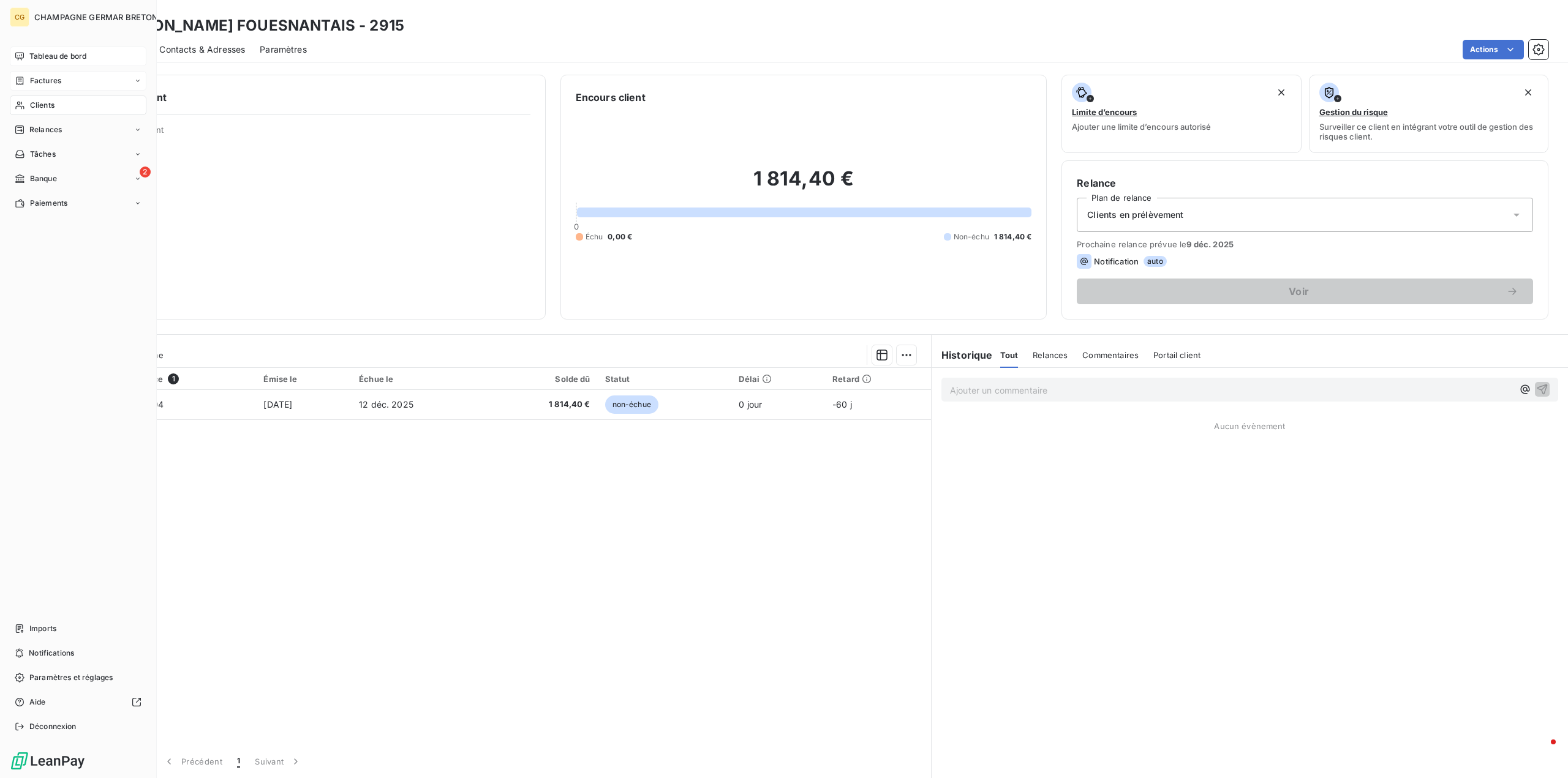
click at [36, 82] on span "Factures" at bounding box center [46, 81] width 31 height 11
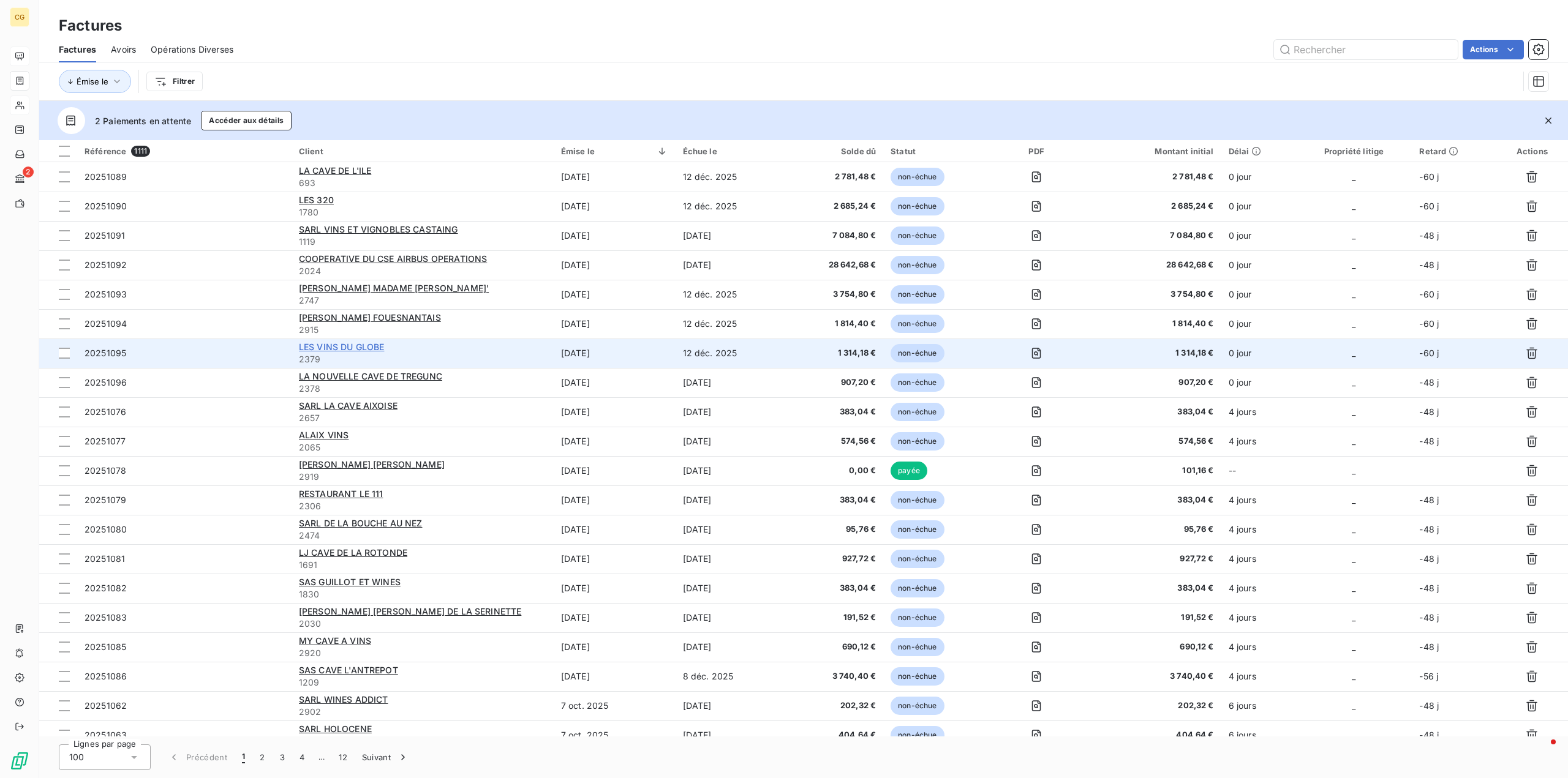
click at [372, 347] on span "LES VINS DU GLOBE" at bounding box center [341, 347] width 86 height 10
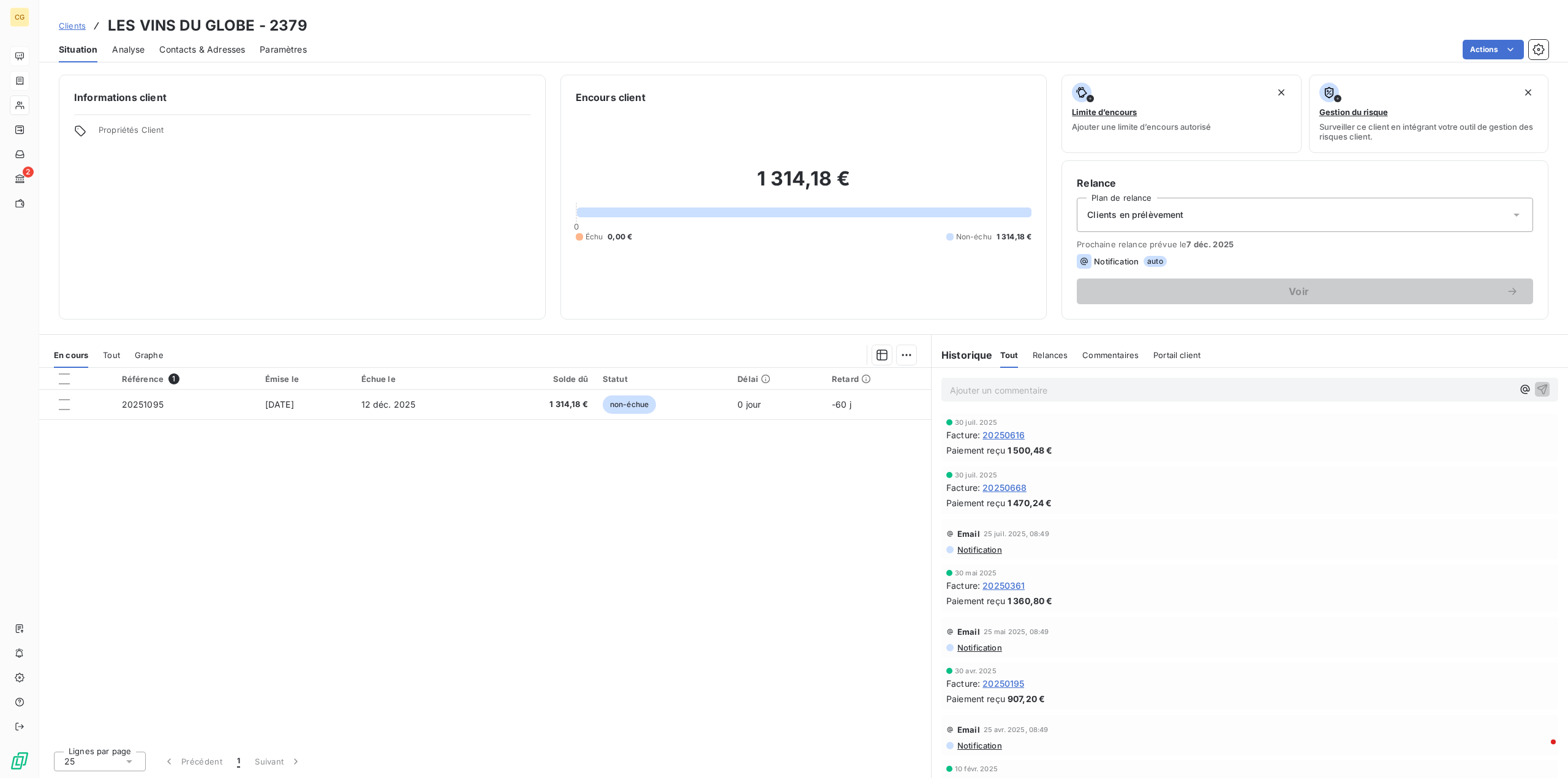
click at [64, 25] on span "Clients" at bounding box center [73, 25] width 27 height 10
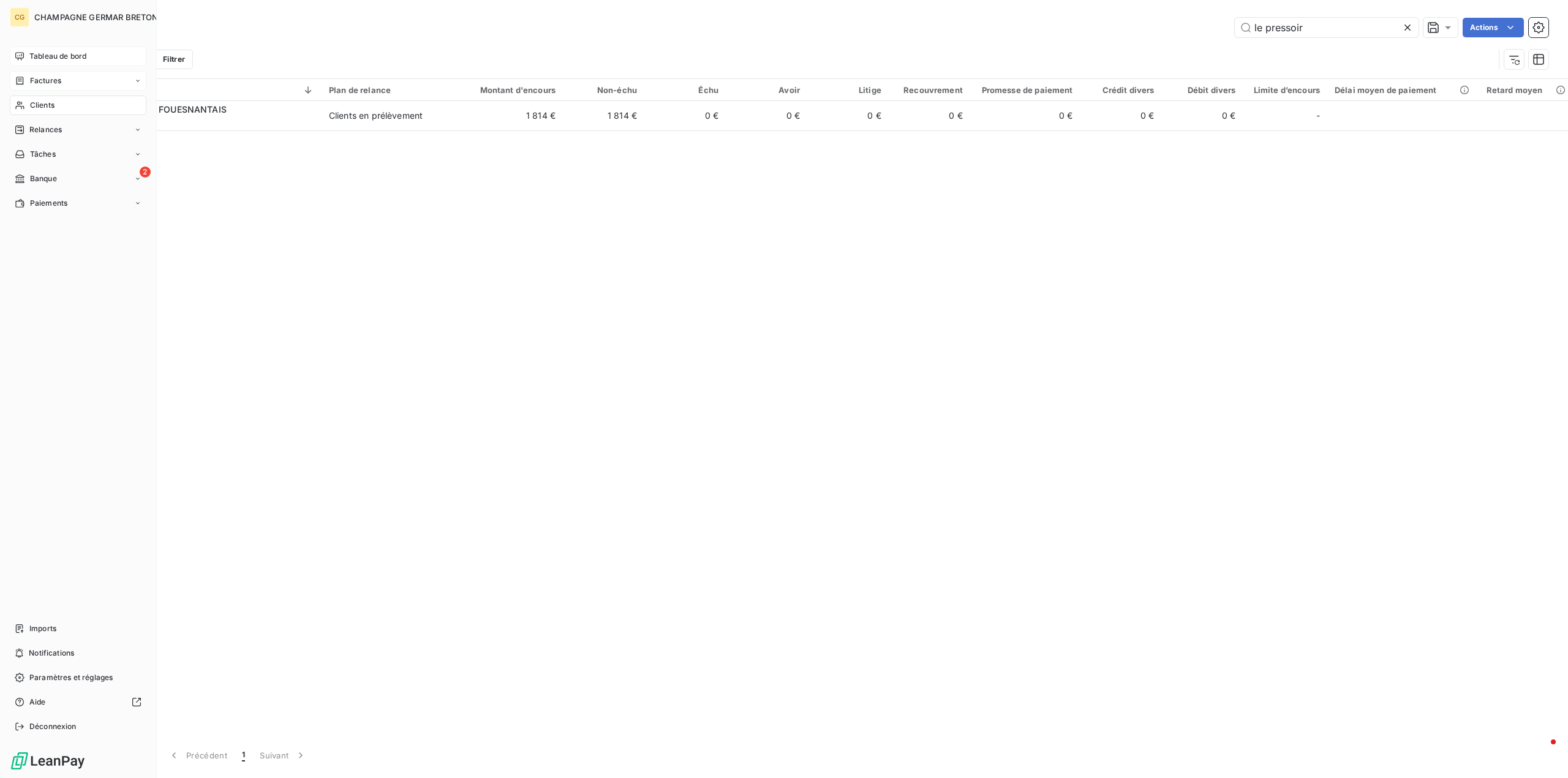
click at [37, 80] on span "Factures" at bounding box center [46, 81] width 31 height 11
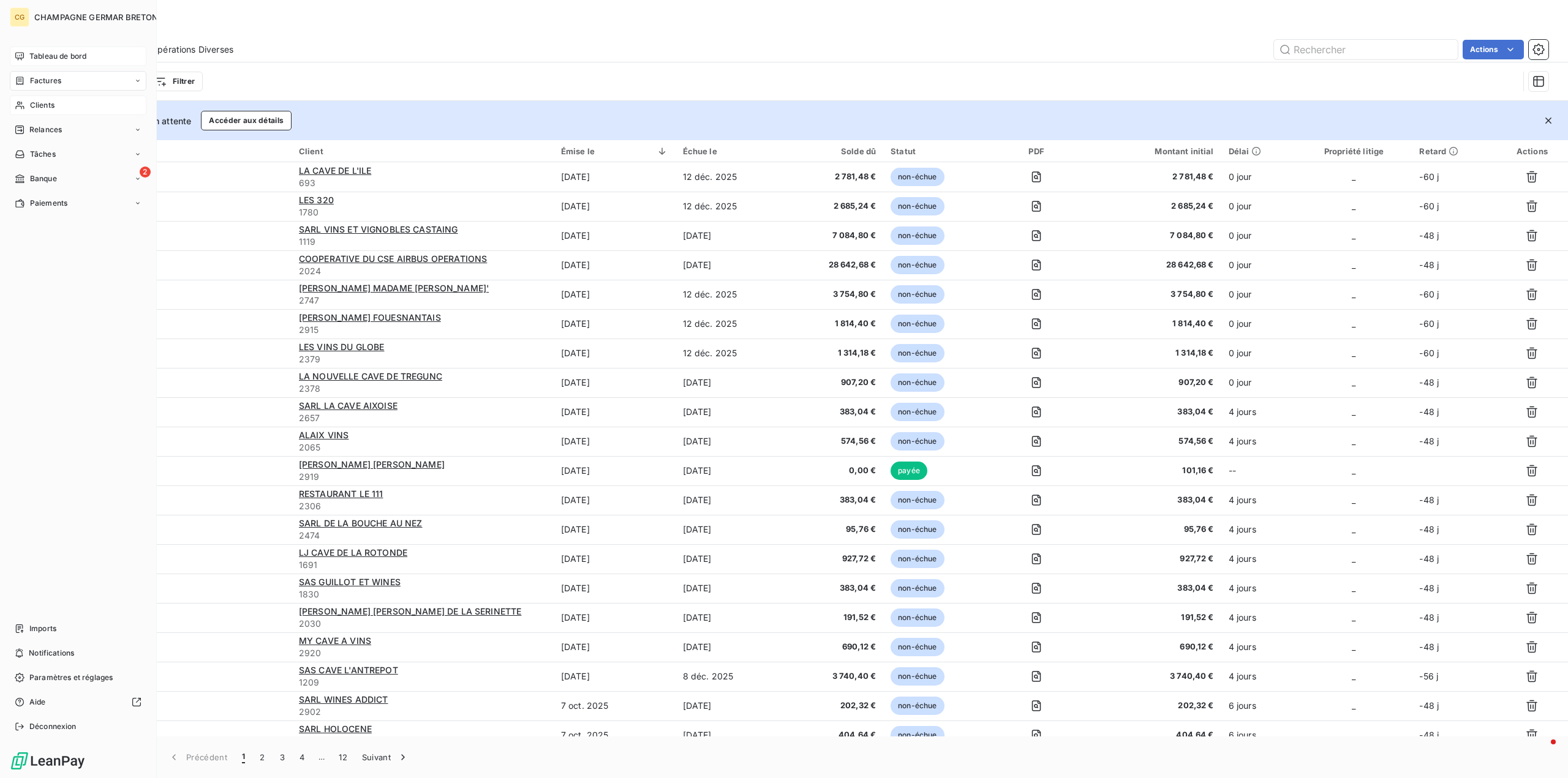
click at [22, 54] on icon at bounding box center [19, 56] width 10 height 10
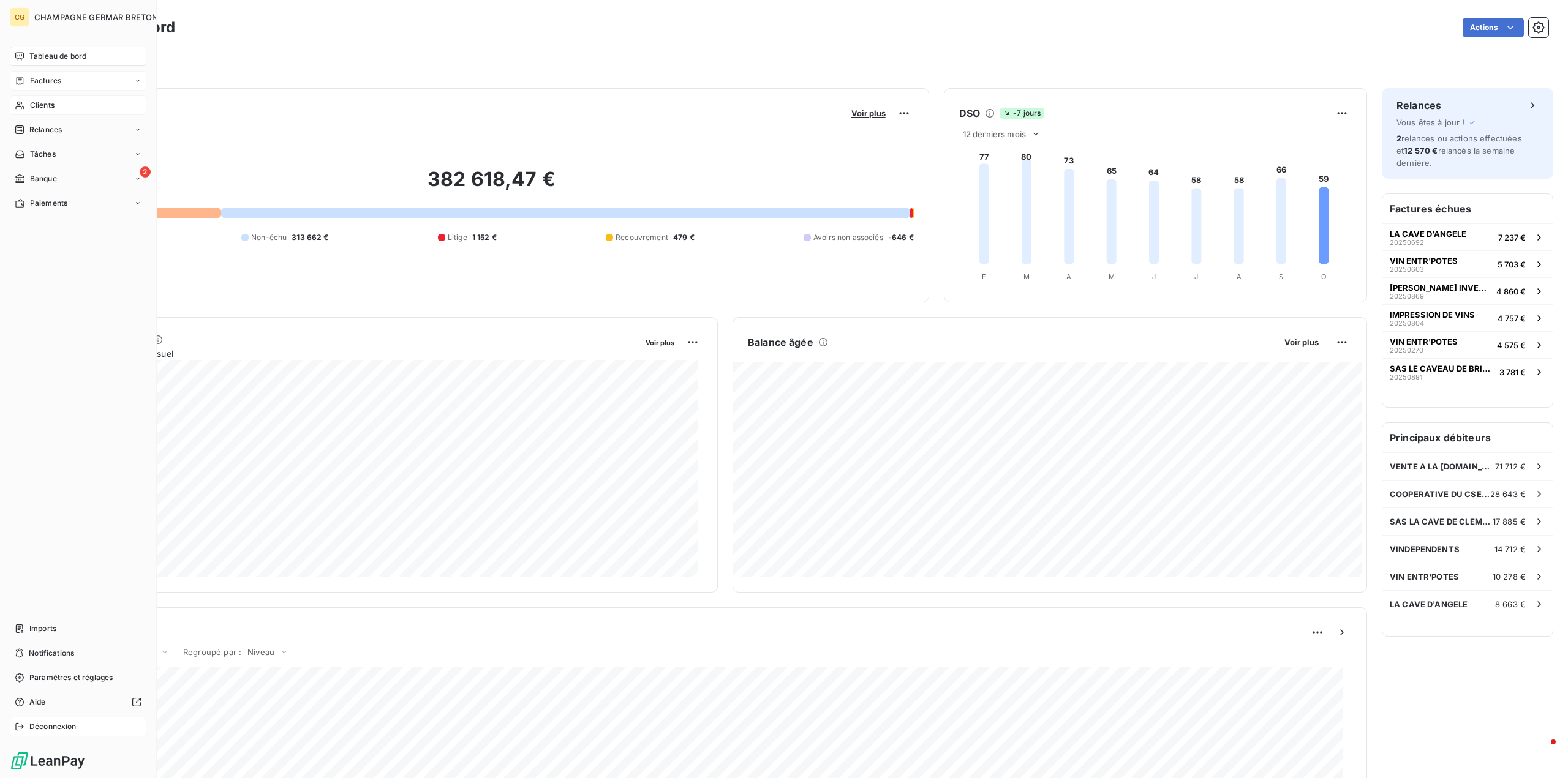
click at [42, 727] on span "Déconnexion" at bounding box center [52, 726] width 47 height 11
